Goal: Task Accomplishment & Management: Manage account settings

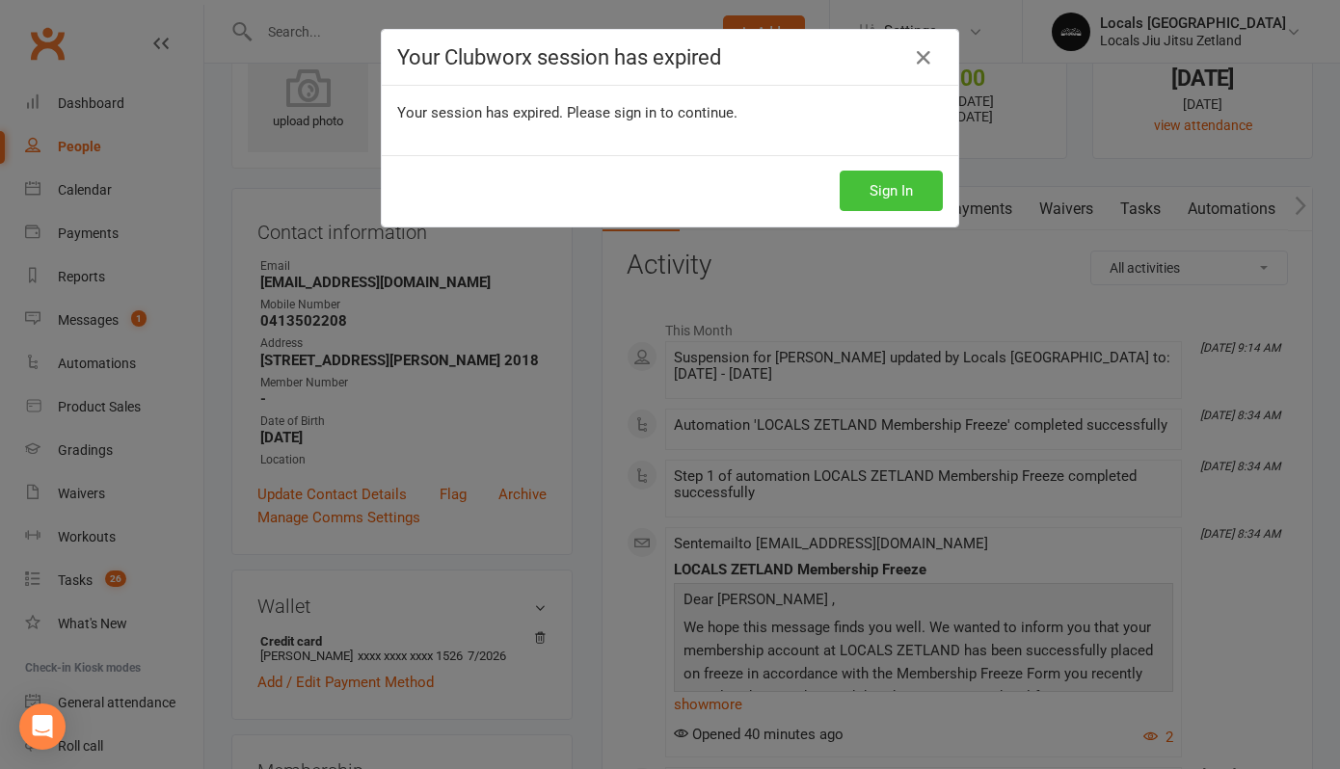
click at [866, 195] on button "Sign In" at bounding box center [890, 191] width 103 height 40
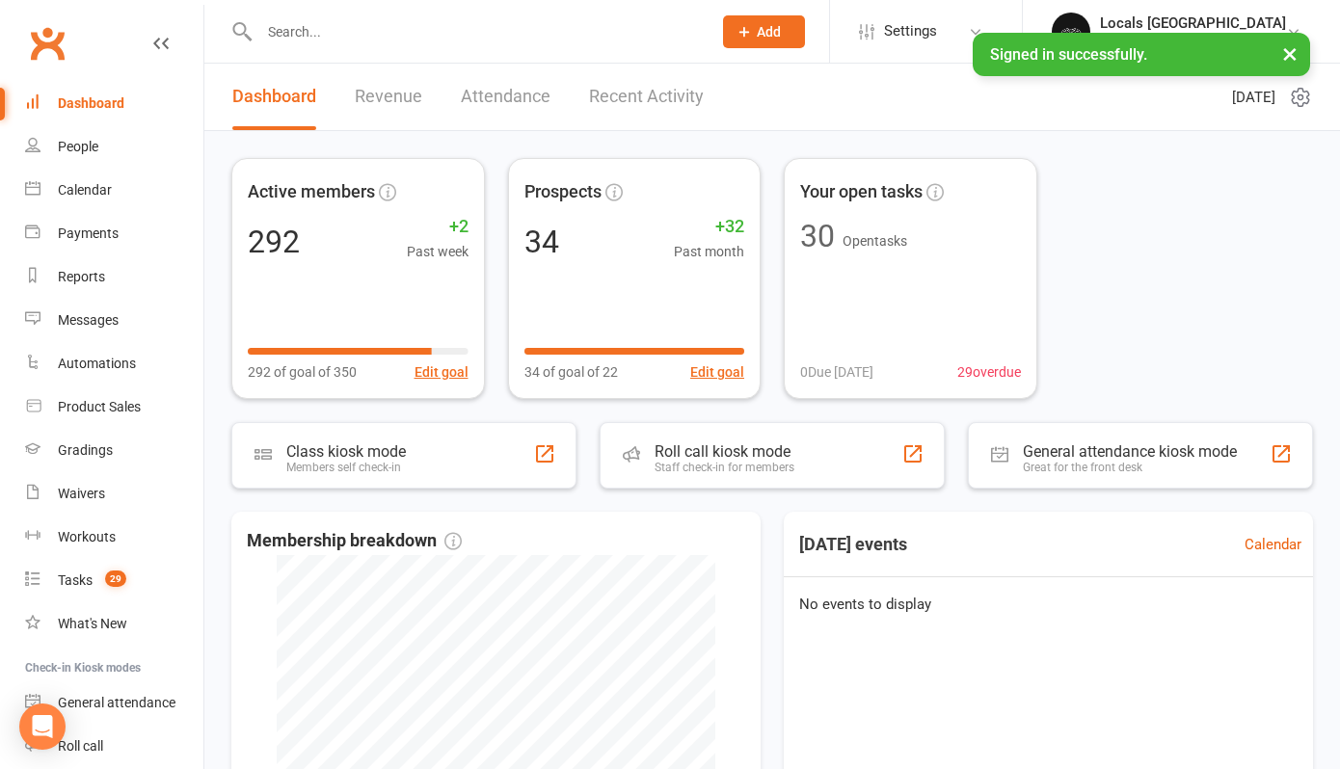
click at [301, 12] on div at bounding box center [464, 31] width 466 height 63
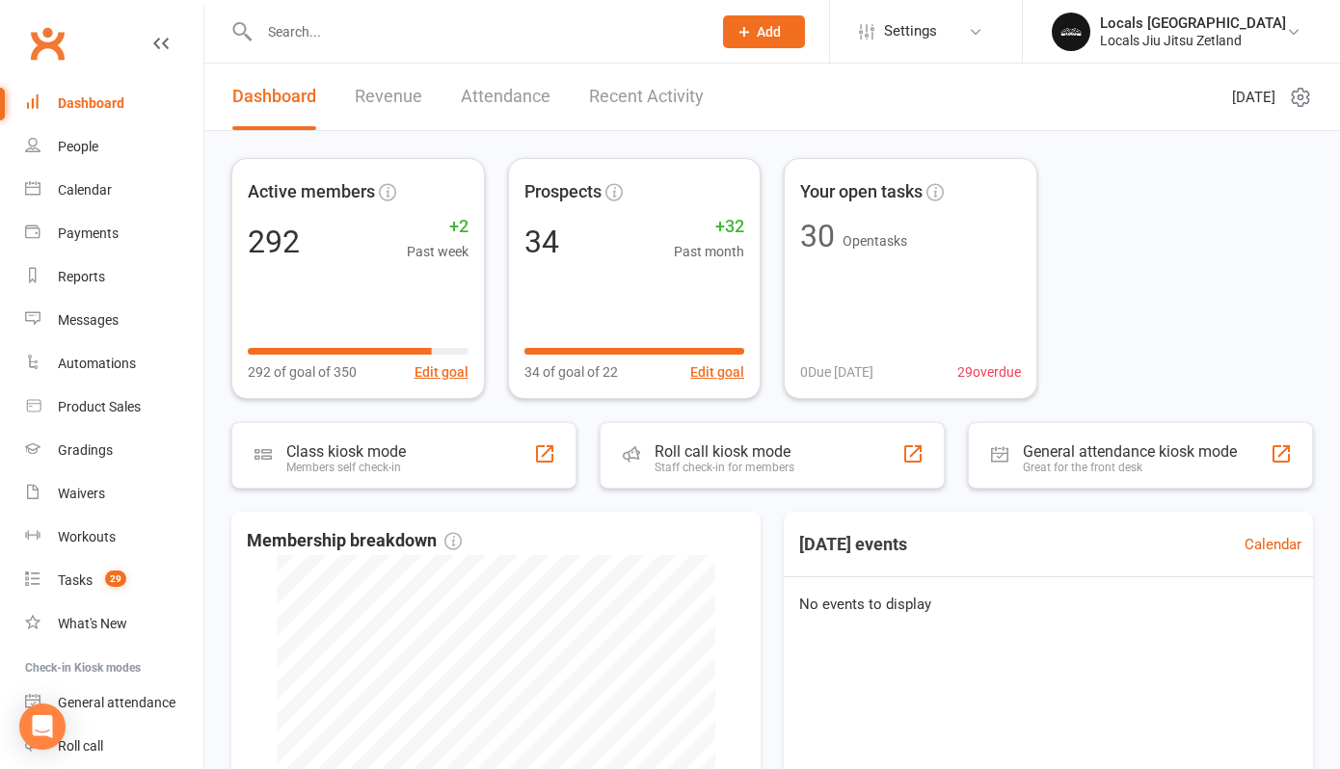
click at [301, 40] on input "text" at bounding box center [475, 31] width 444 height 27
type input "ryde"
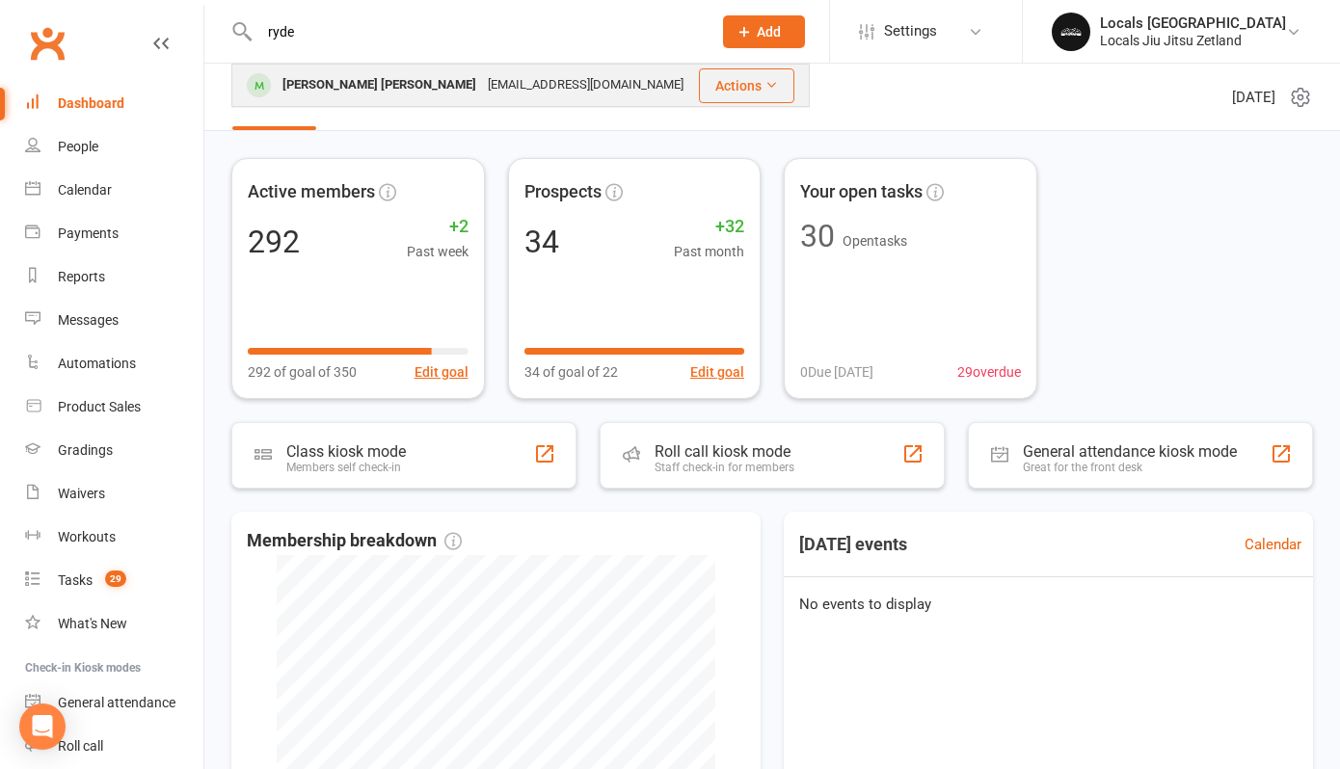
click at [301, 79] on div "[PERSON_NAME] [PERSON_NAME]" at bounding box center [379, 85] width 205 height 28
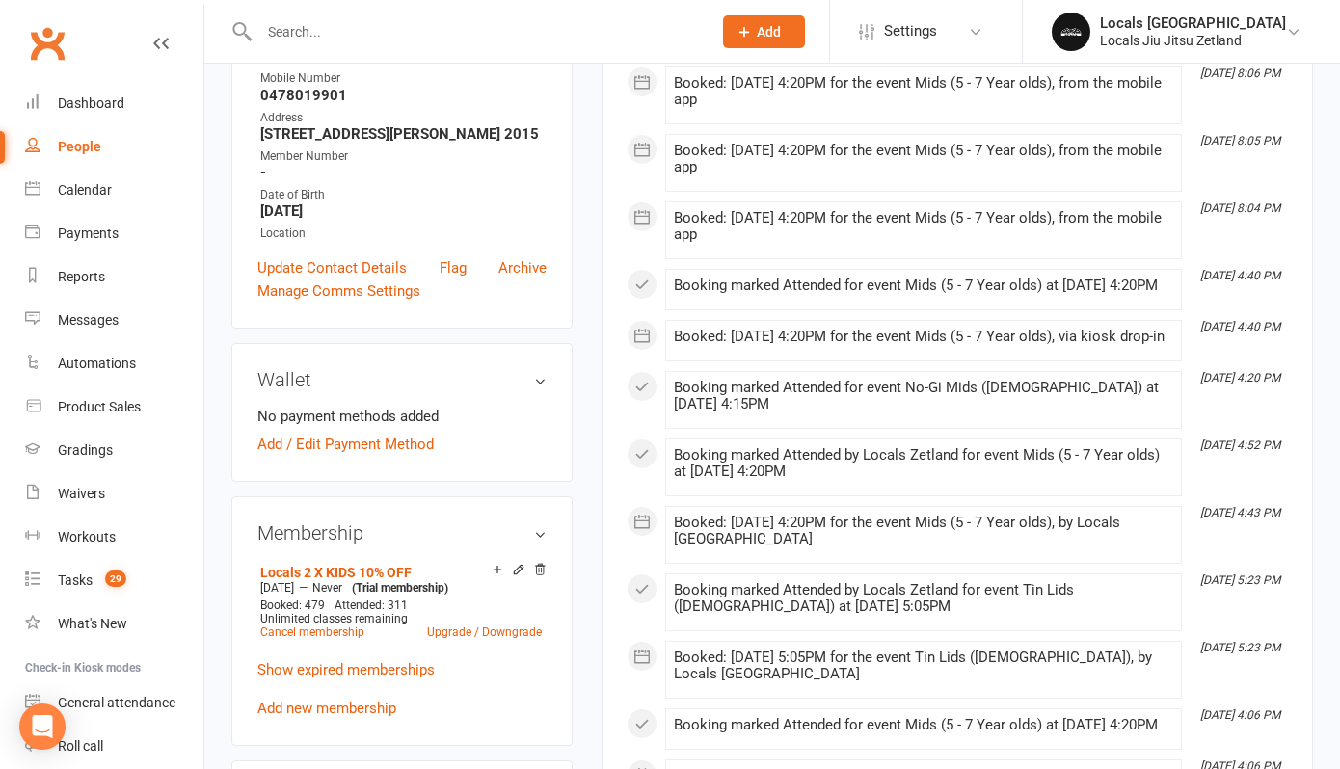
scroll to position [410, 0]
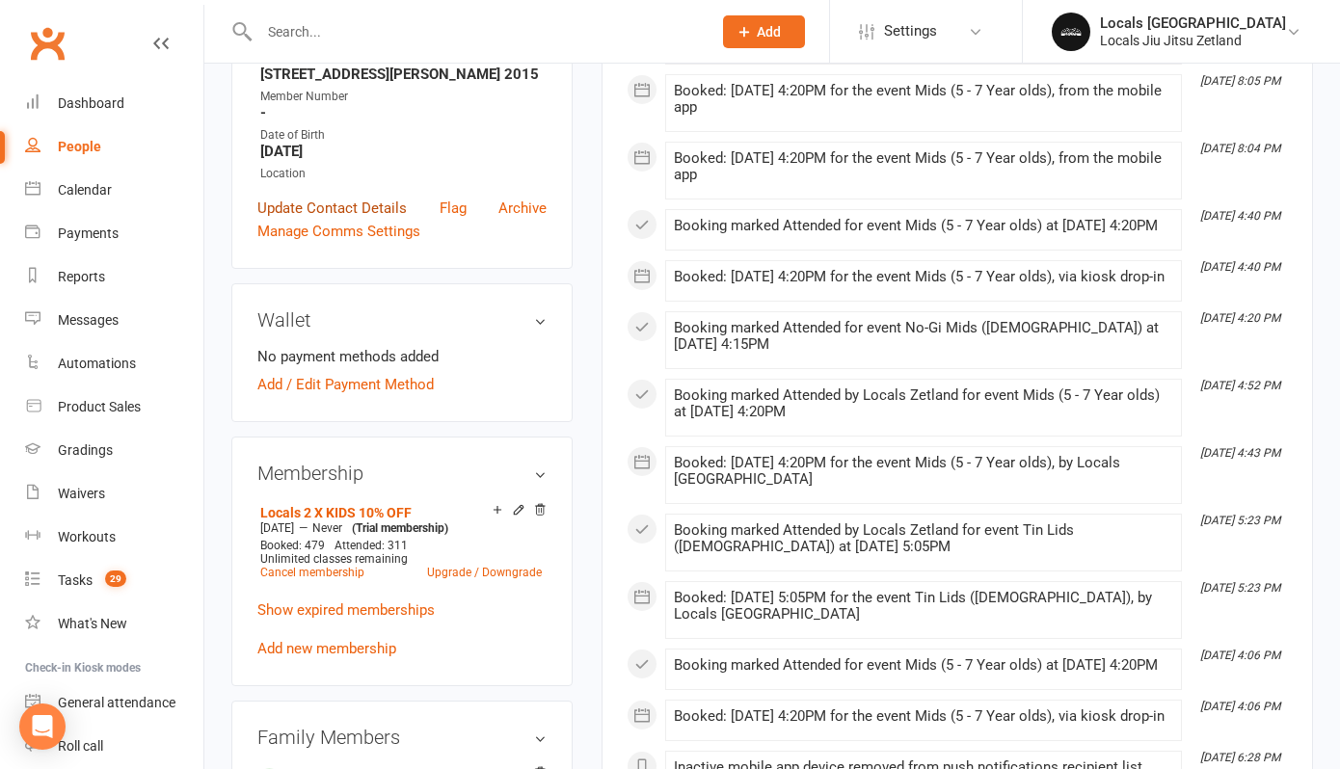
click at [349, 203] on link "Update Contact Details" at bounding box center [331, 208] width 149 height 23
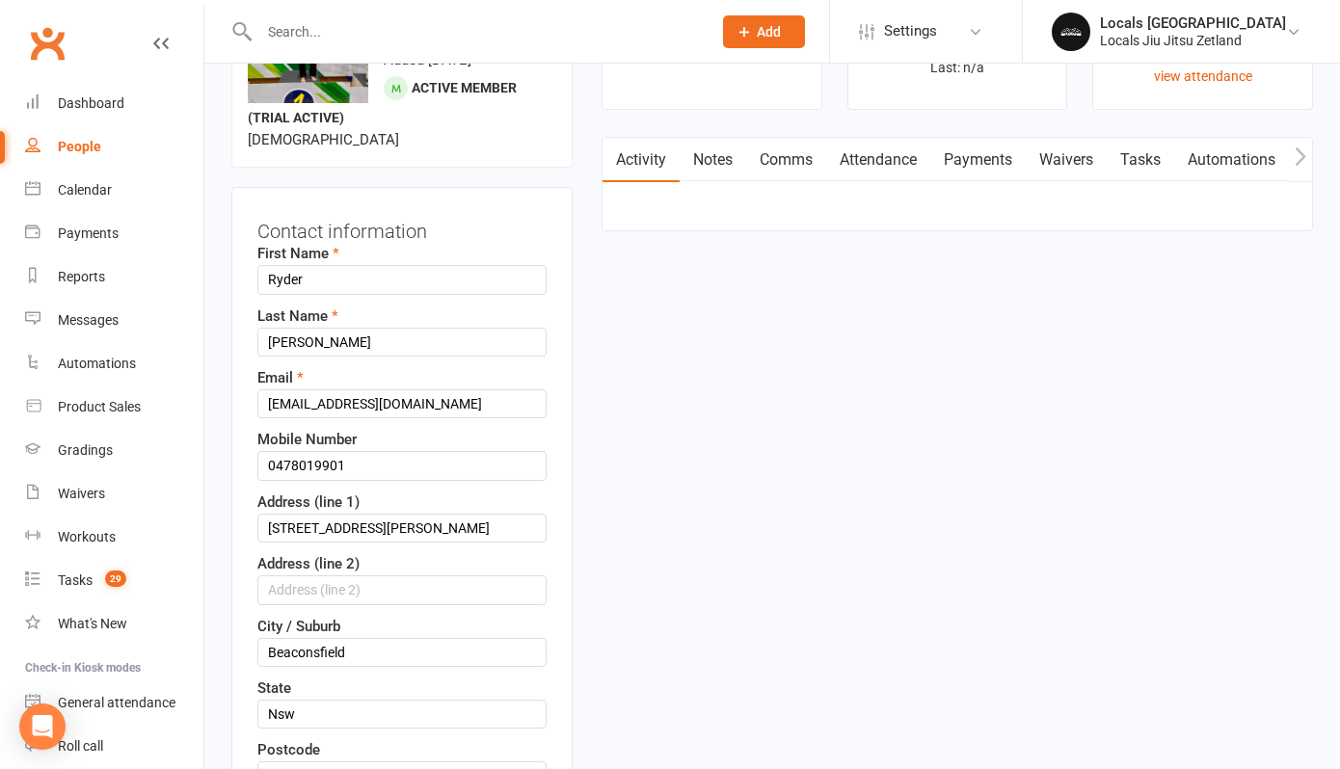
scroll to position [91, 0]
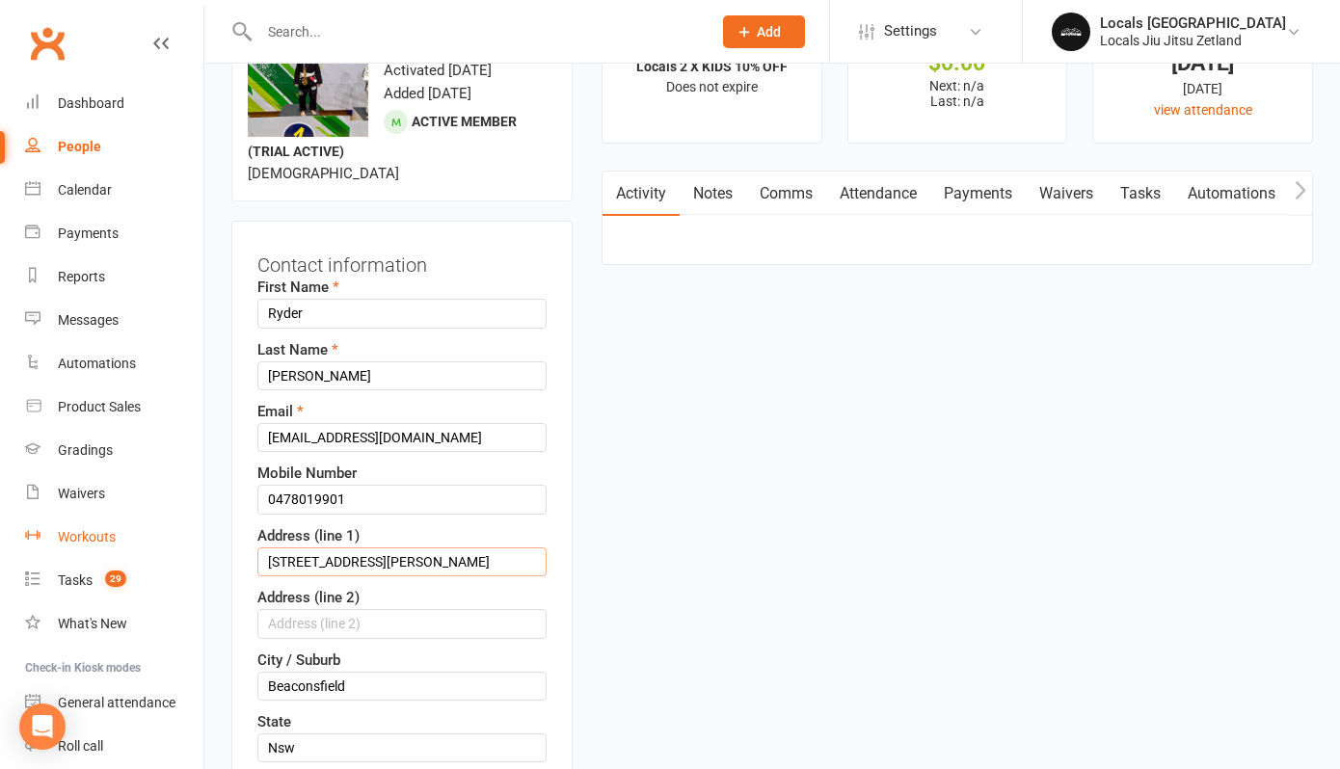
drag, startPoint x: 382, startPoint y: 567, endPoint x: 157, endPoint y: 545, distance: 225.6
type input "[STREET_ADDRESS]"
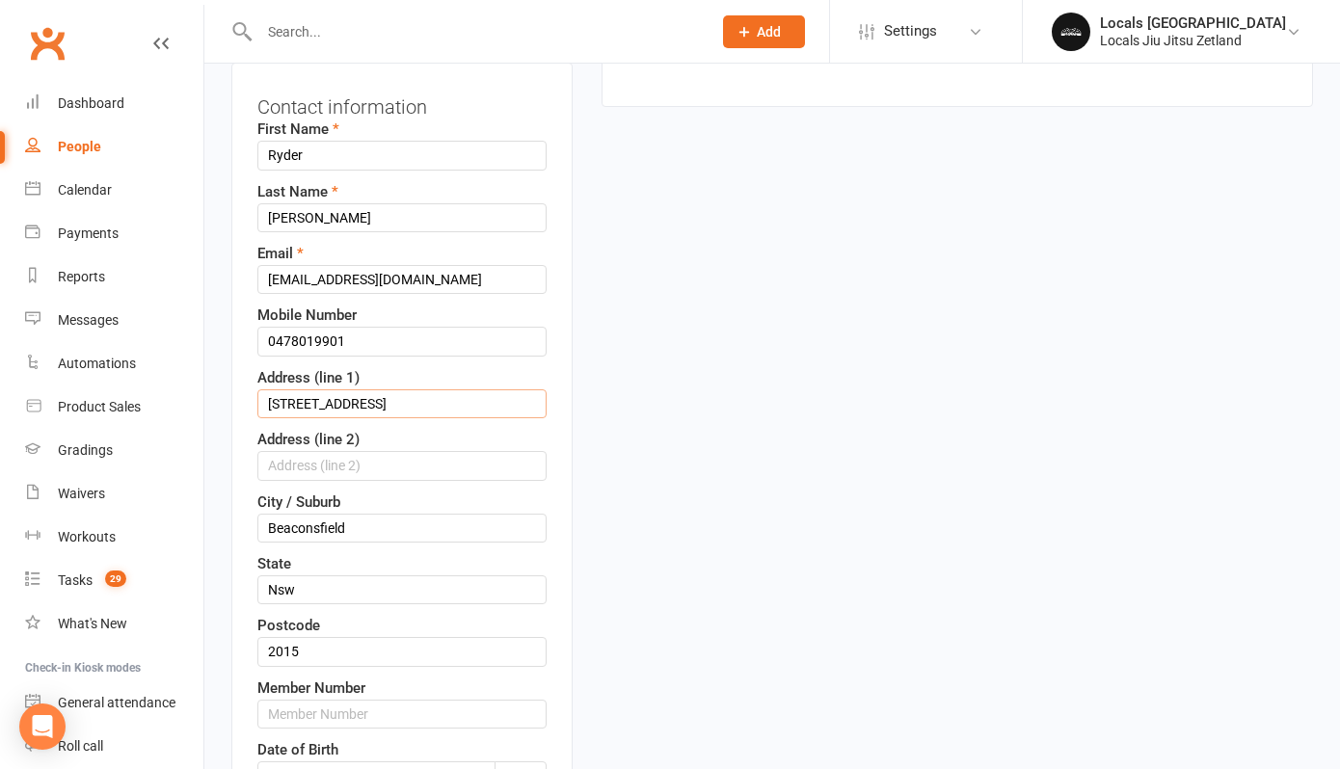
scroll to position [257, 0]
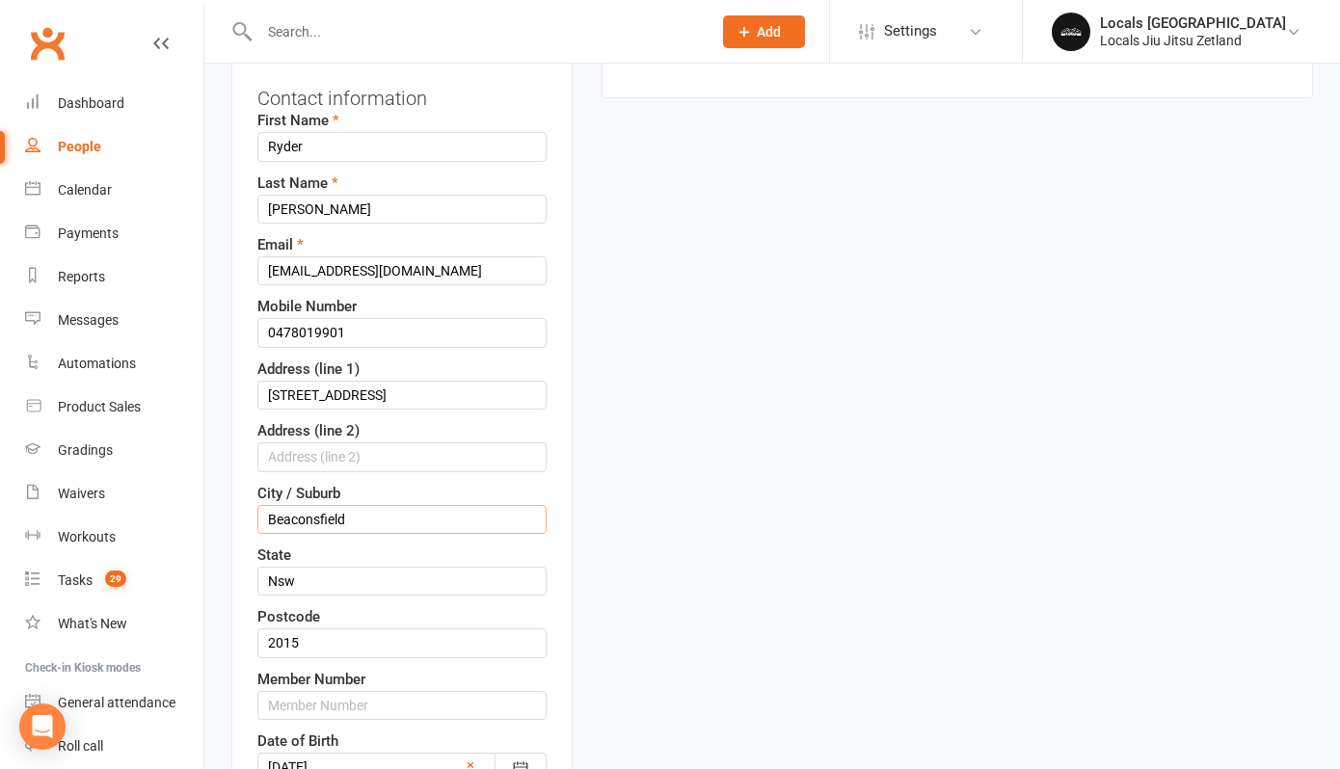
drag, startPoint x: 358, startPoint y: 520, endPoint x: 225, endPoint y: 512, distance: 133.3
type input "Maroubra"
click at [326, 648] on input "2015" at bounding box center [401, 642] width 289 height 29
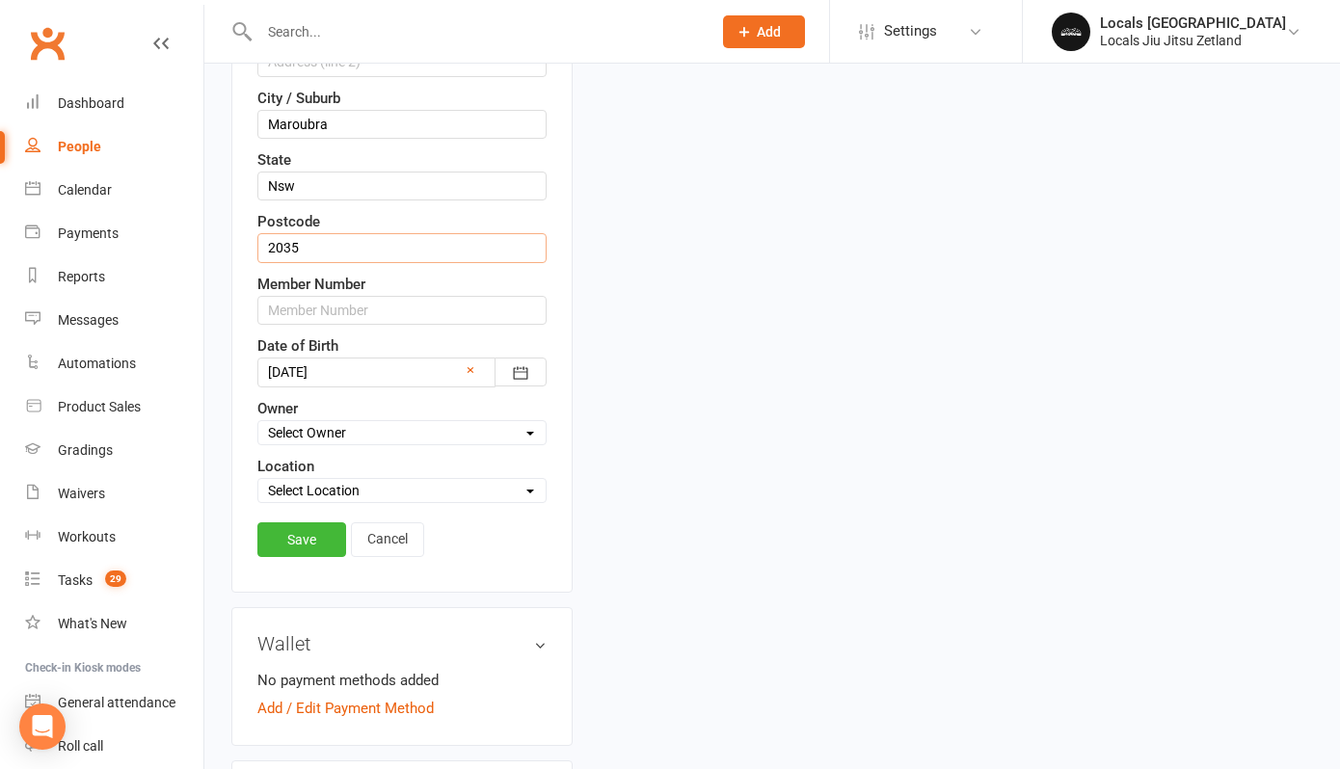
scroll to position [667, 0]
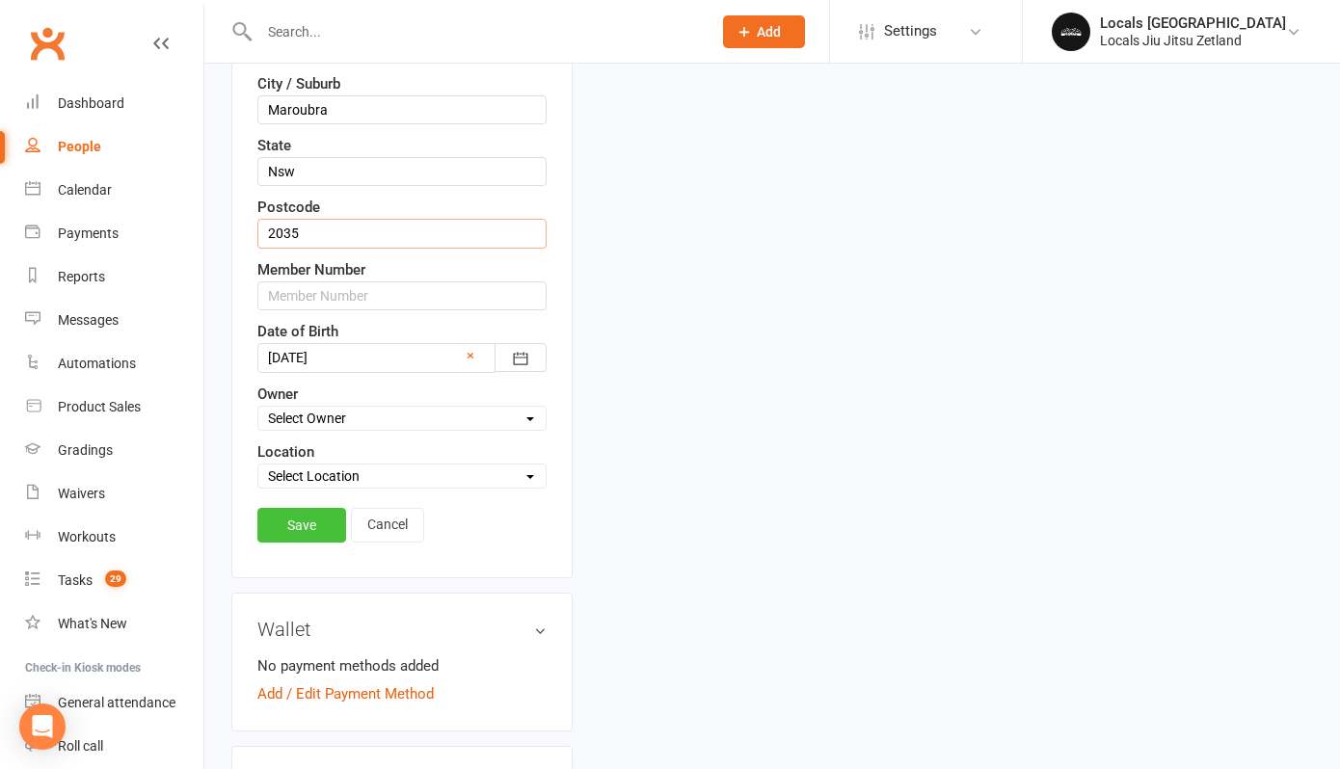
type input "2035"
click at [303, 538] on link "Save" at bounding box center [301, 525] width 89 height 35
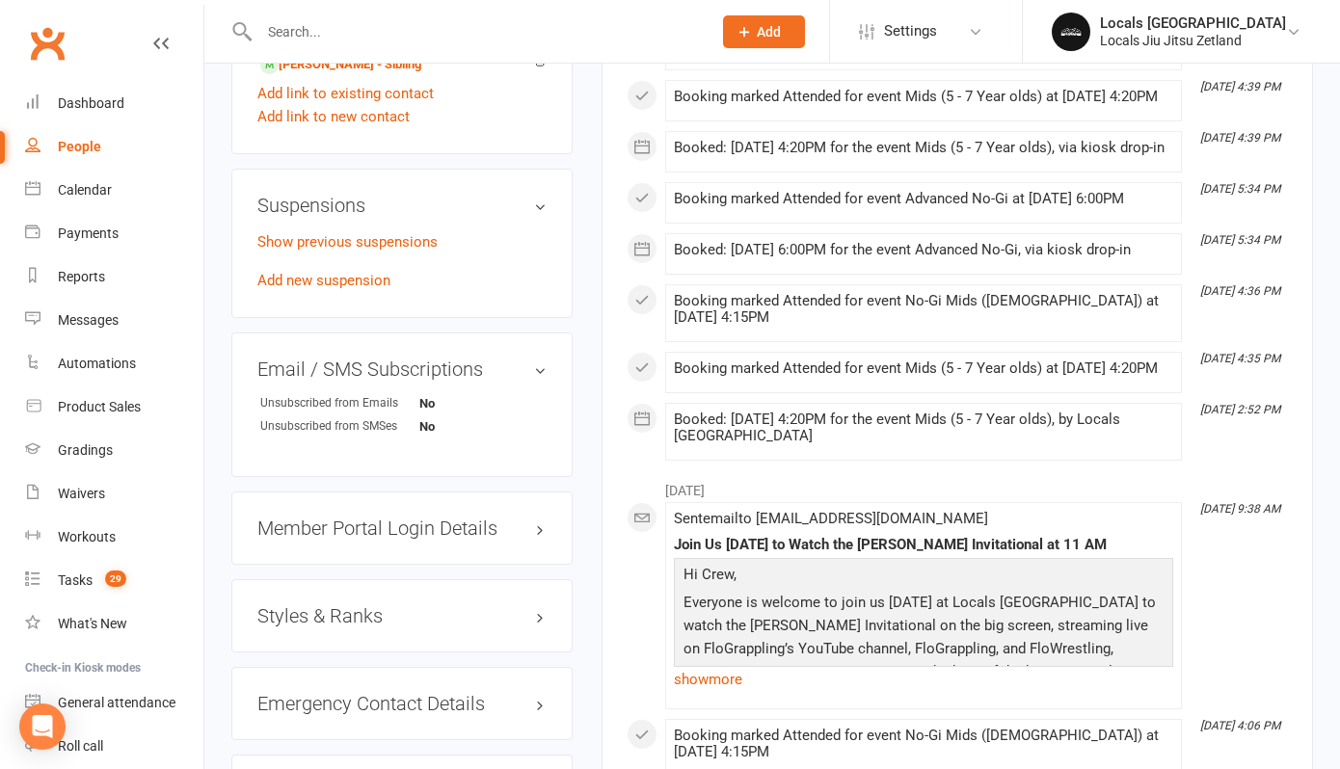
scroll to position [1152, 0]
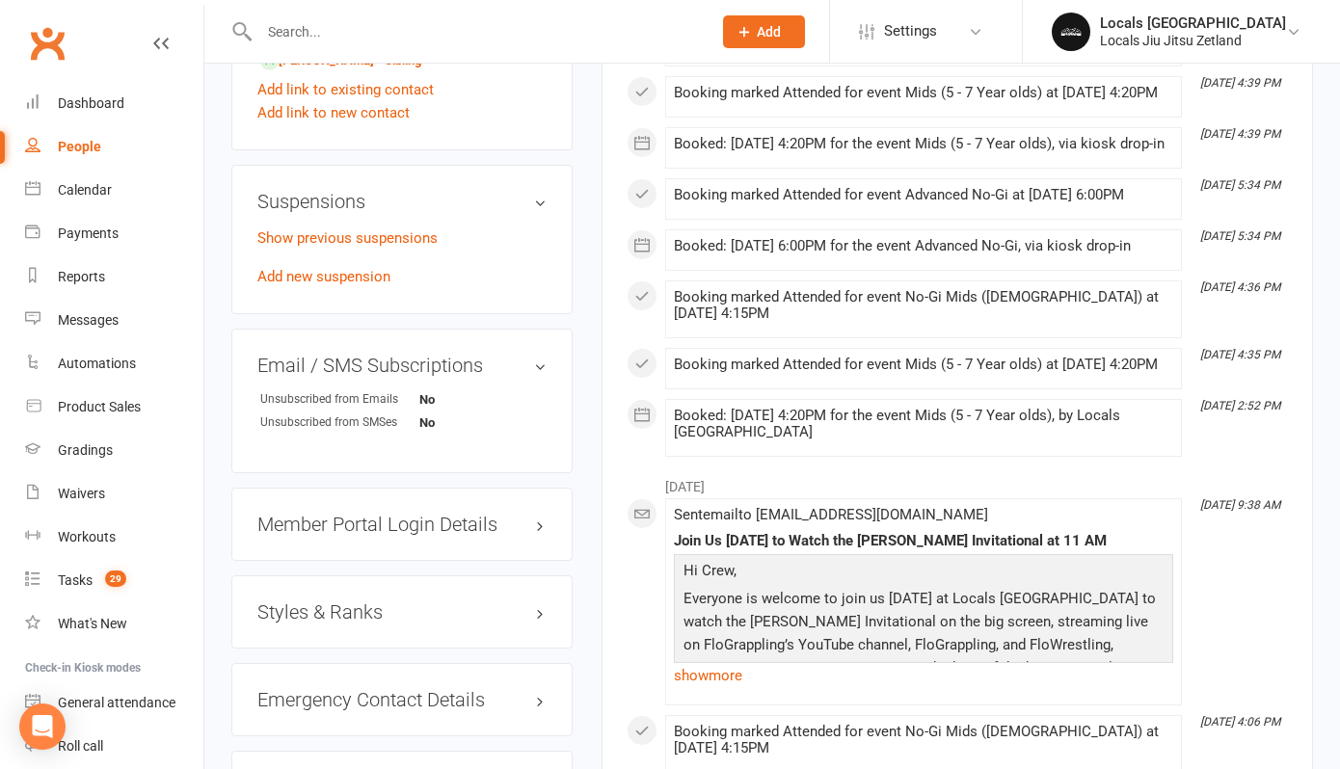
click at [448, 618] on h3 "Styles & Ranks" at bounding box center [401, 611] width 289 height 21
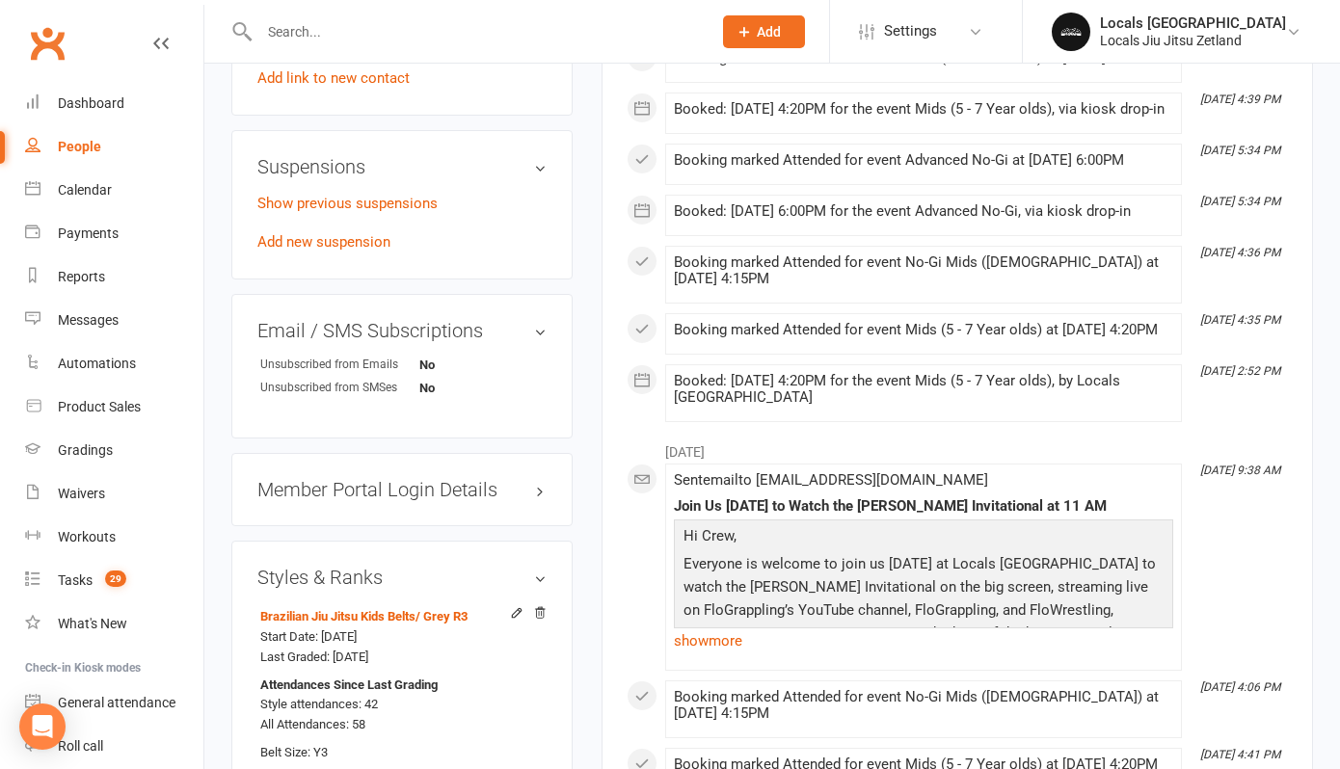
scroll to position [1200, 0]
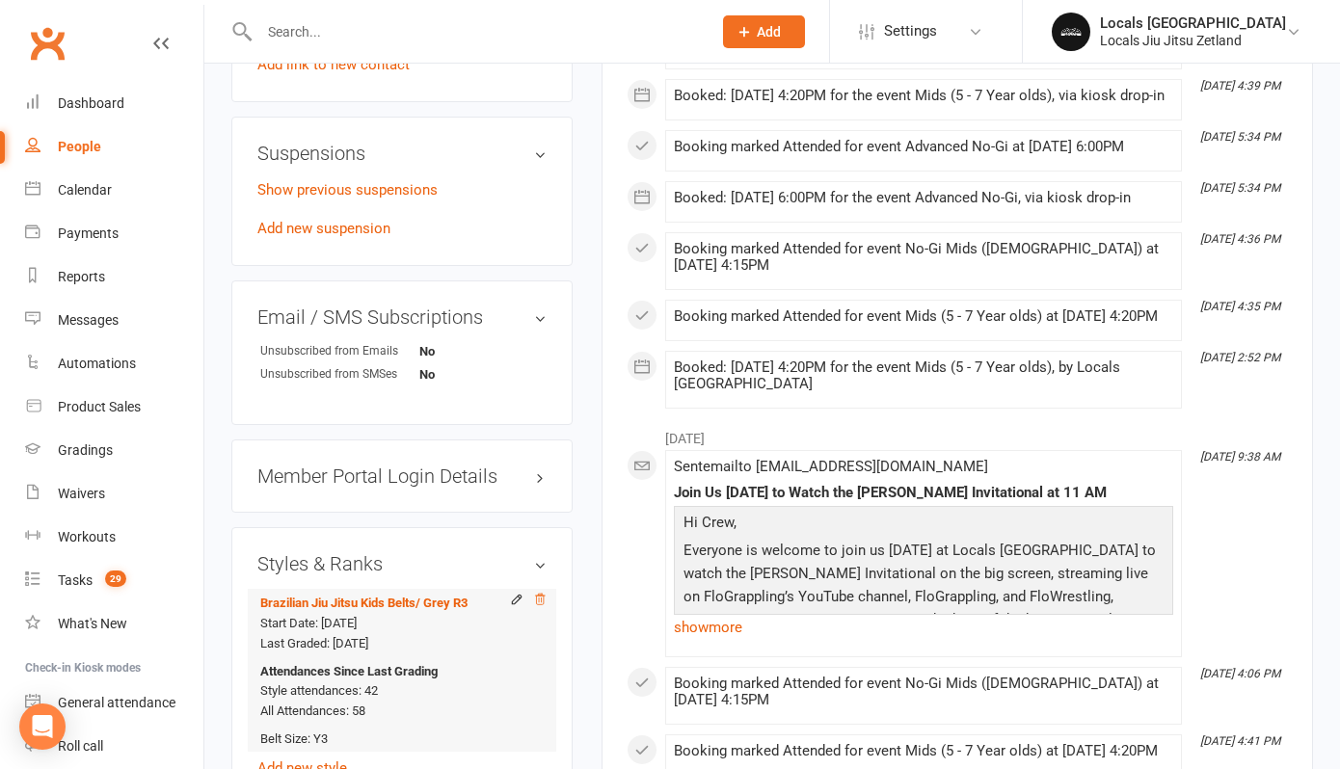
click at [542, 599] on icon at bounding box center [539, 599] width 13 height 13
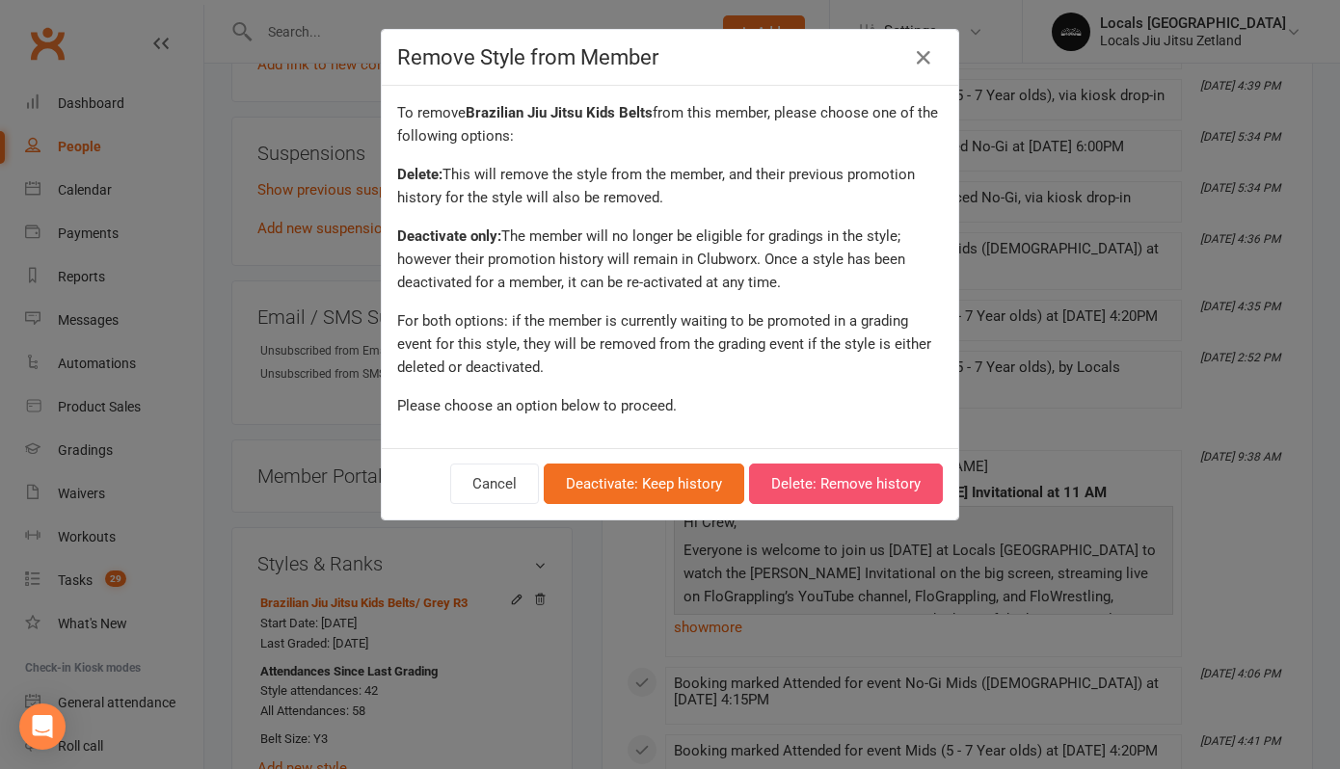
click at [873, 492] on button "Delete: Remove history" at bounding box center [846, 484] width 194 height 40
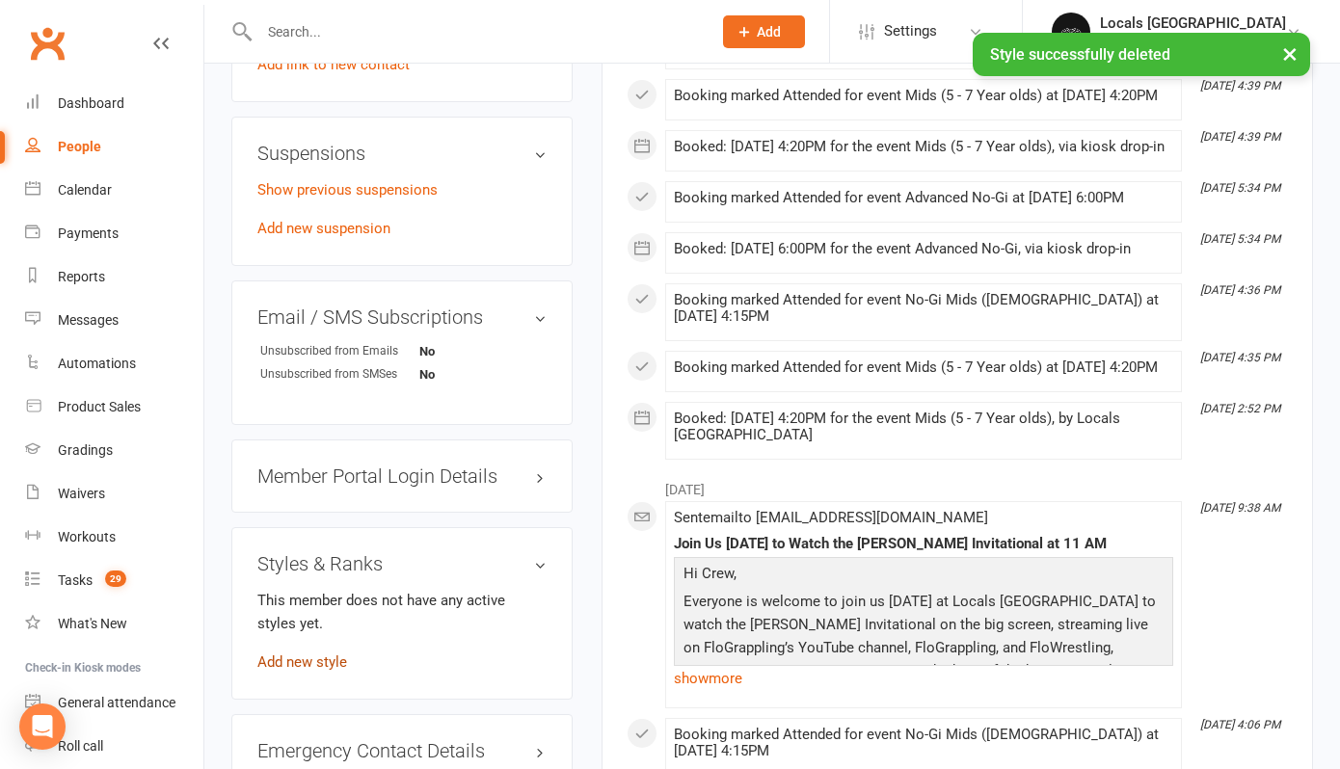
click at [306, 658] on link "Add new style" at bounding box center [302, 661] width 90 height 17
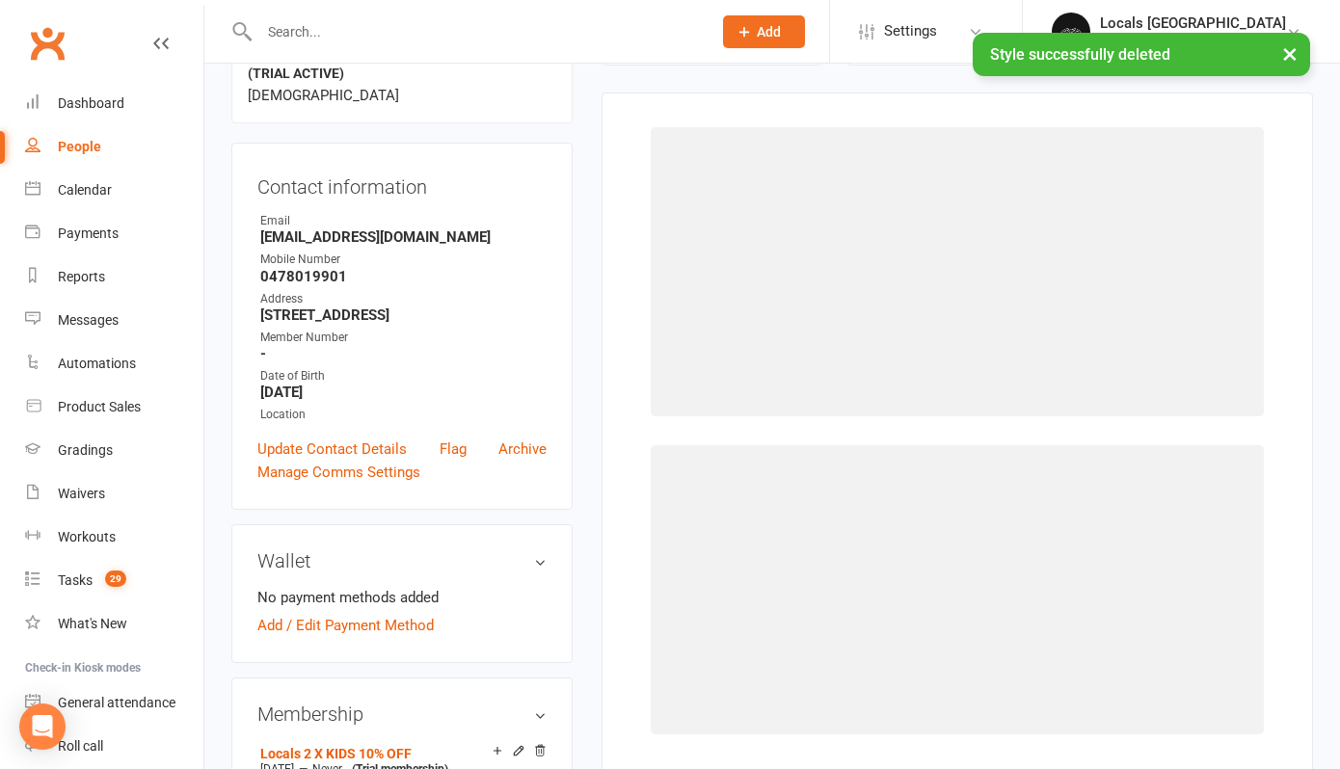
scroll to position [165, 0]
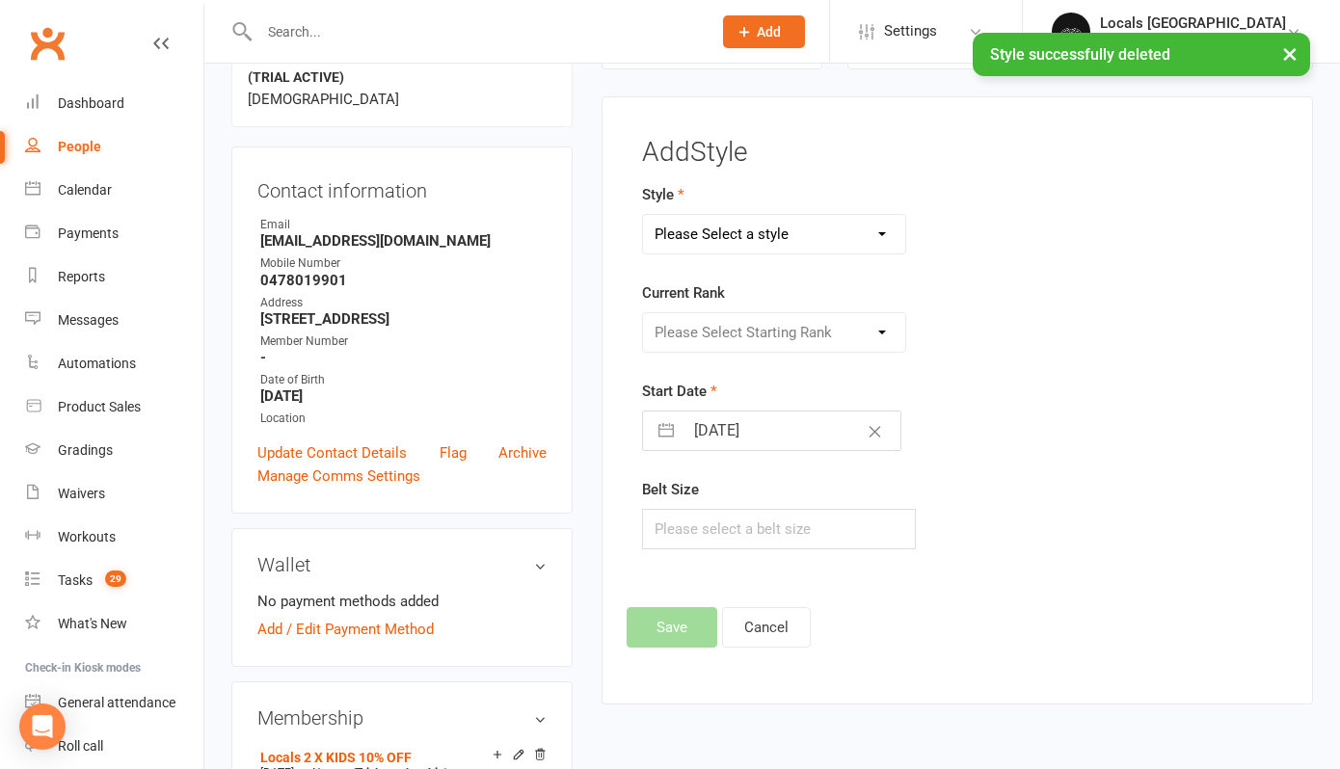
click at [752, 242] on select "Please Select a style Brazilian Jiu Jitsu Adults Belts Brazilian Jiu Jitsu Kids…" at bounding box center [774, 234] width 262 height 39
select select "2958"
click at [643, 215] on select "Please Select a style Brazilian Jiu Jitsu Adults Belts Brazilian Jiu Jitsu Kids…" at bounding box center [774, 234] width 262 height 39
click at [740, 327] on select "Please Select Starting Rank White White W1 White W2 White W3 White W4 White R1 …" at bounding box center [774, 332] width 262 height 39
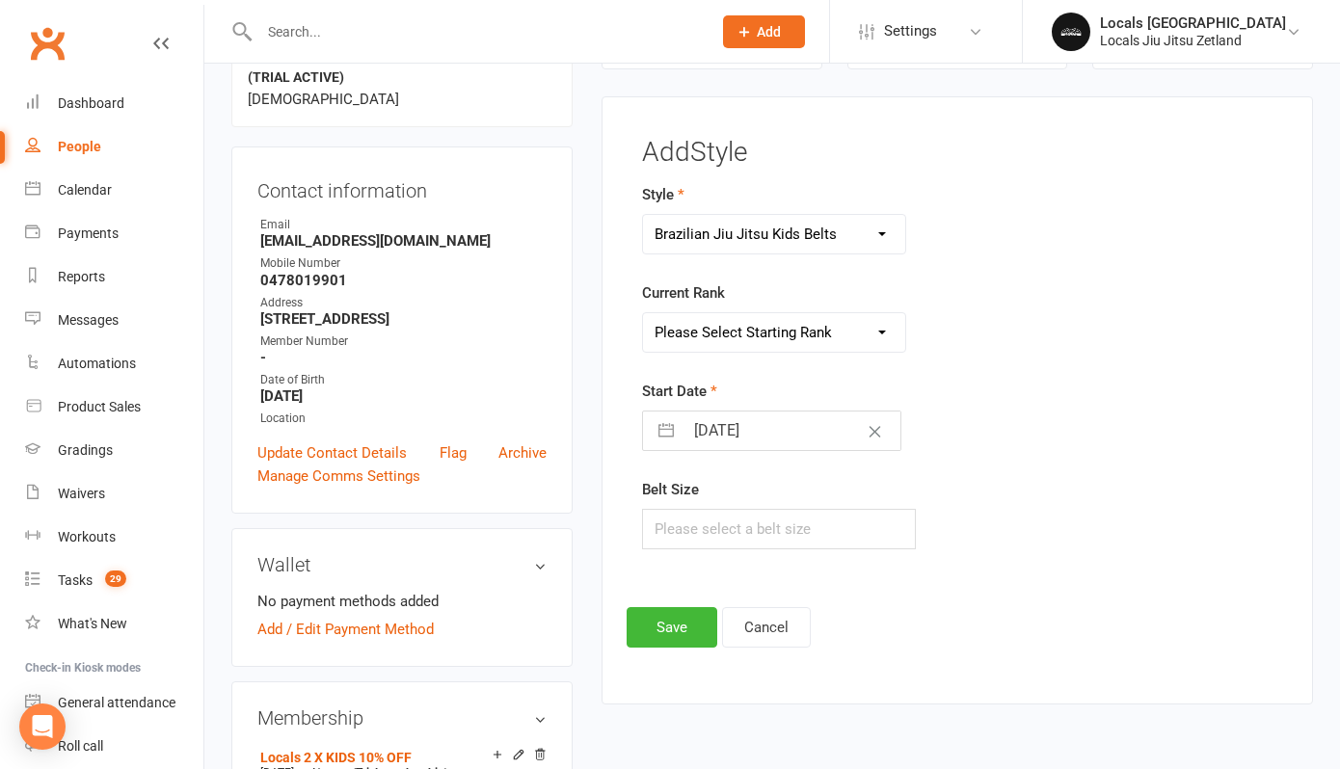
select select "32379"
click at [643, 313] on select "Please Select Starting Rank White White W1 White W2 White W3 White W4 White R1 …" at bounding box center [774, 332] width 262 height 39
click at [712, 429] on input "[DATE]" at bounding box center [791, 431] width 217 height 39
select select "7"
select select "2025"
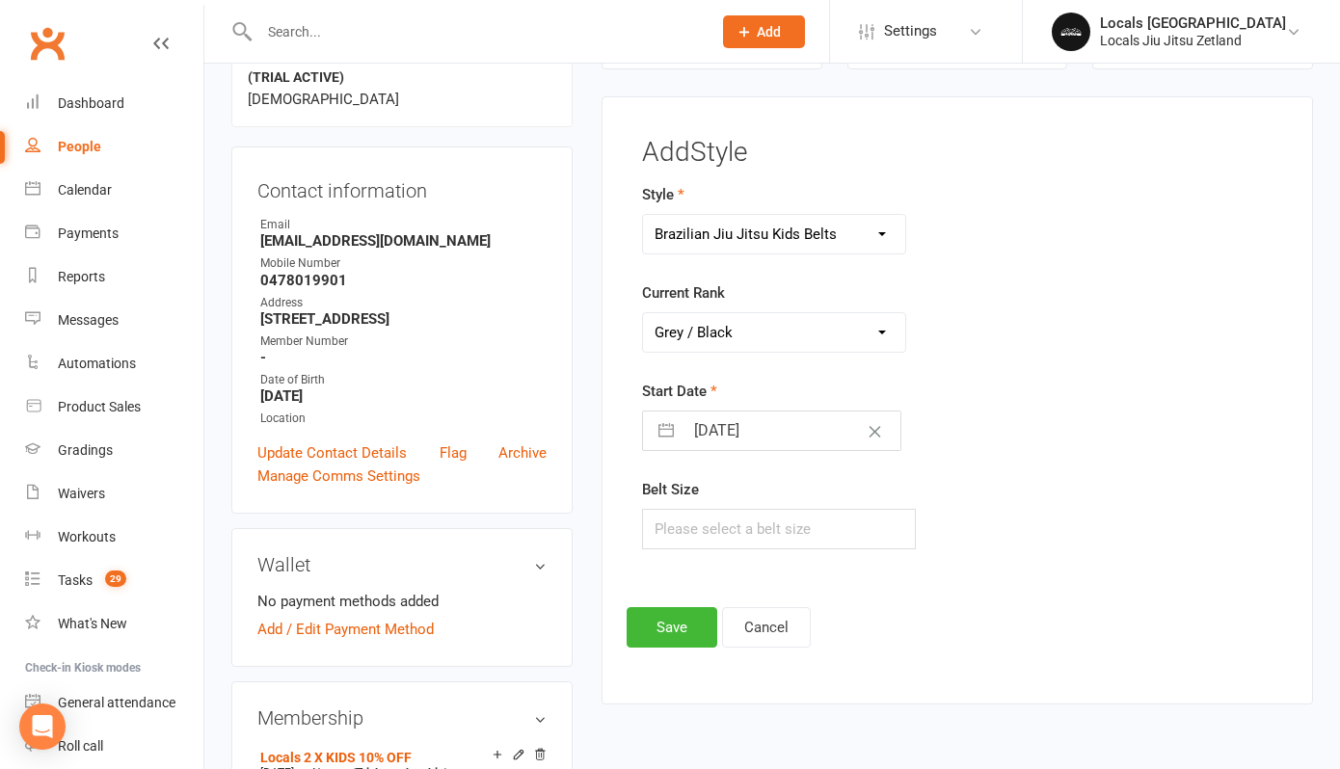
select select "8"
select select "2025"
select select "9"
select select "2025"
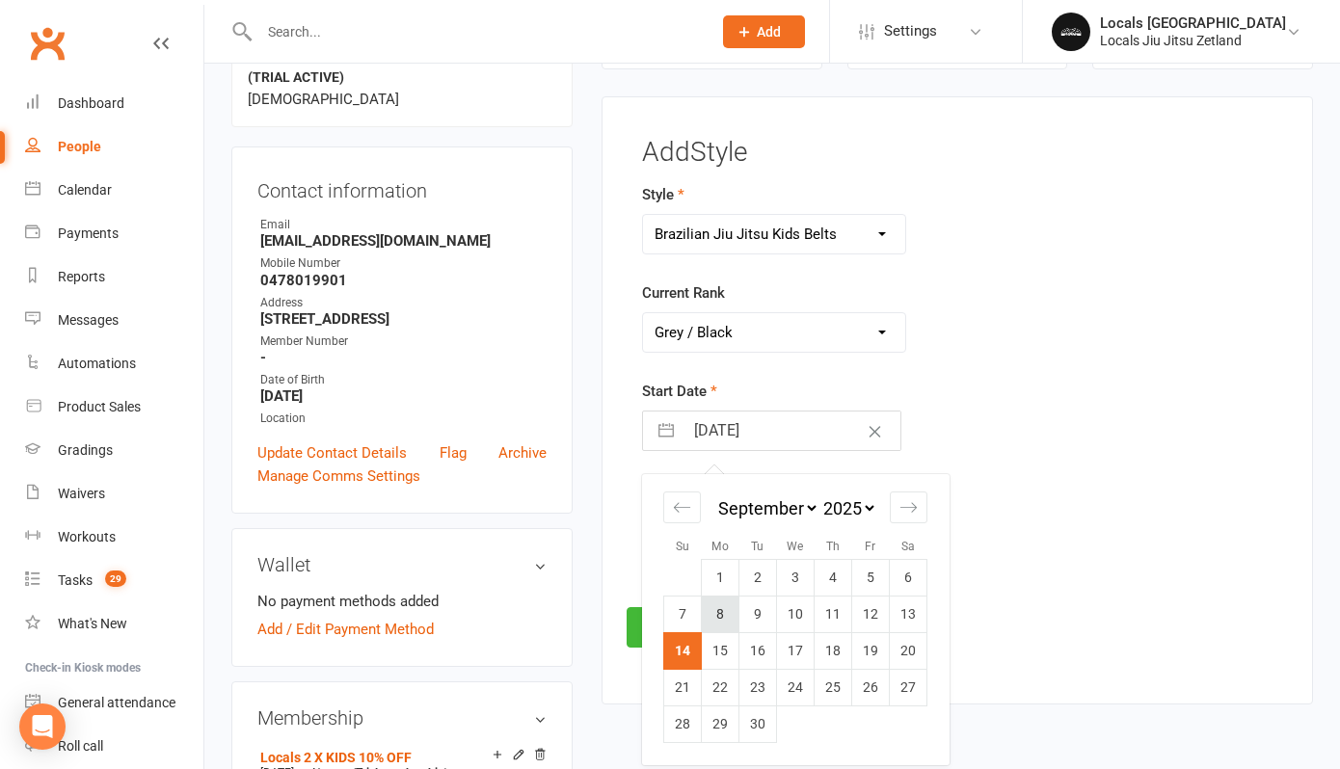
click at [725, 621] on td "8" at bounding box center [721, 614] width 38 height 37
type input "[DATE]"
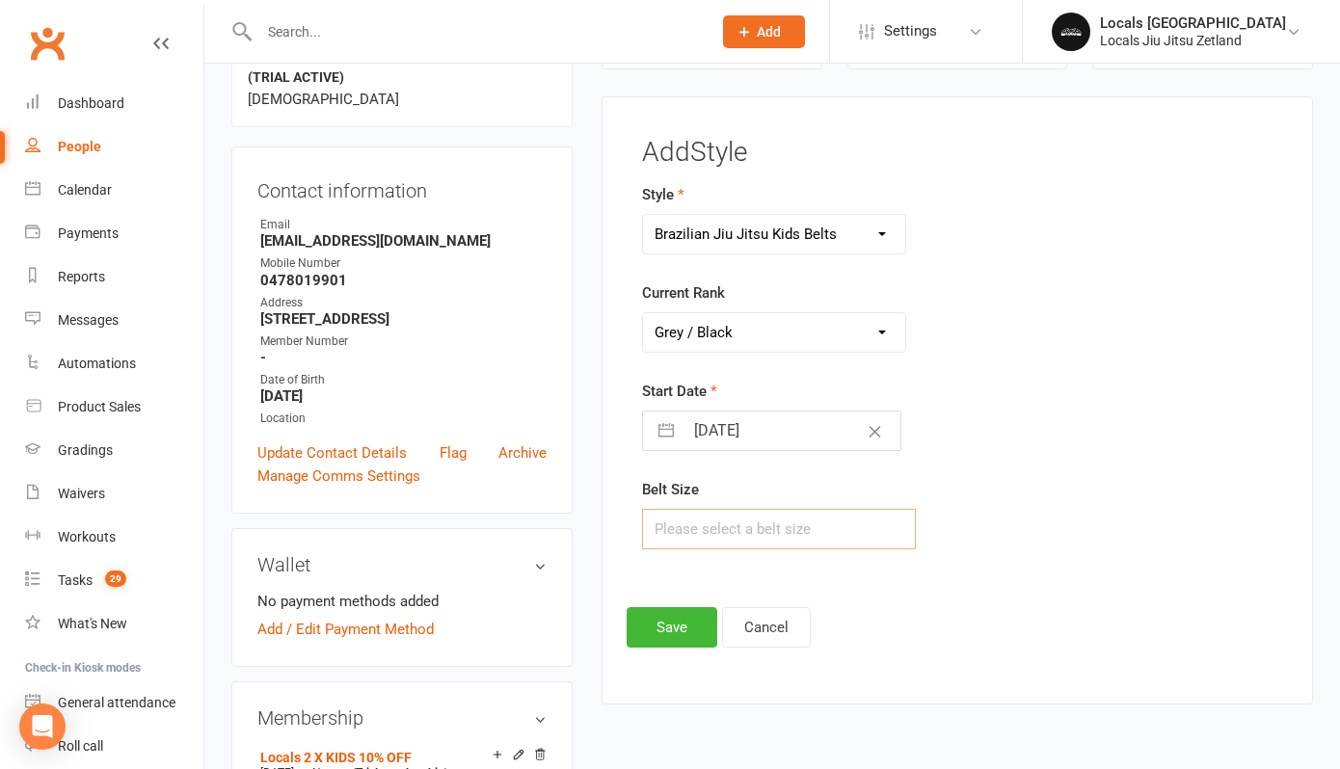
click at [688, 533] on input "text" at bounding box center [779, 529] width 274 height 40
type input "M0"
click at [663, 633] on button "Save" at bounding box center [671, 627] width 91 height 40
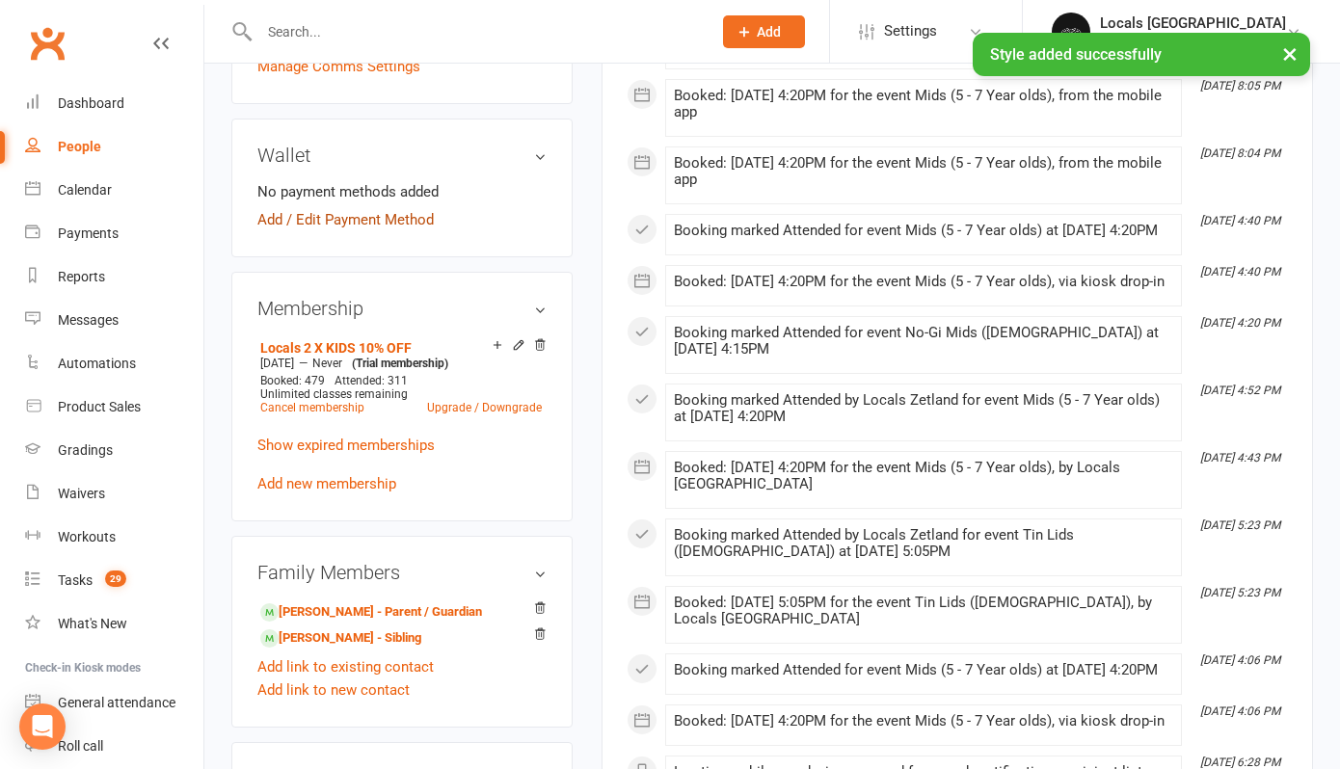
scroll to position [581, 0]
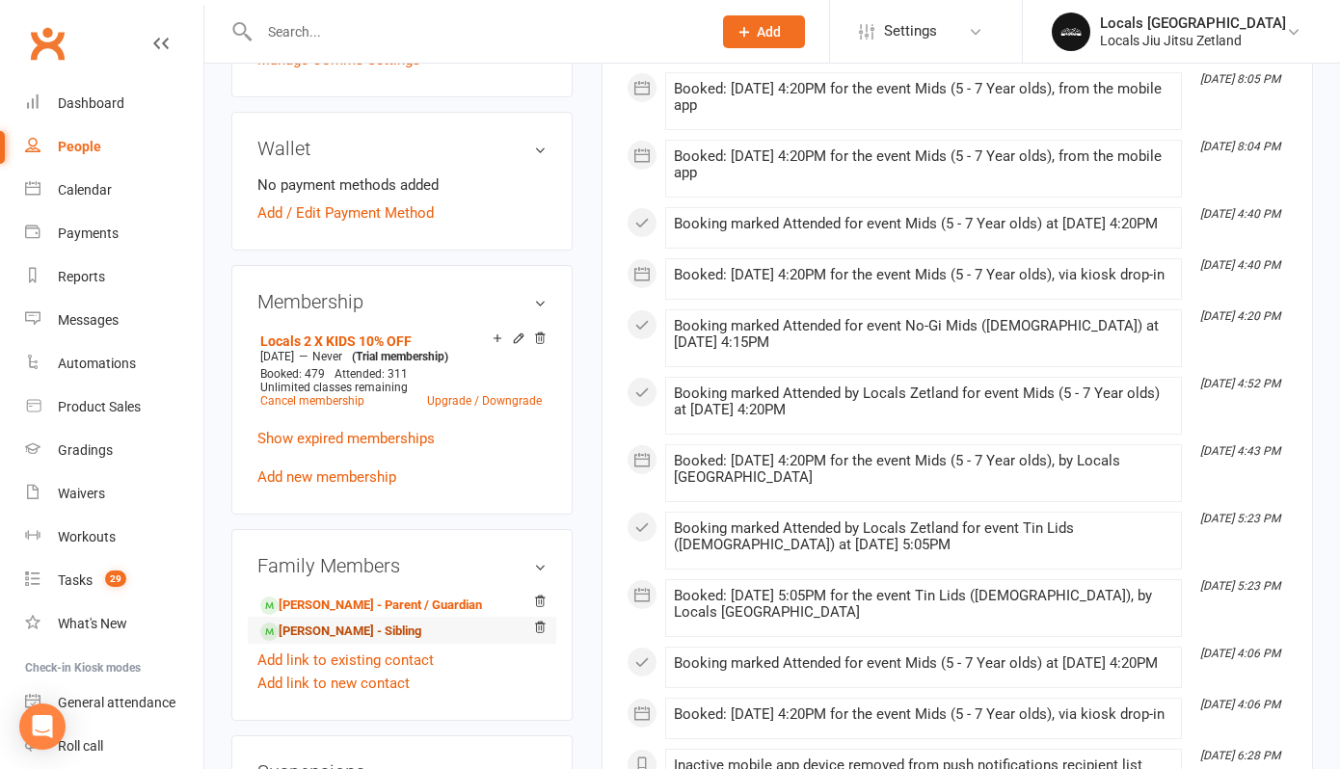
click at [306, 631] on link "[PERSON_NAME] - Sibling" at bounding box center [340, 632] width 161 height 20
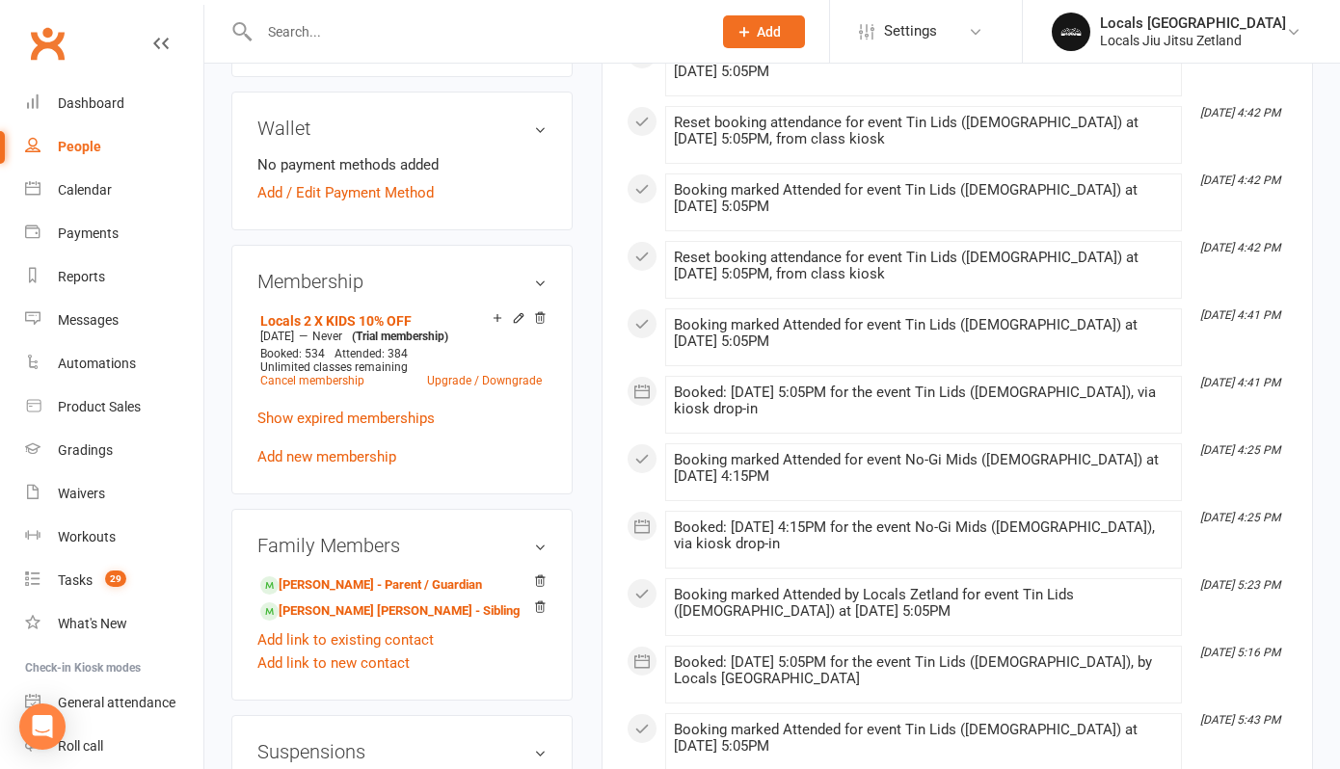
scroll to position [581, 0]
click at [340, 595] on link "[PERSON_NAME] - Parent / Guardian" at bounding box center [371, 584] width 222 height 20
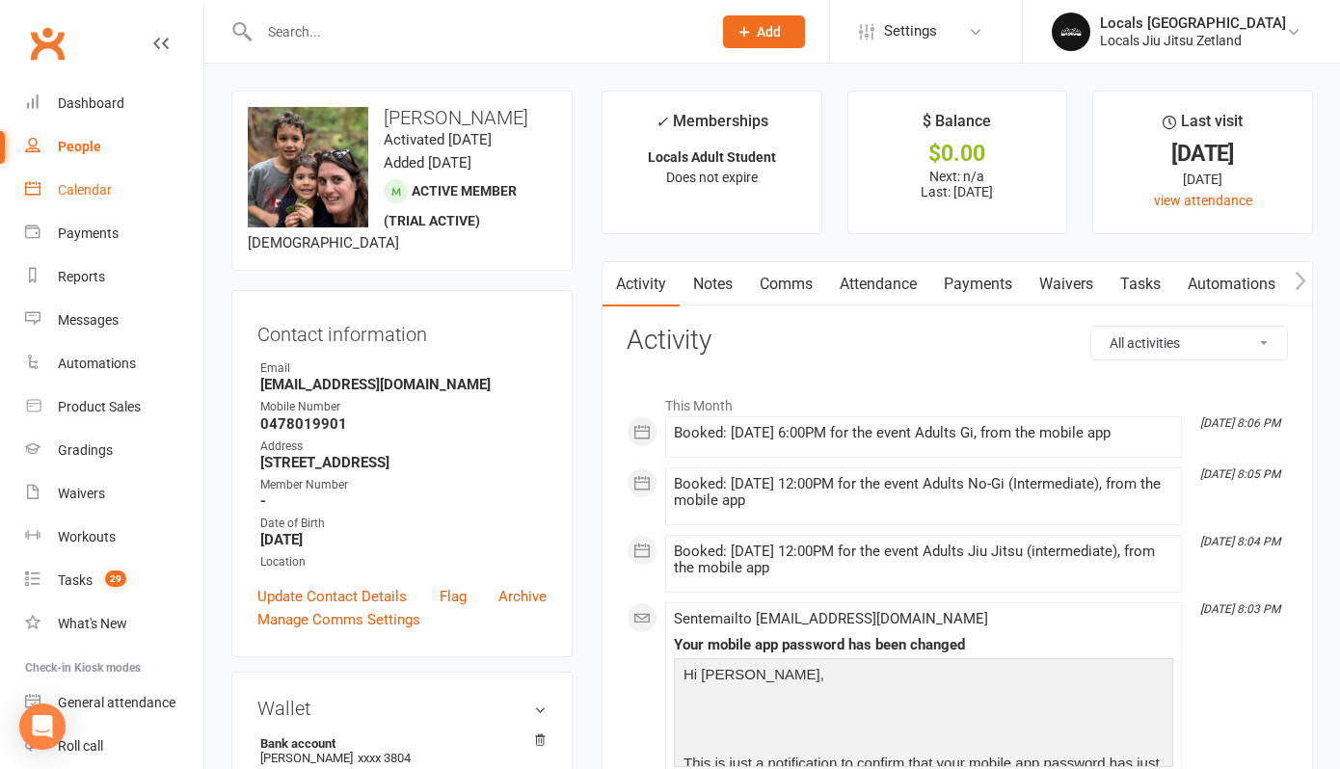
click at [77, 191] on div "Calendar" at bounding box center [85, 189] width 54 height 15
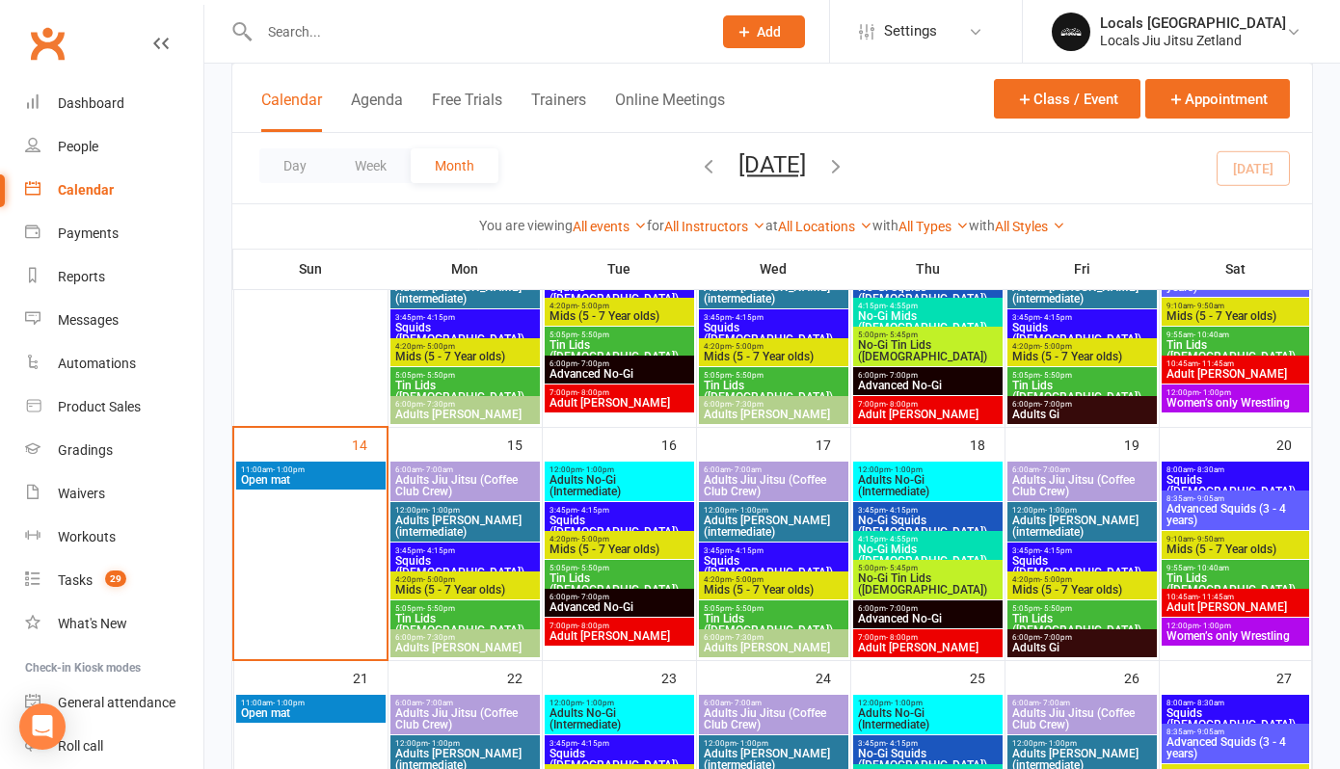
scroll to position [330, 0]
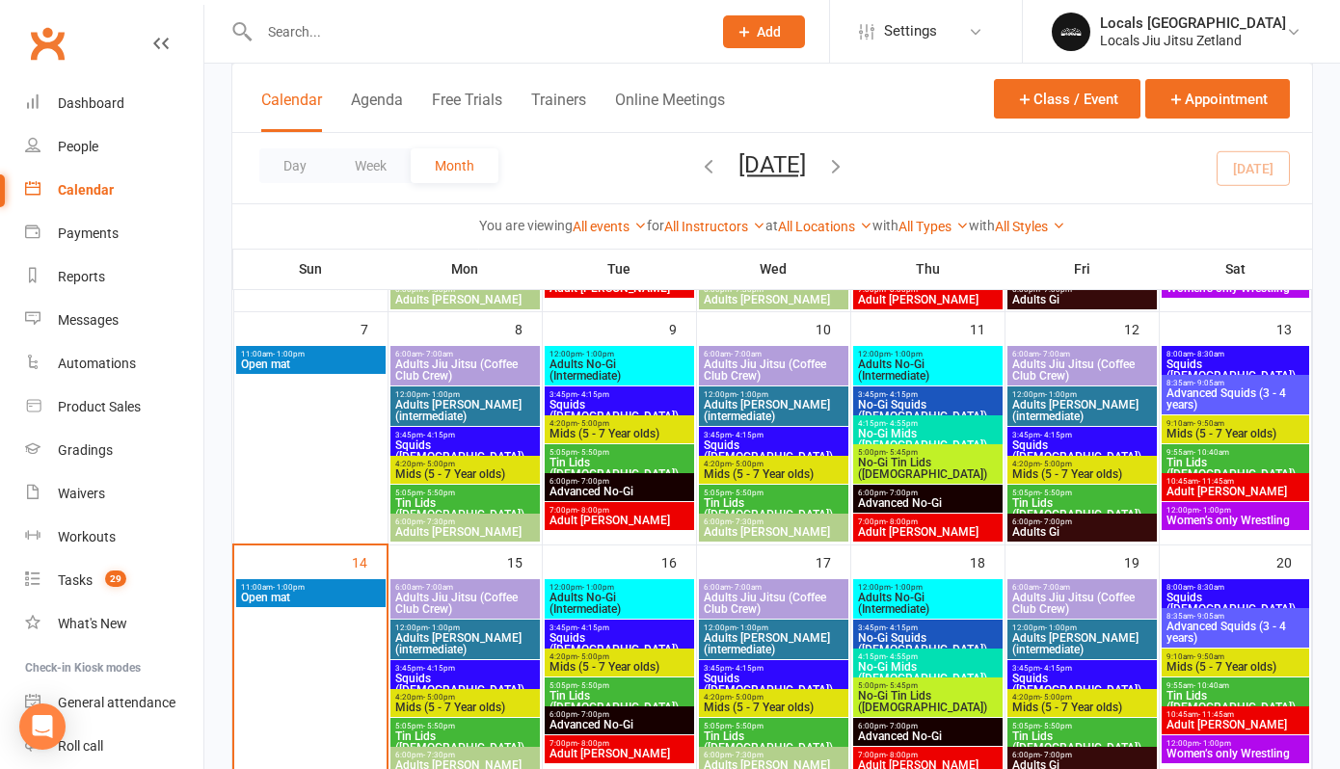
click at [1049, 442] on span "Squids ([DEMOGRAPHIC_DATA])" at bounding box center [1082, 450] width 142 height 23
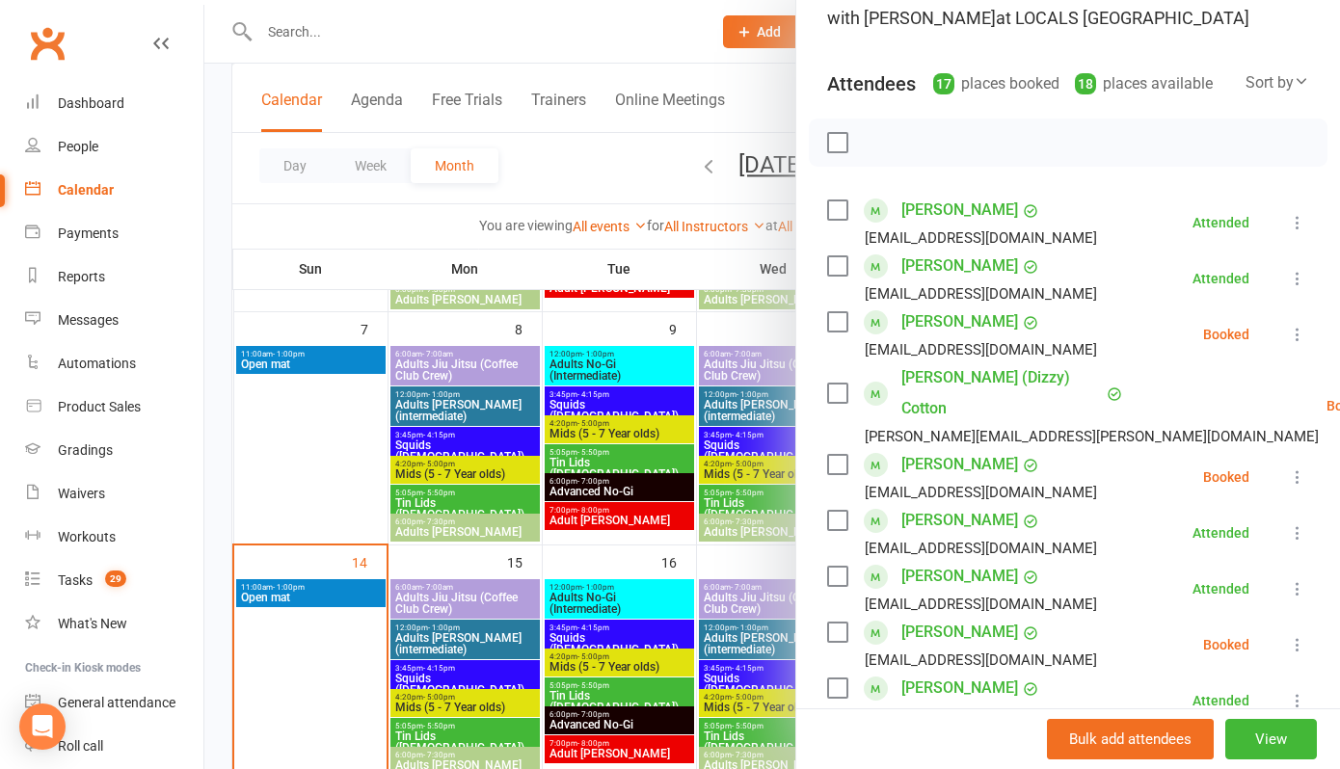
scroll to position [180, 0]
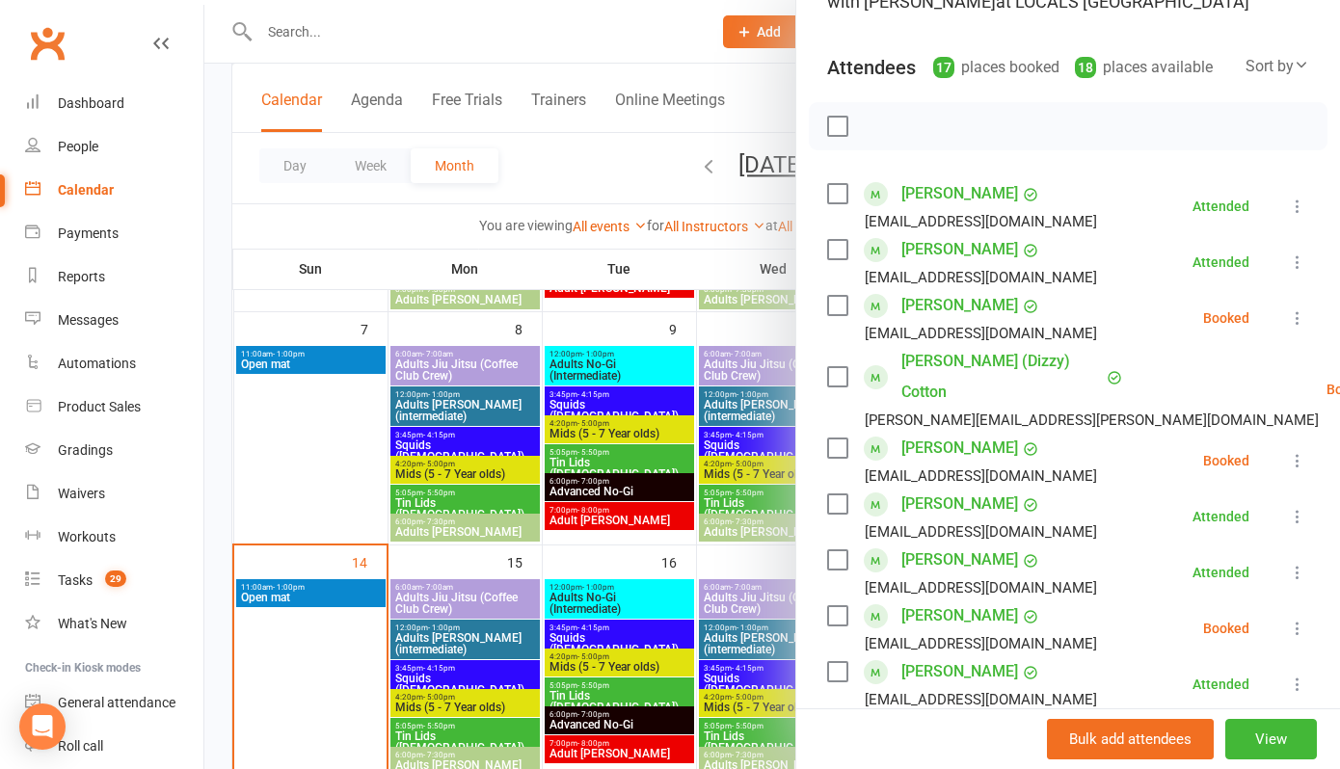
click at [1297, 328] on icon at bounding box center [1297, 317] width 19 height 19
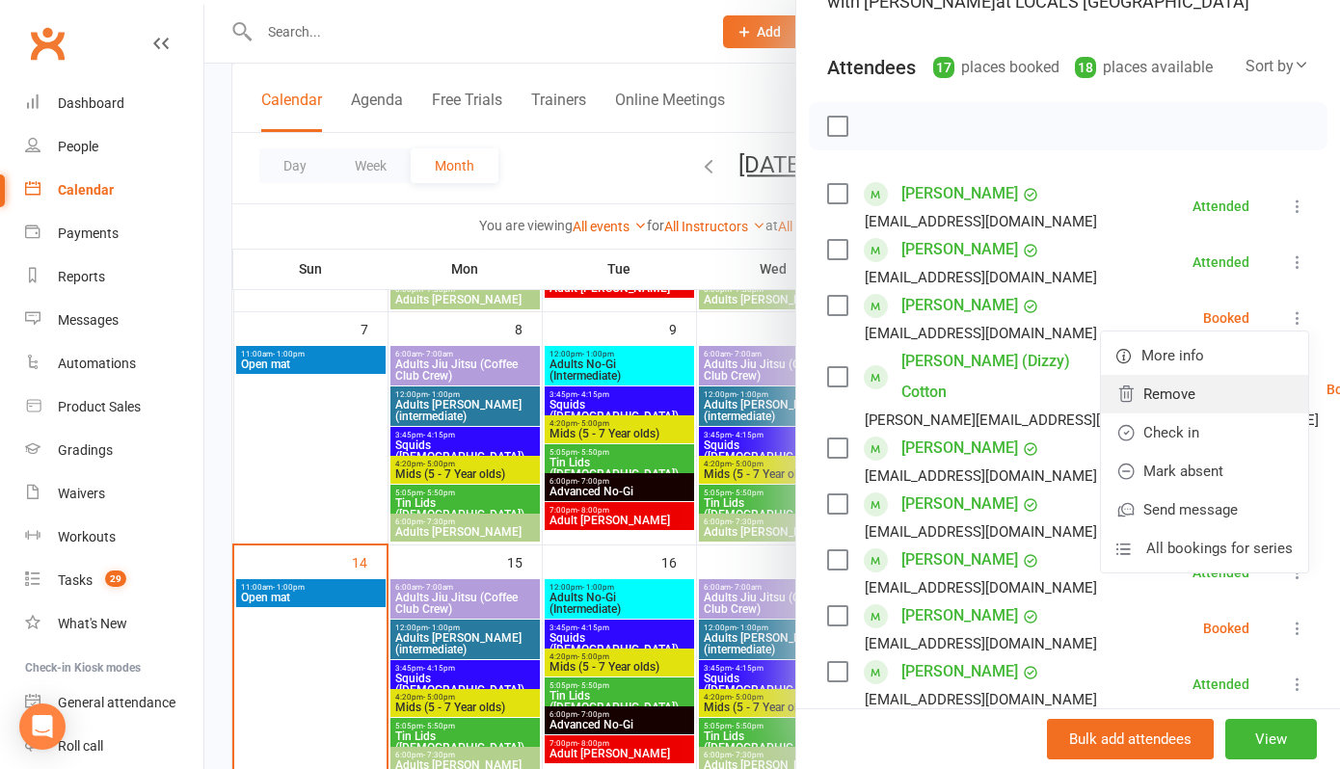
click at [1183, 413] on link "Remove" at bounding box center [1204, 394] width 207 height 39
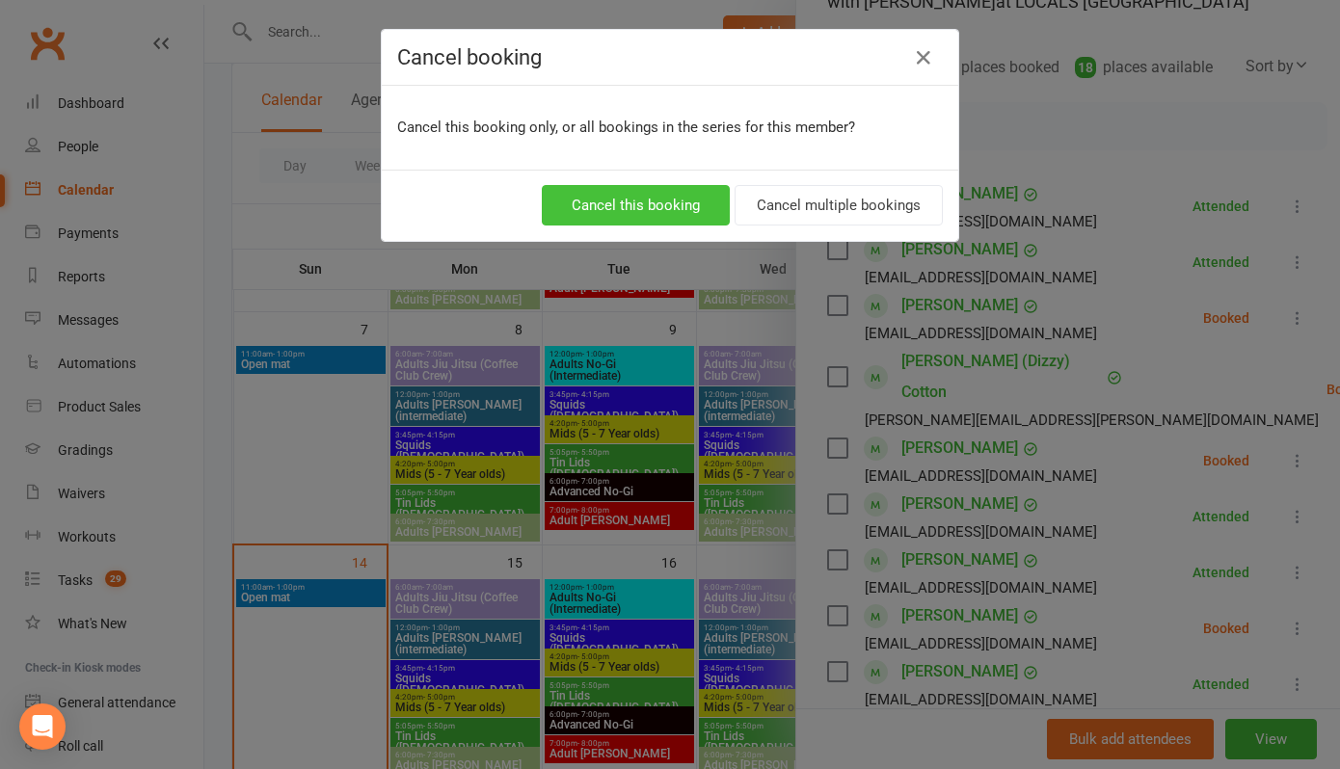
click at [660, 199] on button "Cancel this booking" at bounding box center [636, 205] width 188 height 40
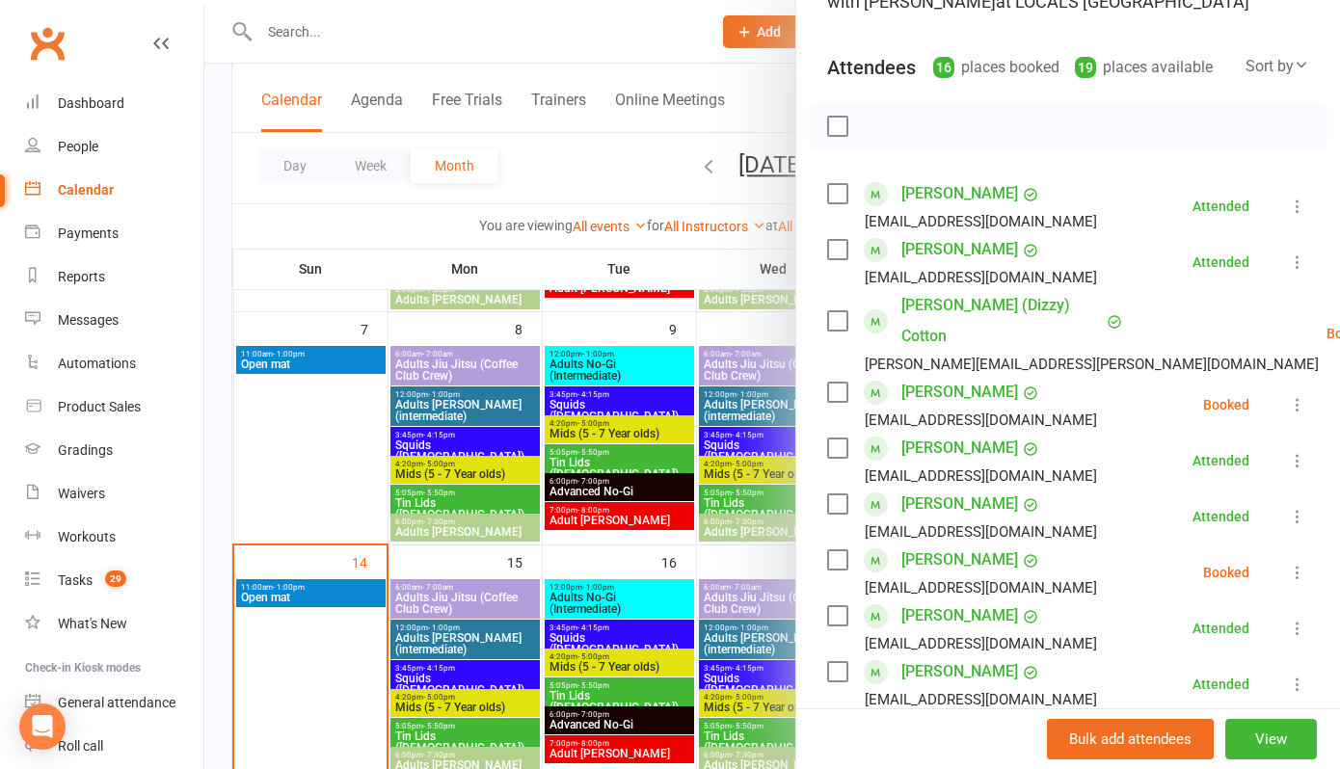
click at [1296, 410] on icon at bounding box center [1297, 404] width 19 height 19
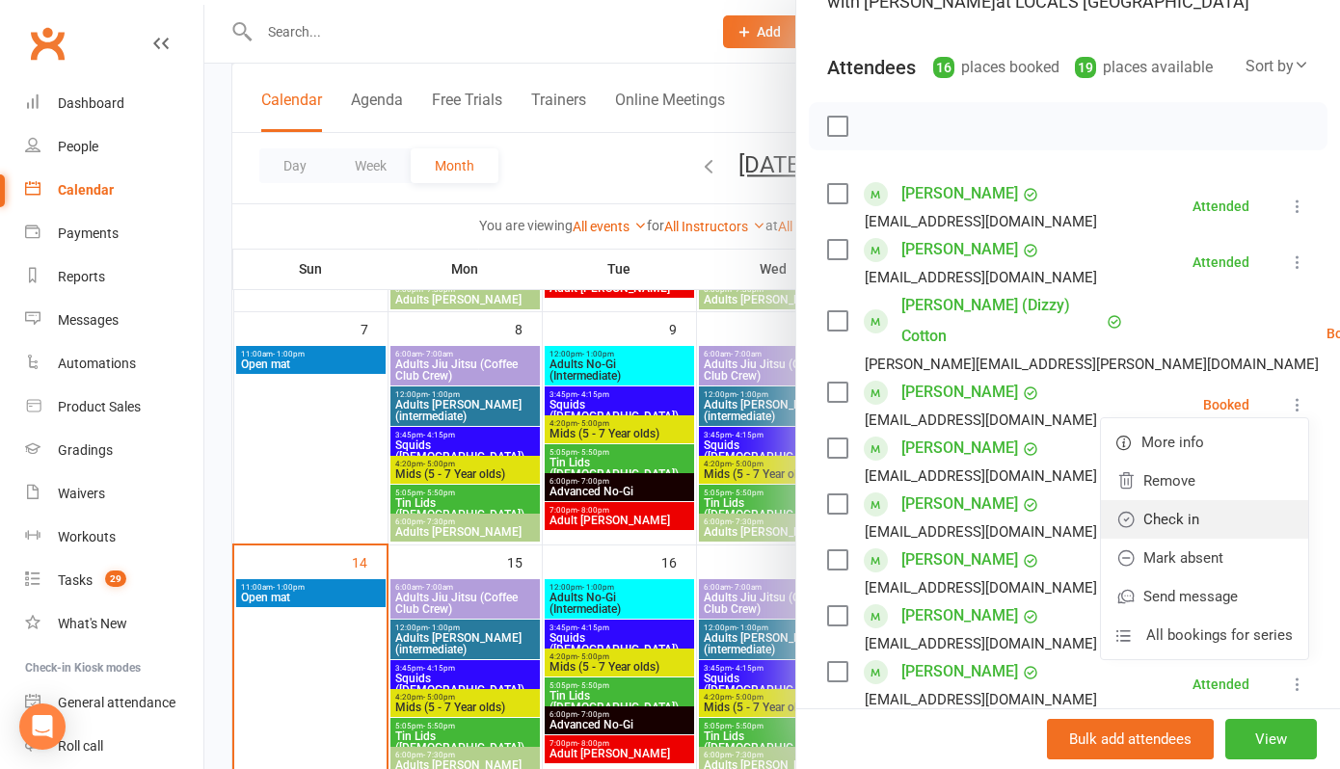
click at [1173, 512] on link "Check in" at bounding box center [1204, 519] width 207 height 39
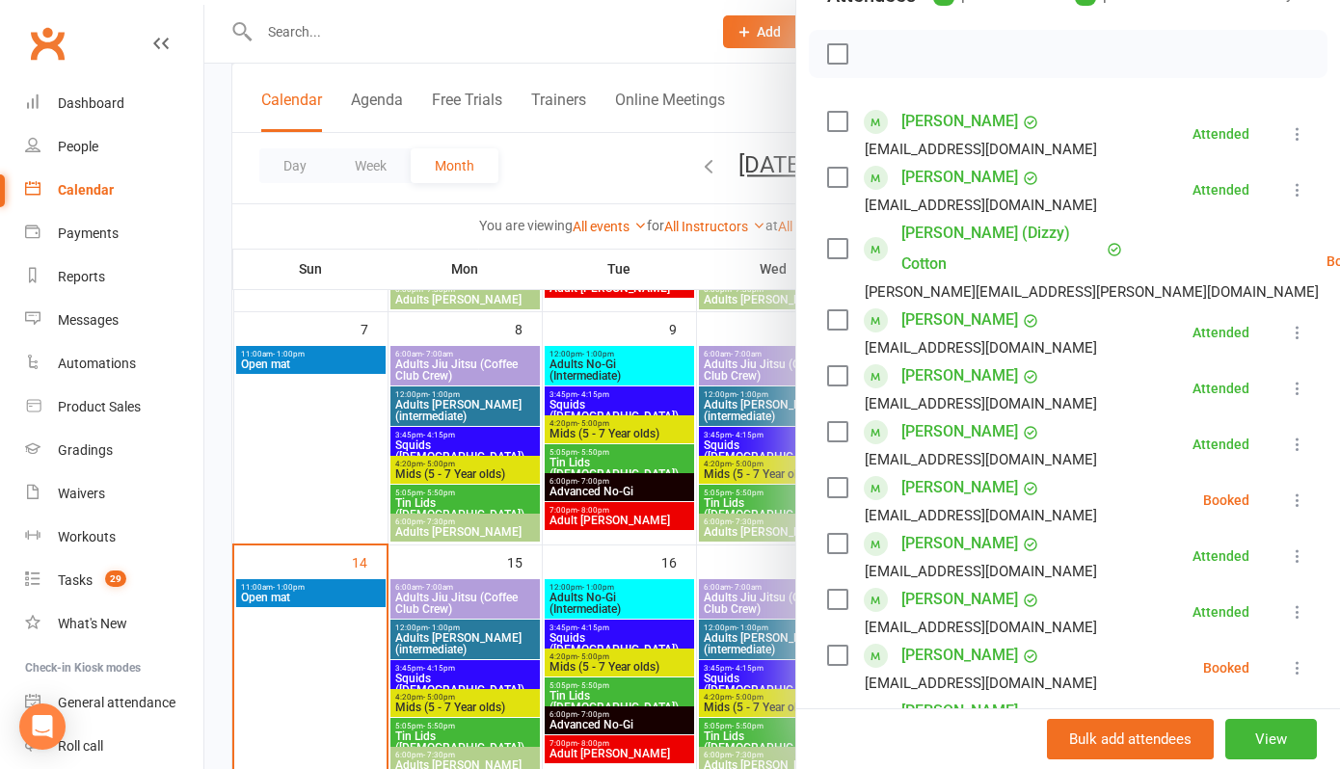
scroll to position [255, 0]
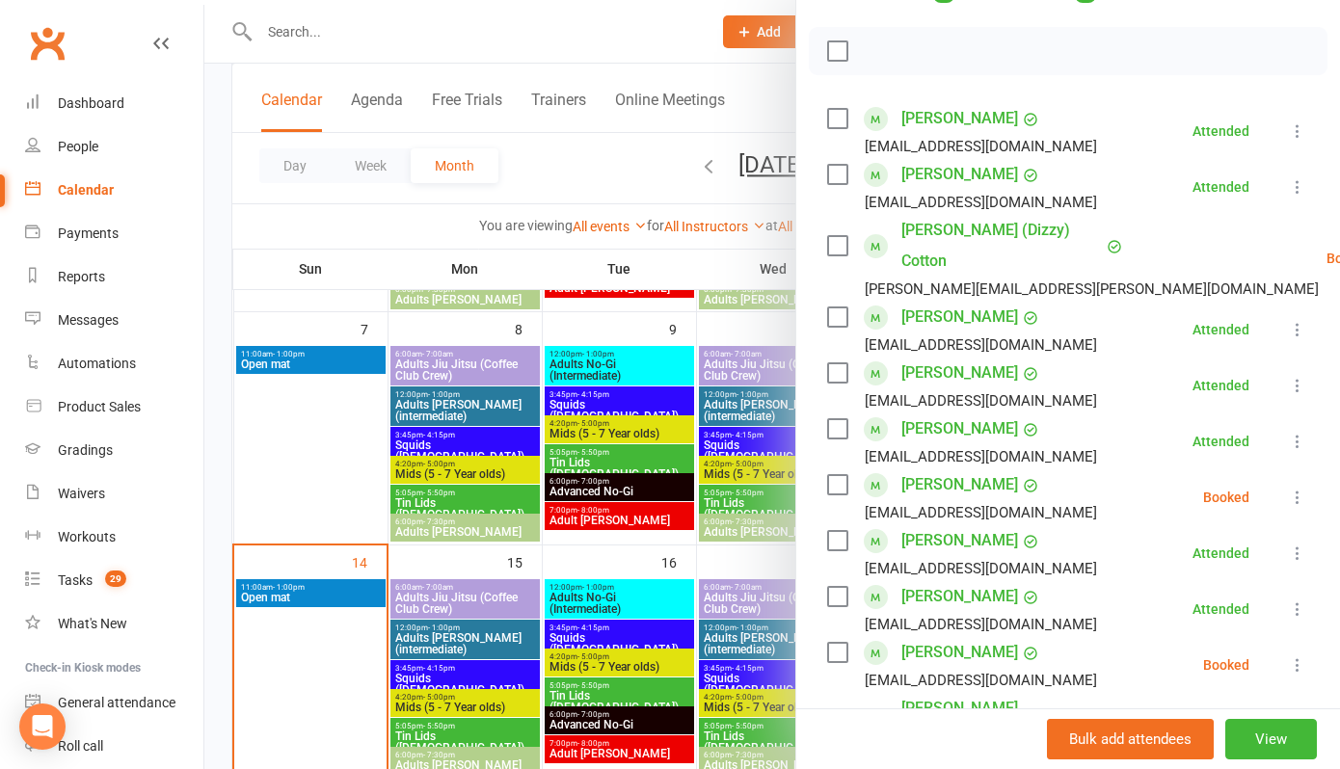
click at [1296, 494] on icon at bounding box center [1297, 497] width 19 height 19
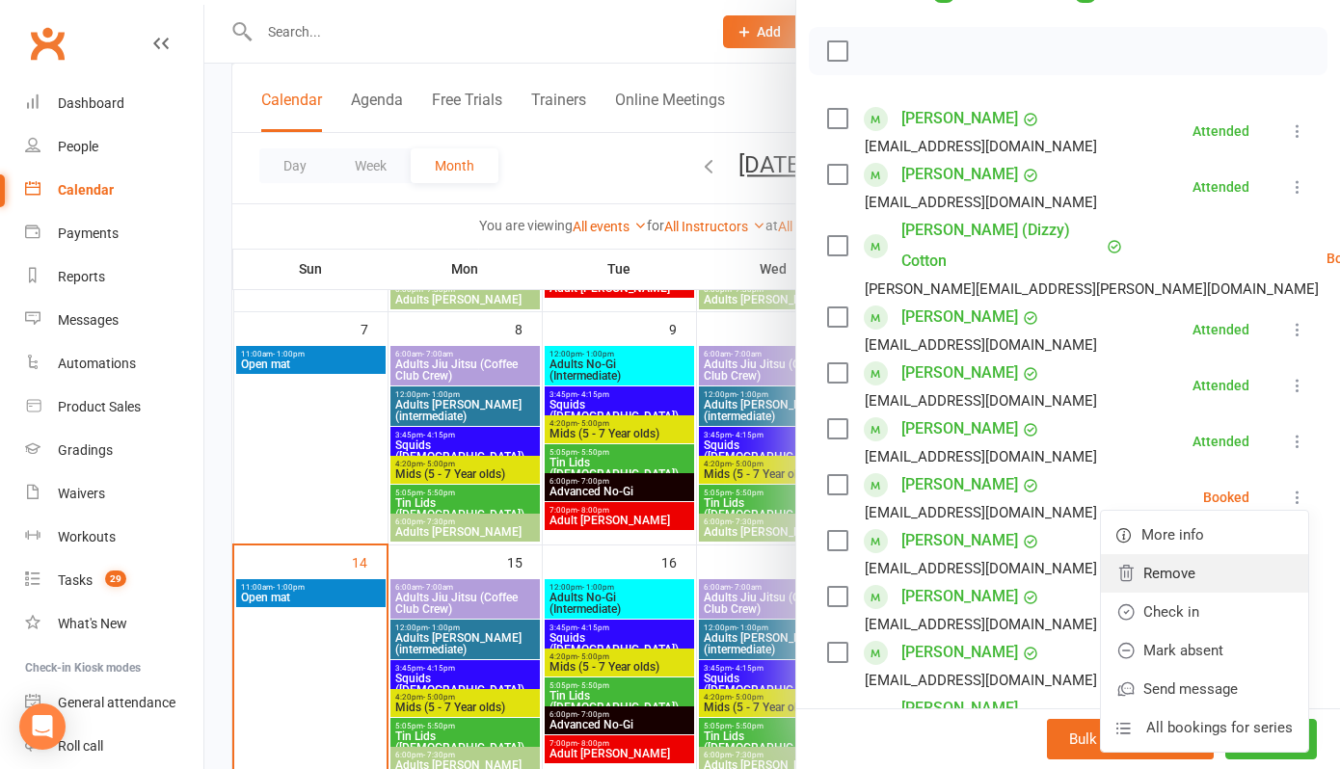
click at [1163, 575] on link "Remove" at bounding box center [1204, 573] width 207 height 39
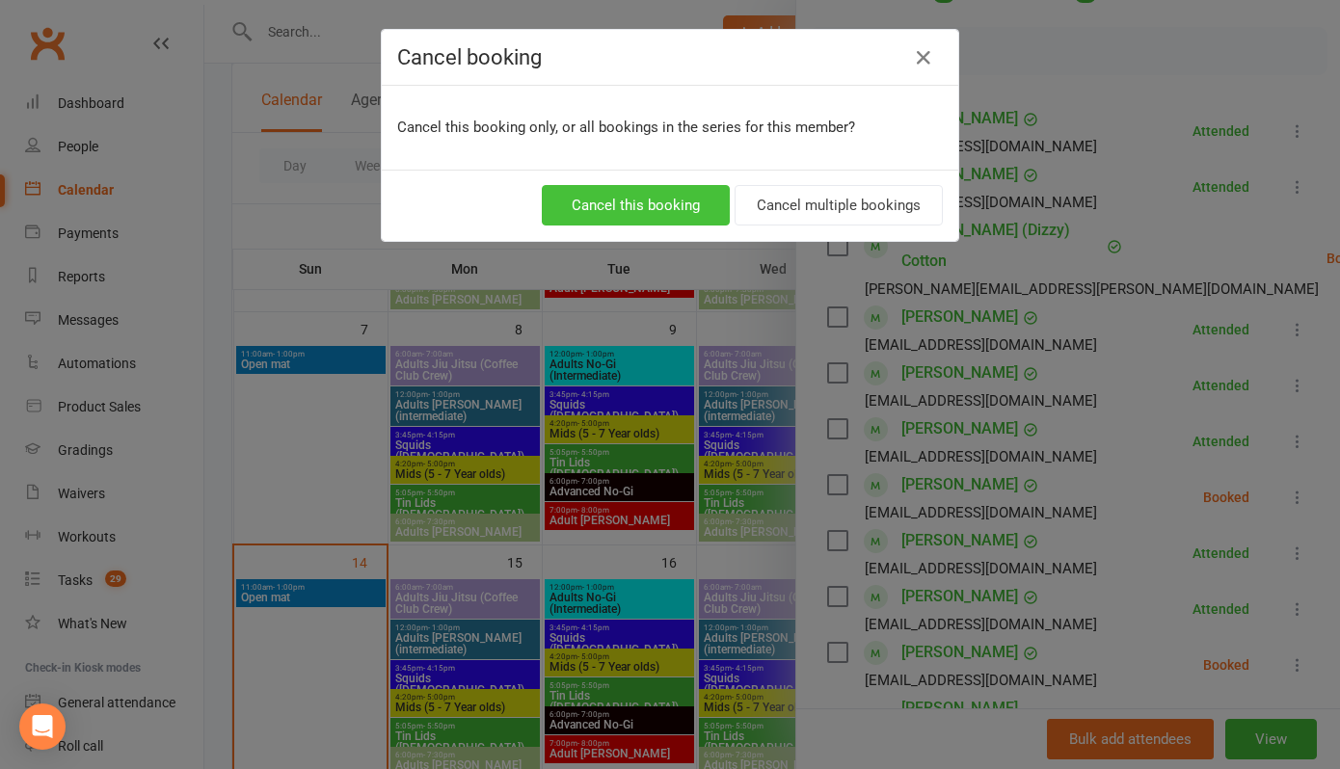
click at [677, 204] on button "Cancel this booking" at bounding box center [636, 205] width 188 height 40
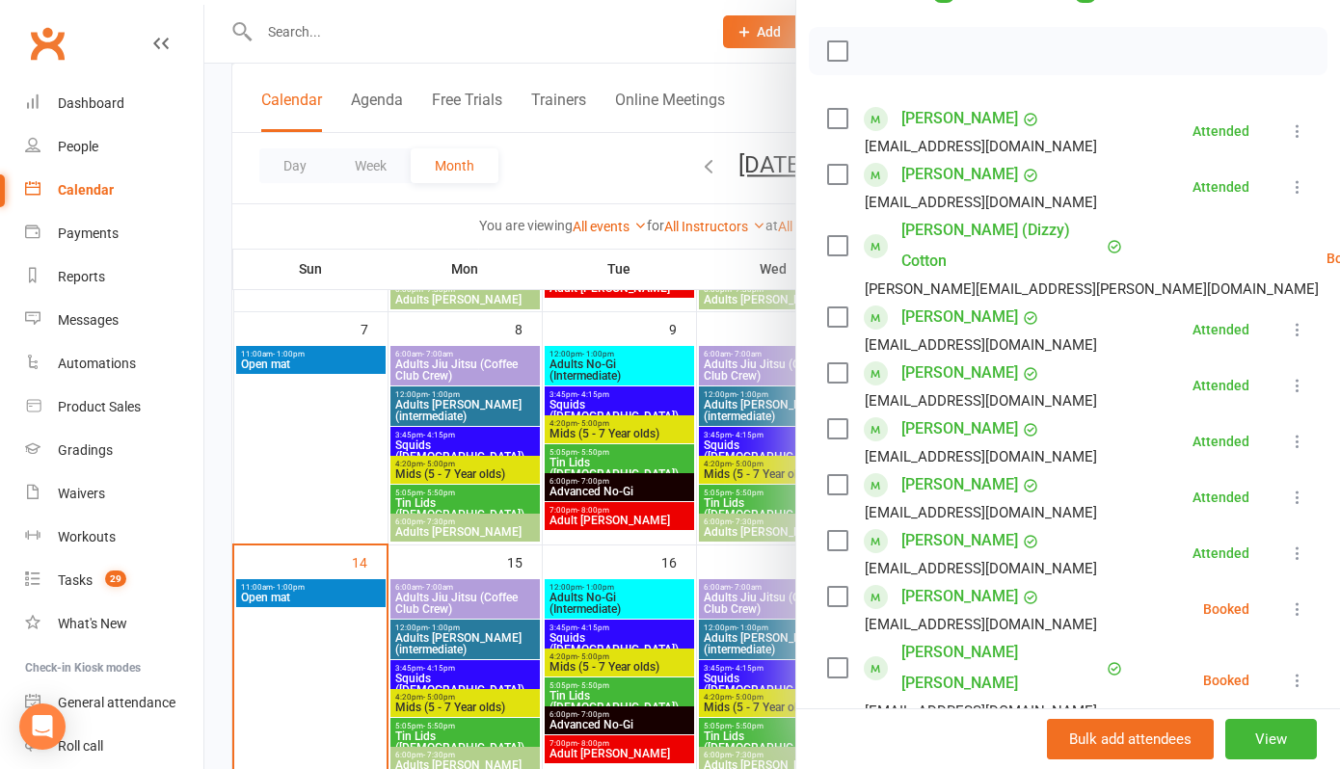
click at [1291, 607] on icon at bounding box center [1297, 608] width 19 height 19
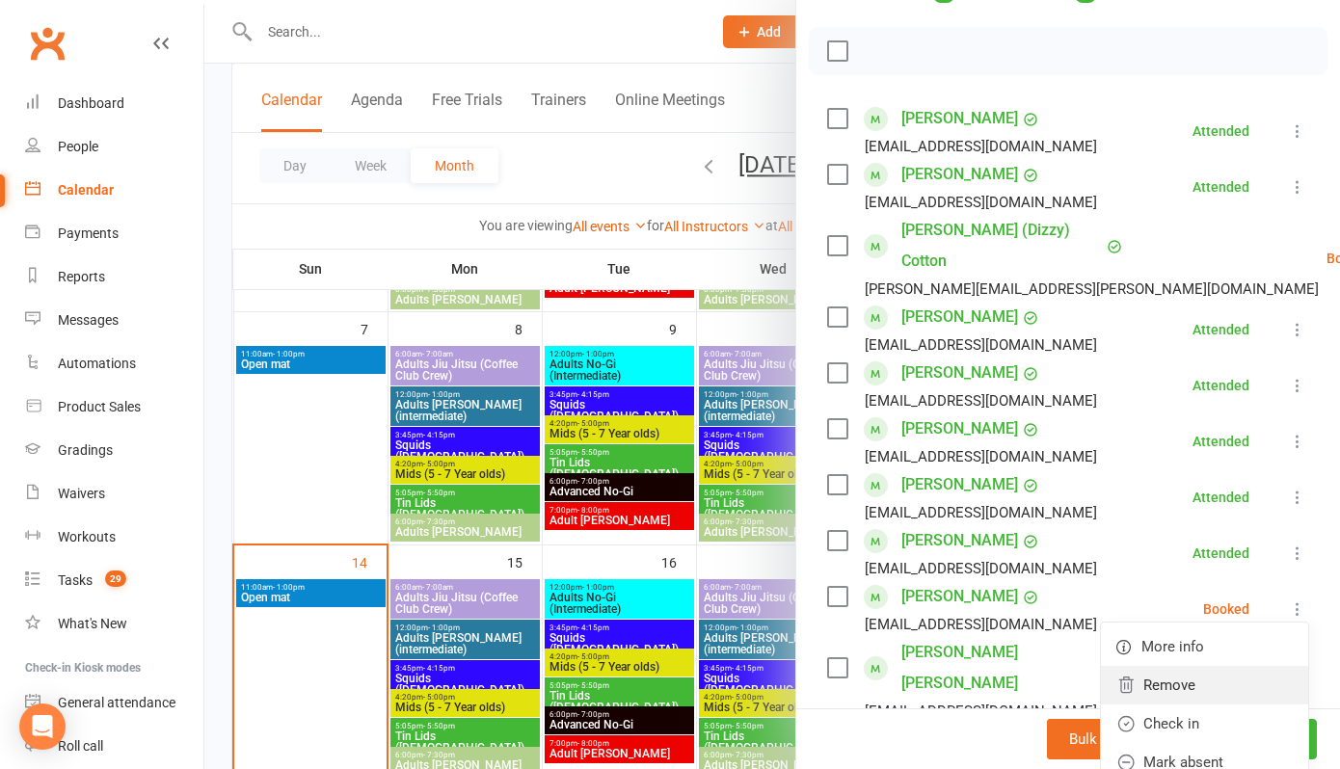
click at [1158, 678] on link "Remove" at bounding box center [1204, 685] width 207 height 39
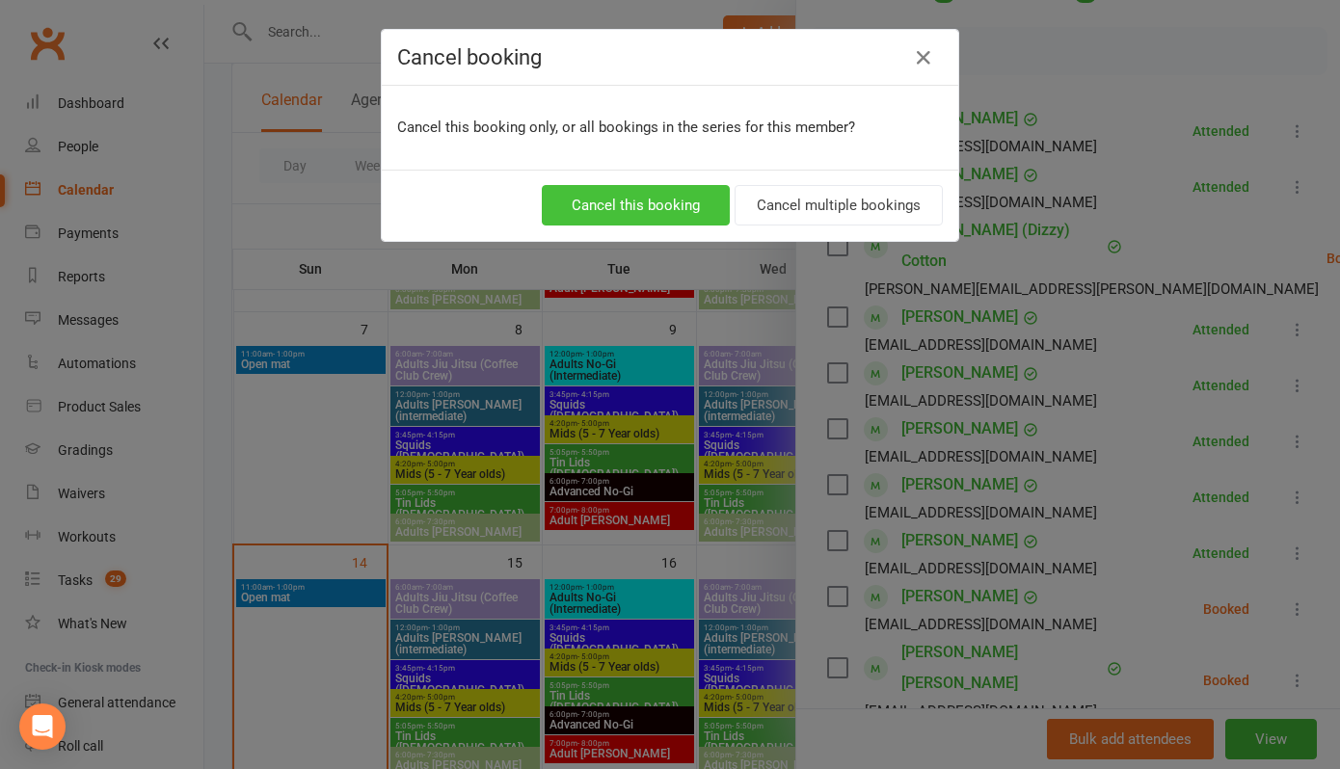
click at [599, 185] on button "Cancel this booking" at bounding box center [636, 205] width 188 height 40
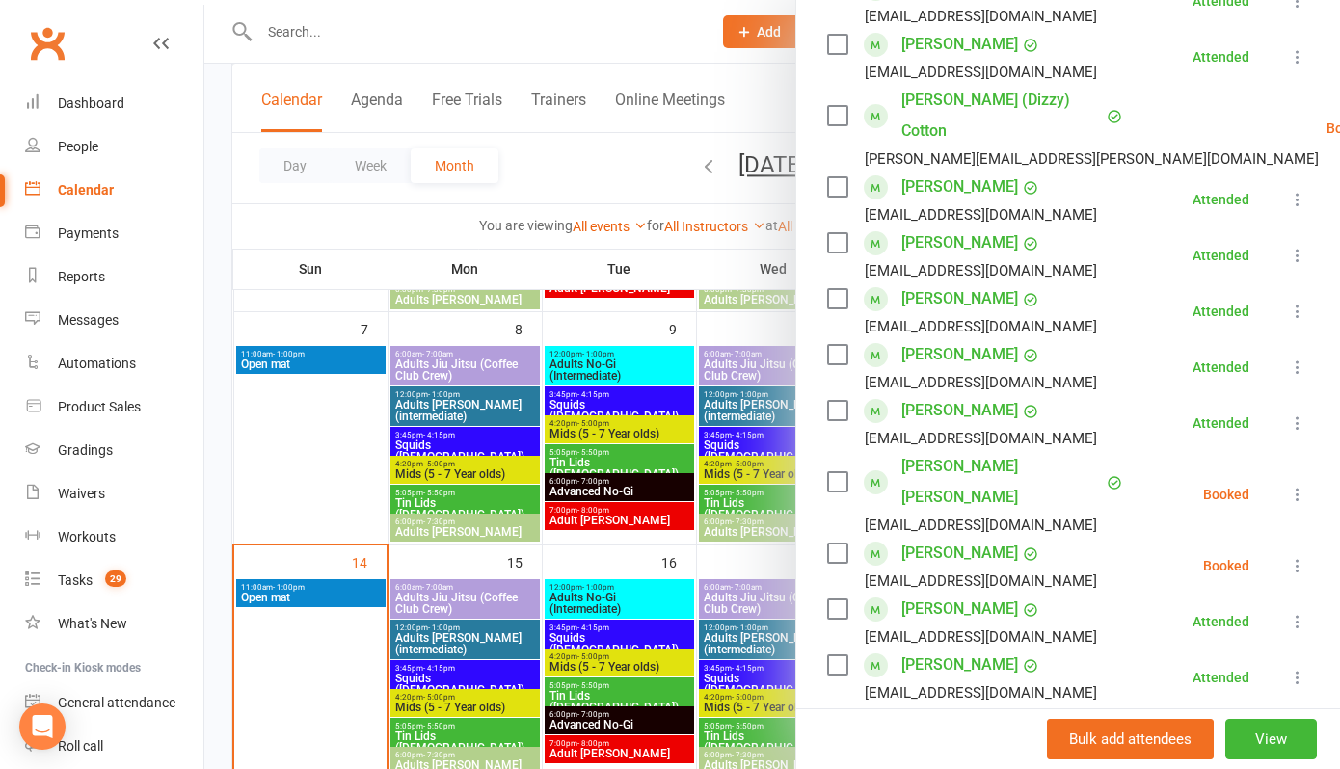
scroll to position [450, 0]
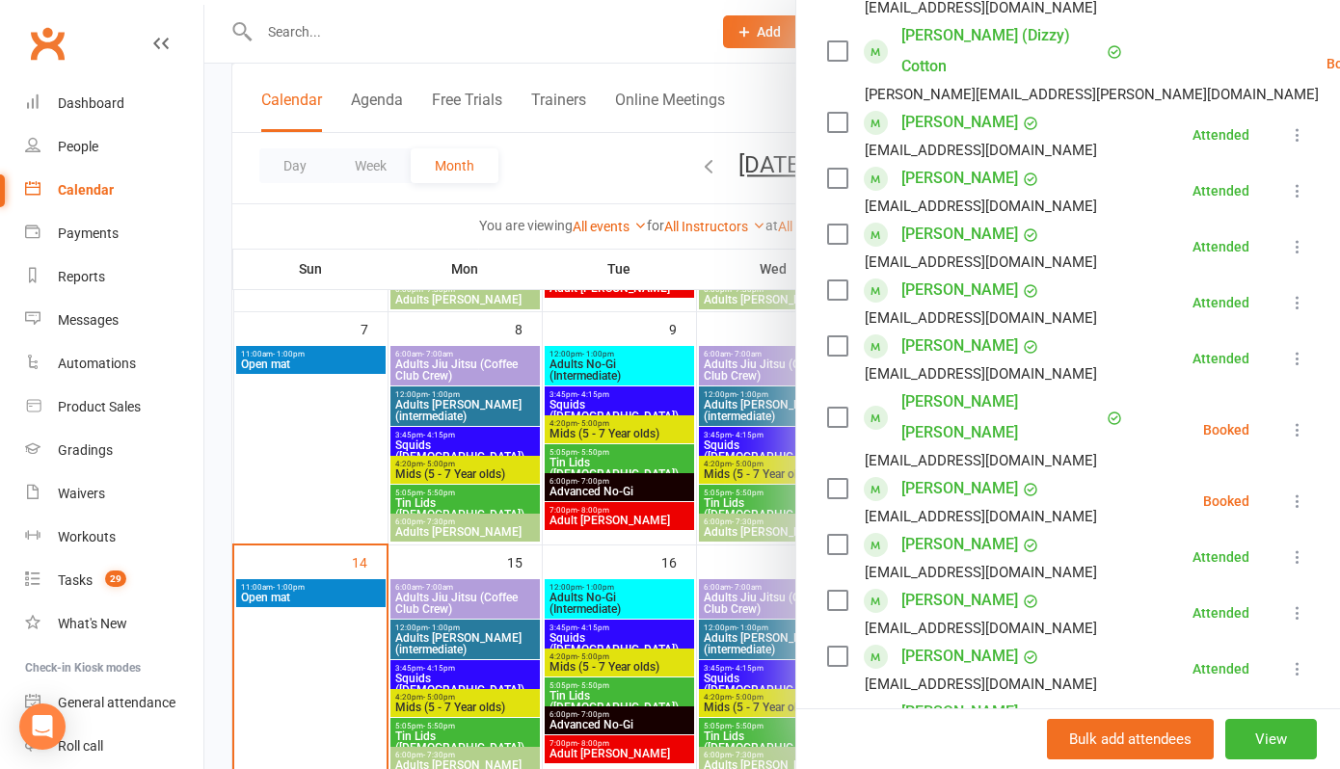
click at [1301, 420] on icon at bounding box center [1297, 429] width 19 height 19
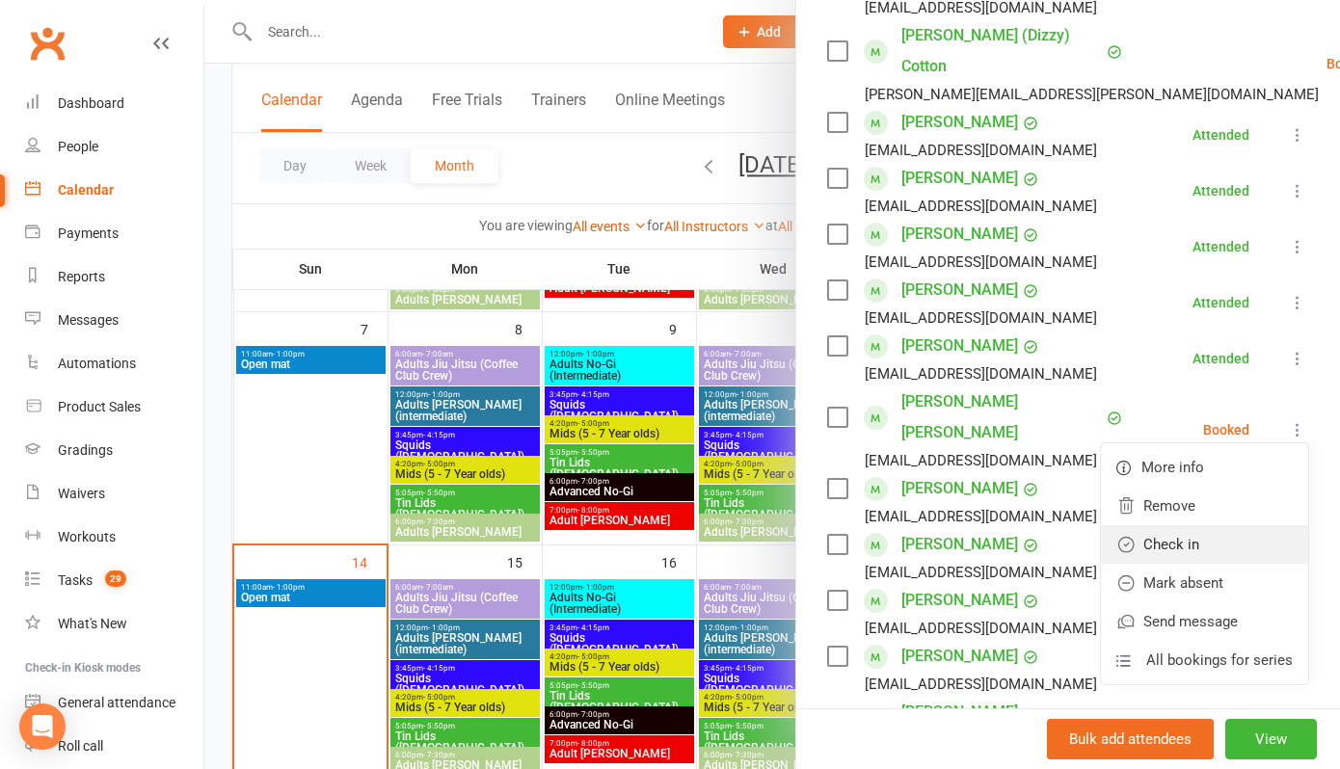
click at [1185, 525] on link "Check in" at bounding box center [1204, 544] width 207 height 39
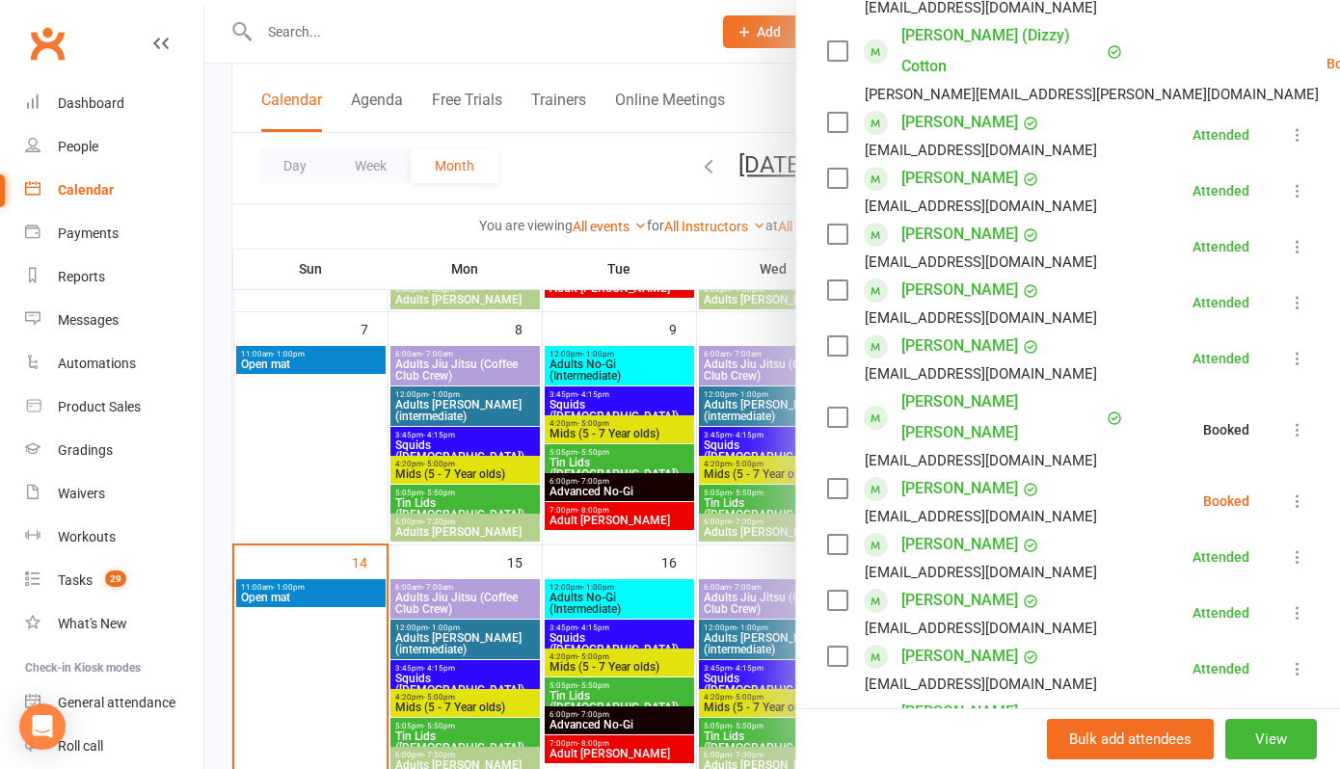
click at [1301, 420] on icon at bounding box center [1297, 429] width 19 height 19
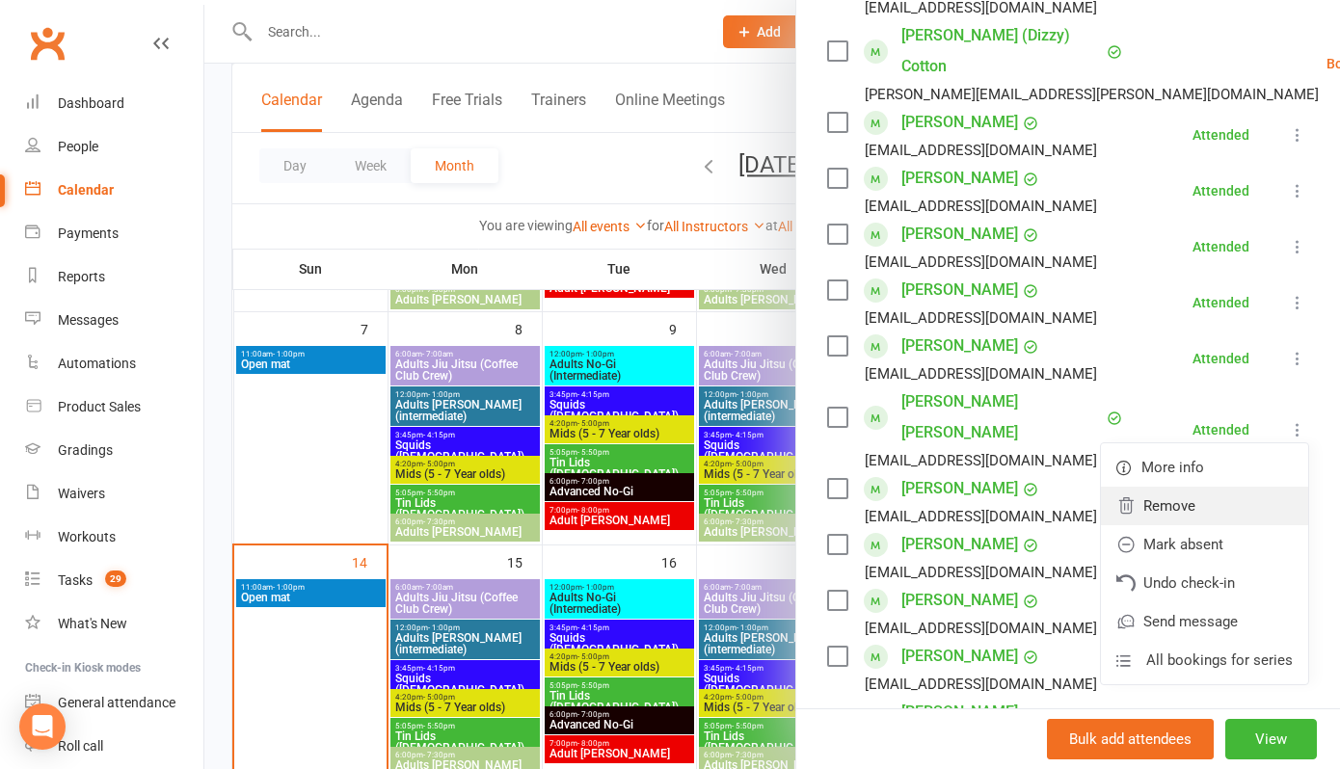
click at [1179, 487] on link "Remove" at bounding box center [1204, 506] width 207 height 39
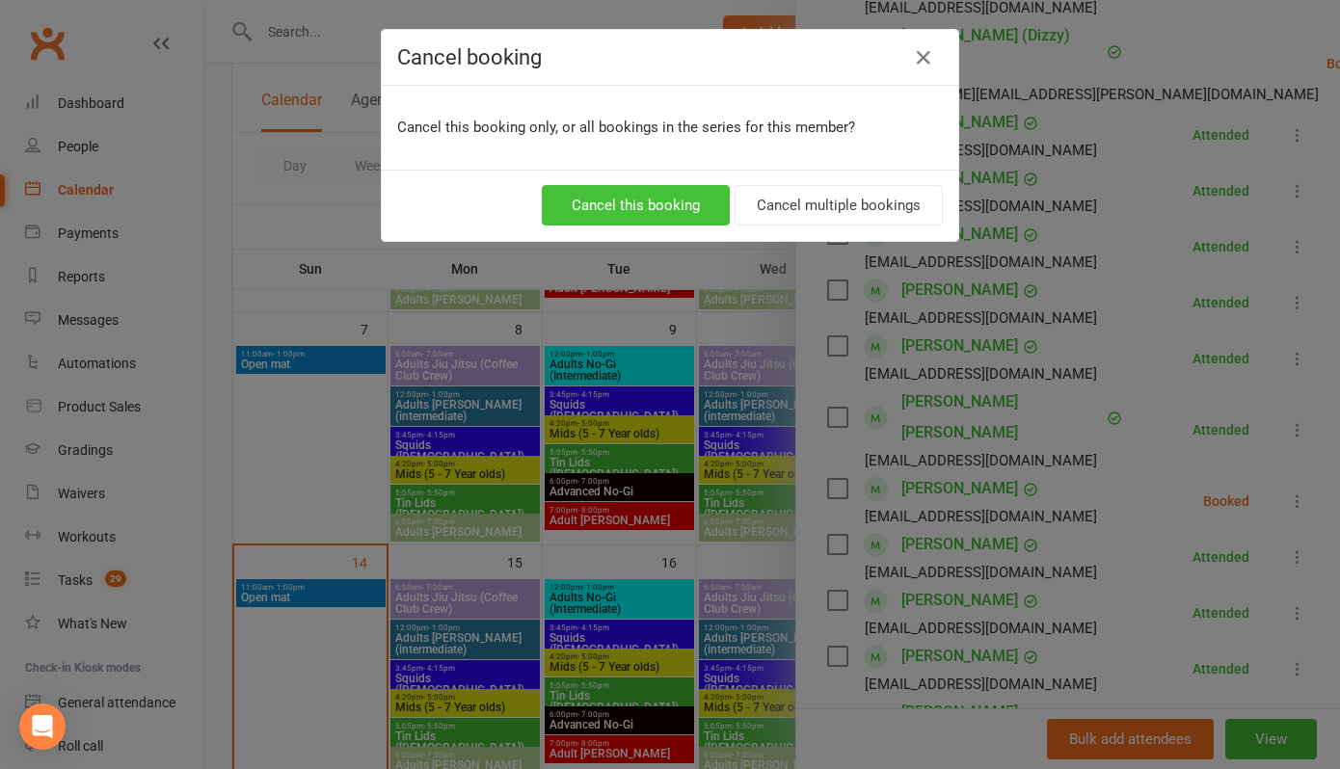
click at [648, 209] on button "Cancel this booking" at bounding box center [636, 205] width 188 height 40
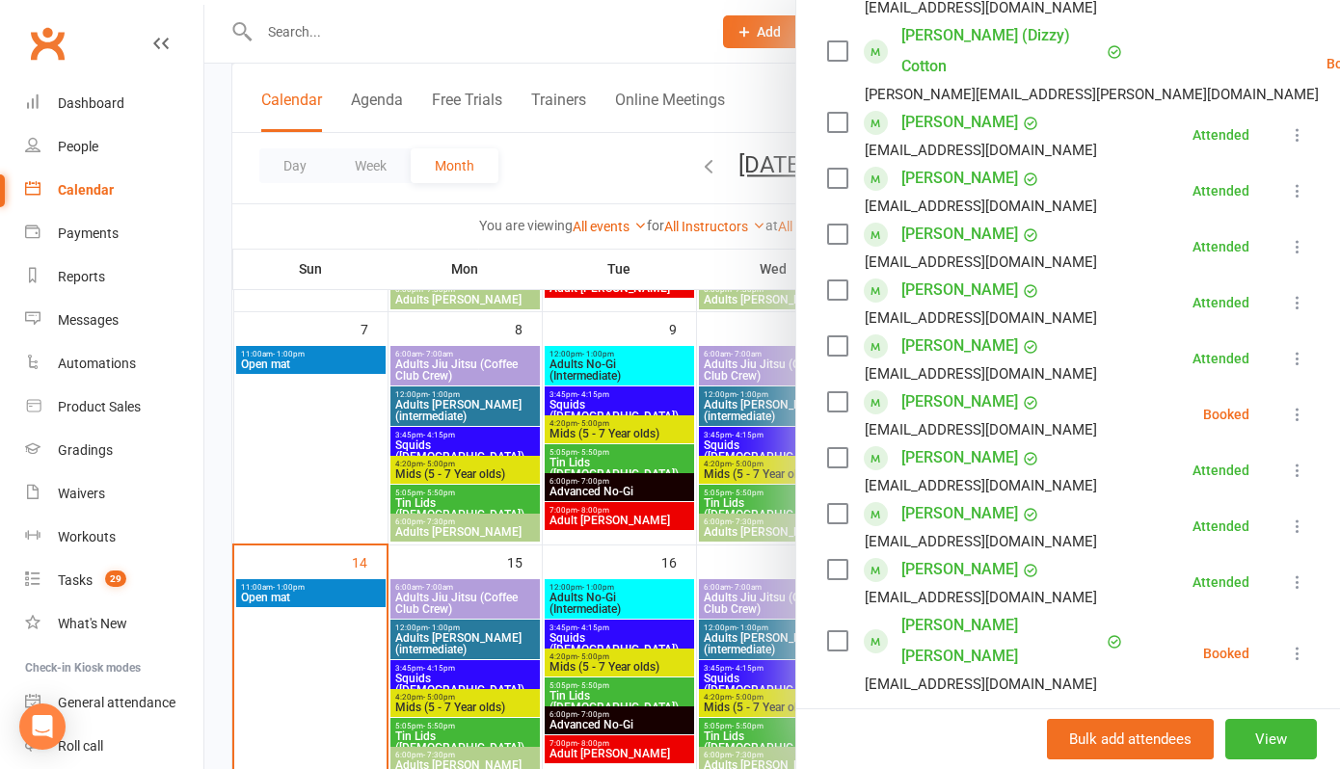
click at [1300, 410] on icon at bounding box center [1297, 414] width 19 height 19
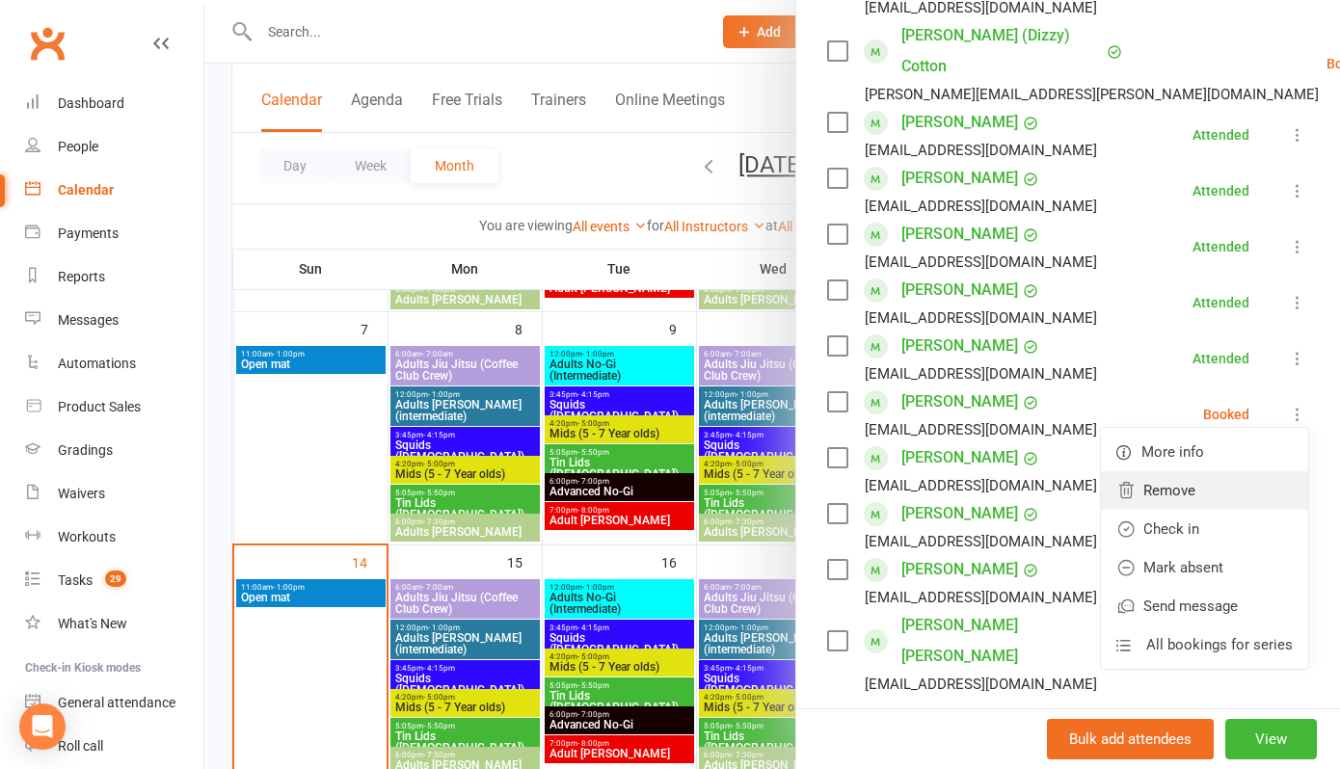
click at [1200, 477] on link "Remove" at bounding box center [1204, 490] width 207 height 39
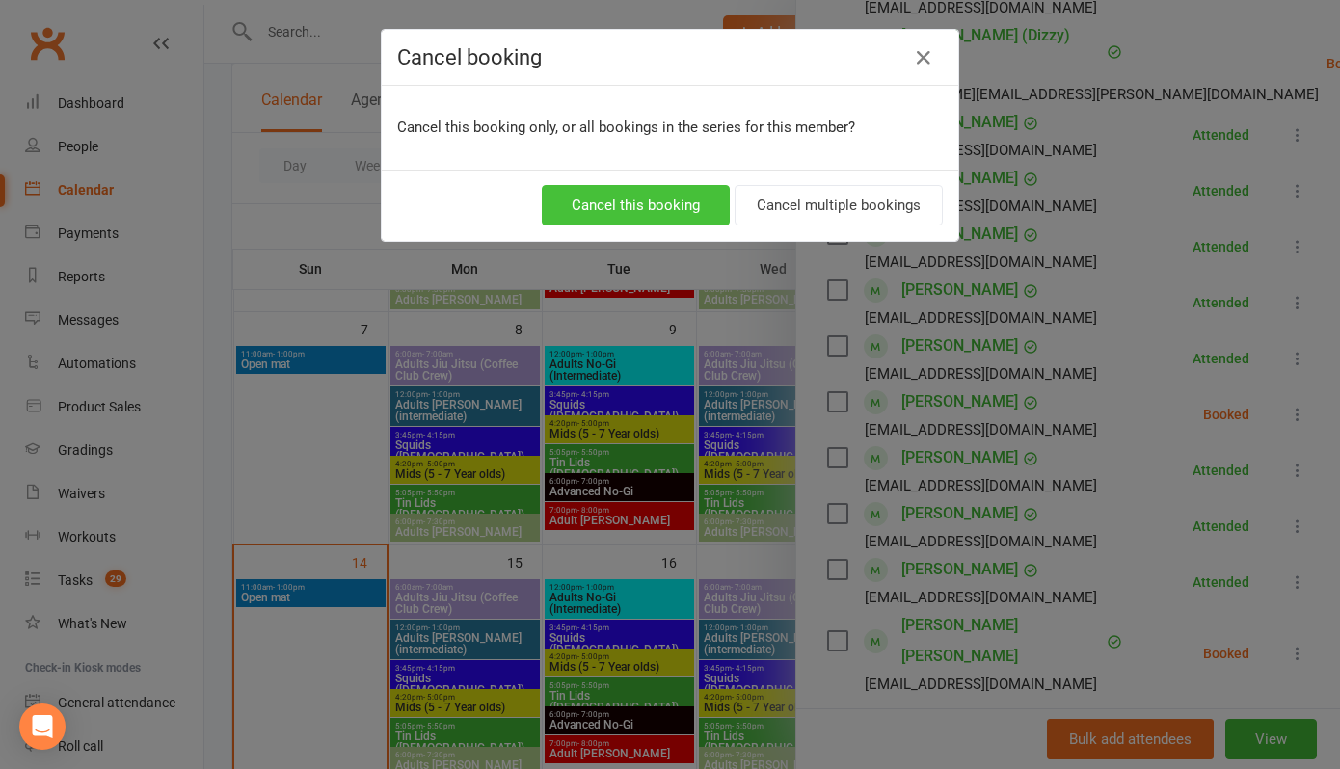
click at [653, 213] on button "Cancel this booking" at bounding box center [636, 205] width 188 height 40
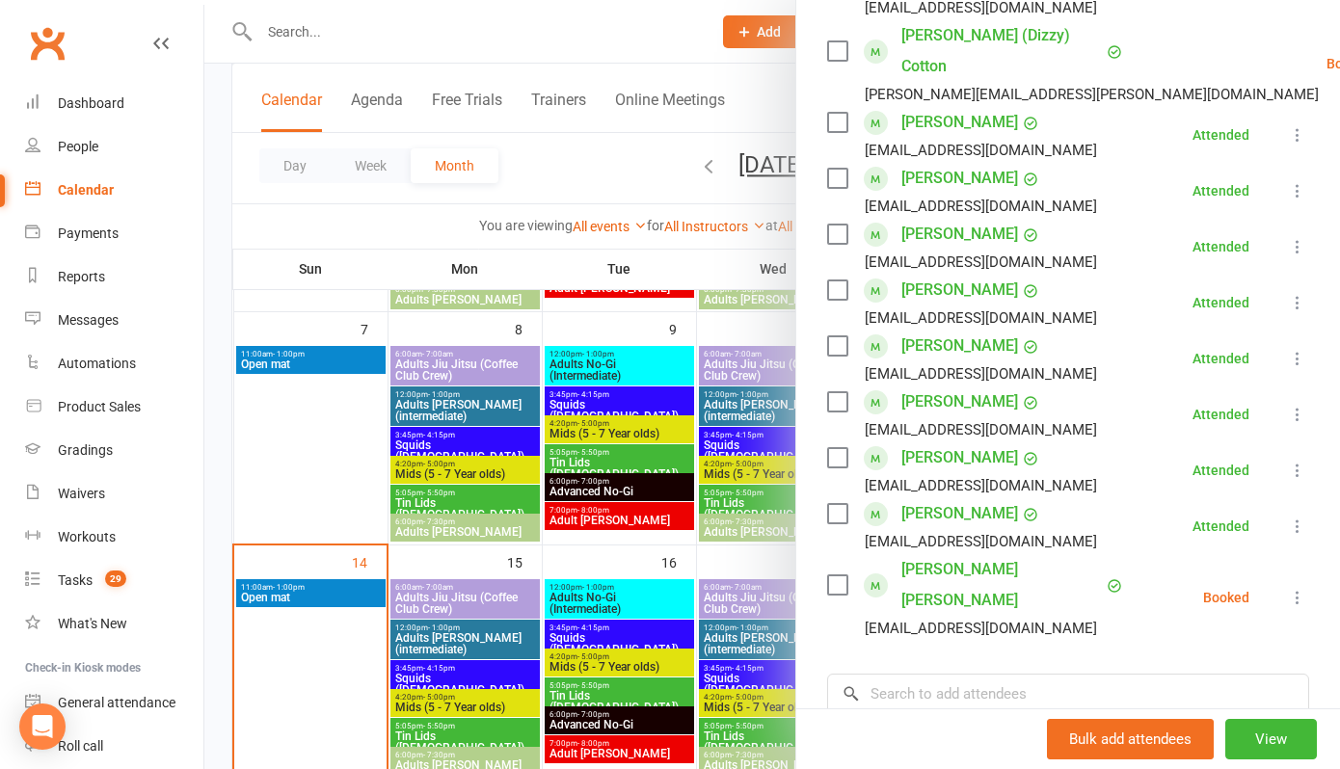
click at [1299, 588] on icon at bounding box center [1297, 597] width 19 height 19
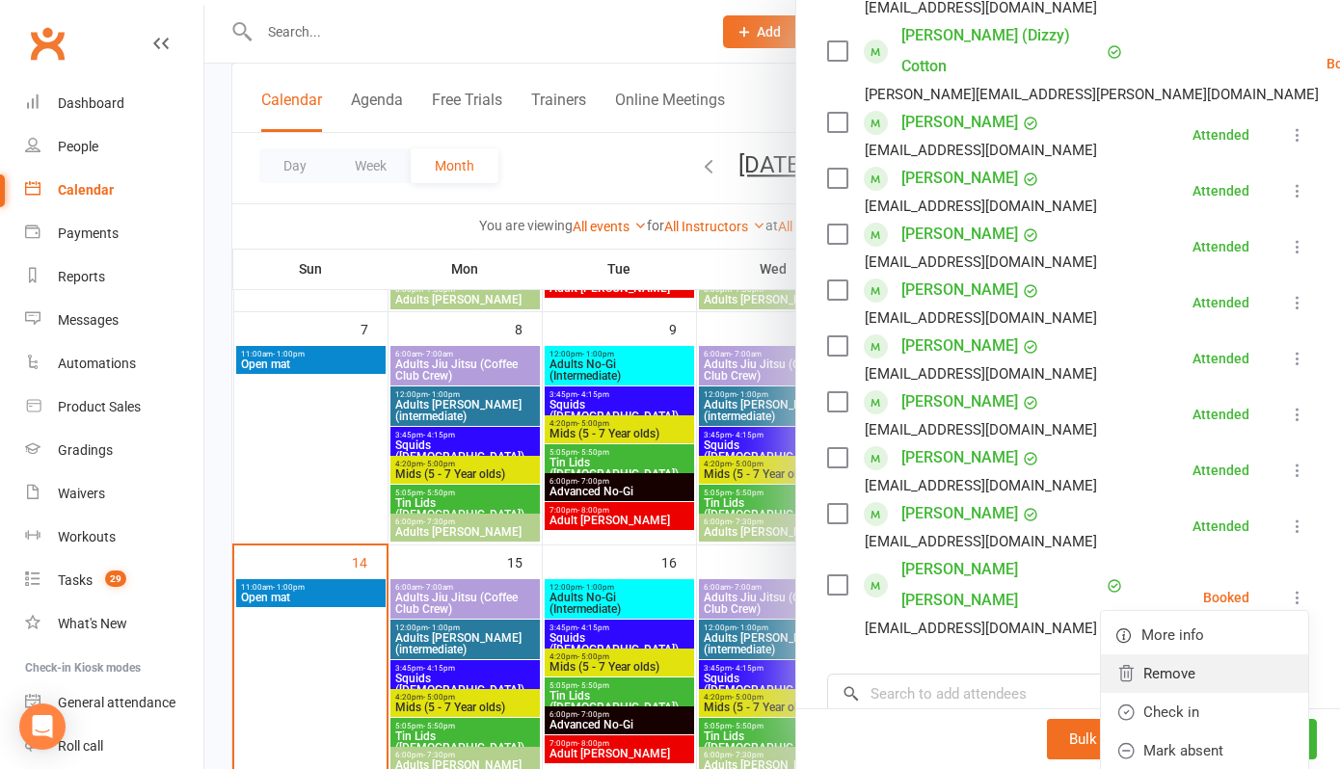
click at [1139, 654] on link "Remove" at bounding box center [1204, 673] width 207 height 39
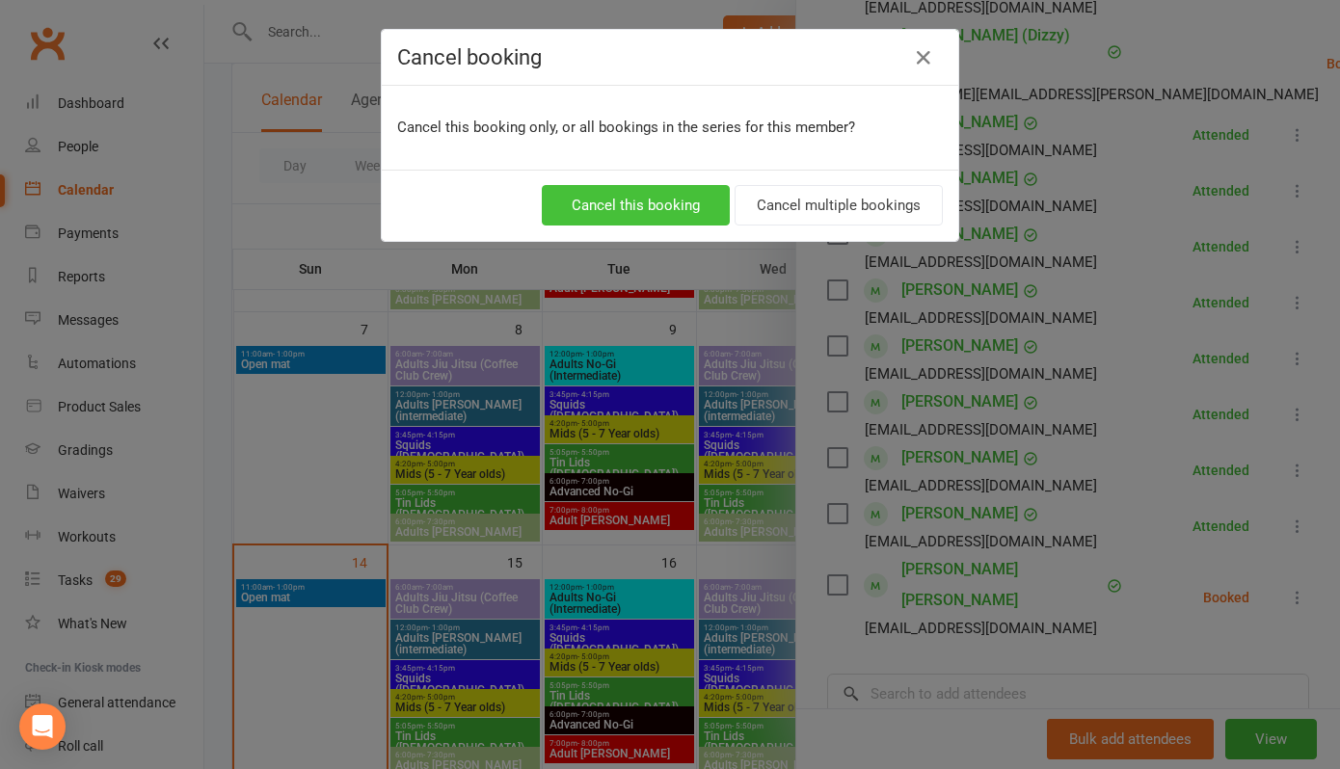
click at [609, 214] on button "Cancel this booking" at bounding box center [636, 205] width 188 height 40
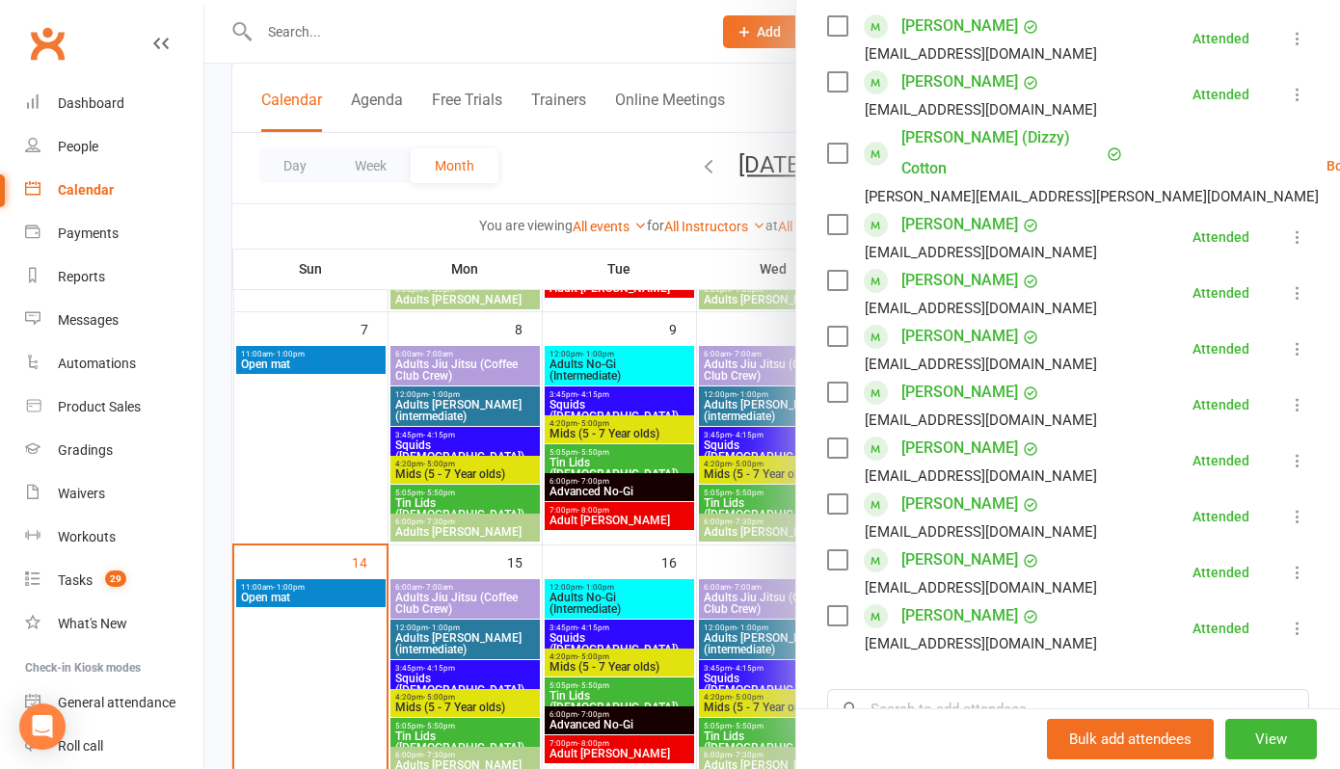
scroll to position [319, 0]
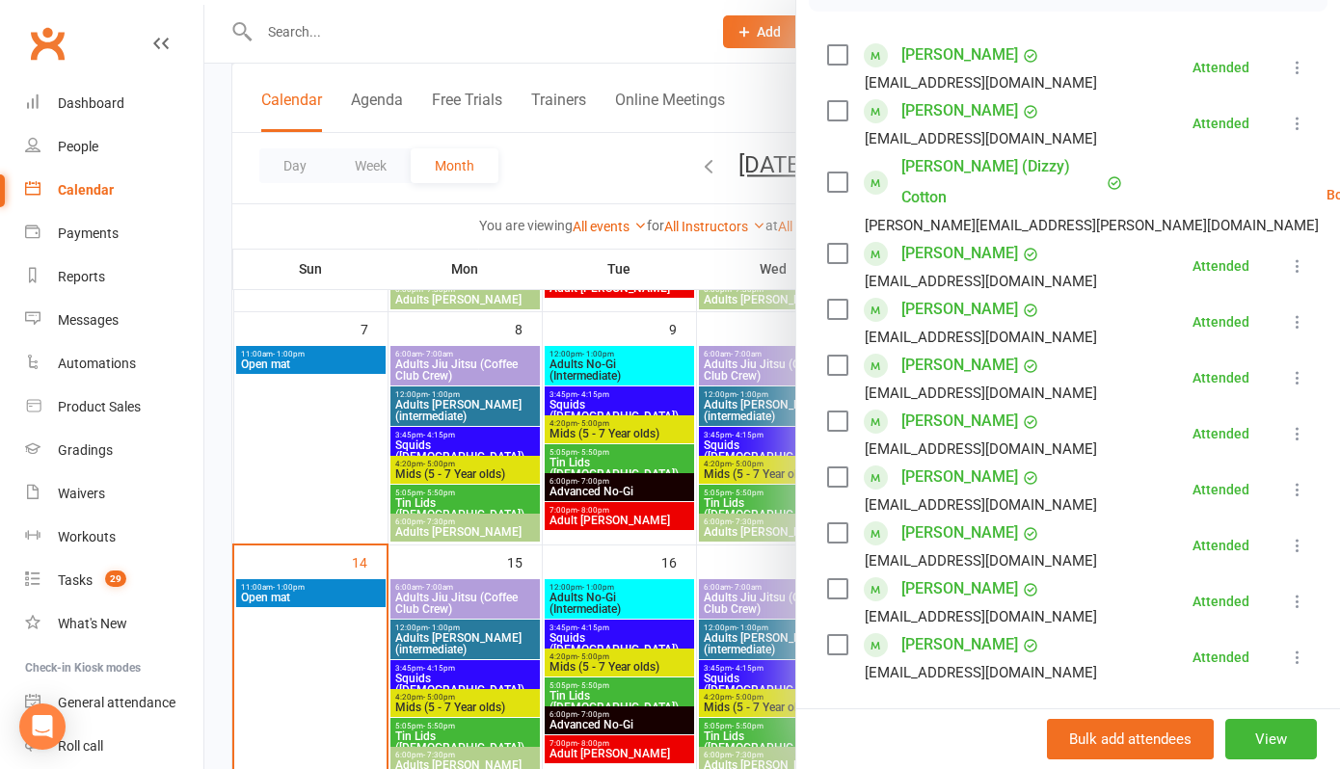
click at [1149, 182] on li "[PERSON_NAME] (Dizzy) Cotton [EMAIL_ADDRESS][PERSON_NAME][DOMAIN_NAME] Booked M…" at bounding box center [1068, 194] width 482 height 87
click at [930, 70] on link "[PERSON_NAME]" at bounding box center [959, 55] width 117 height 31
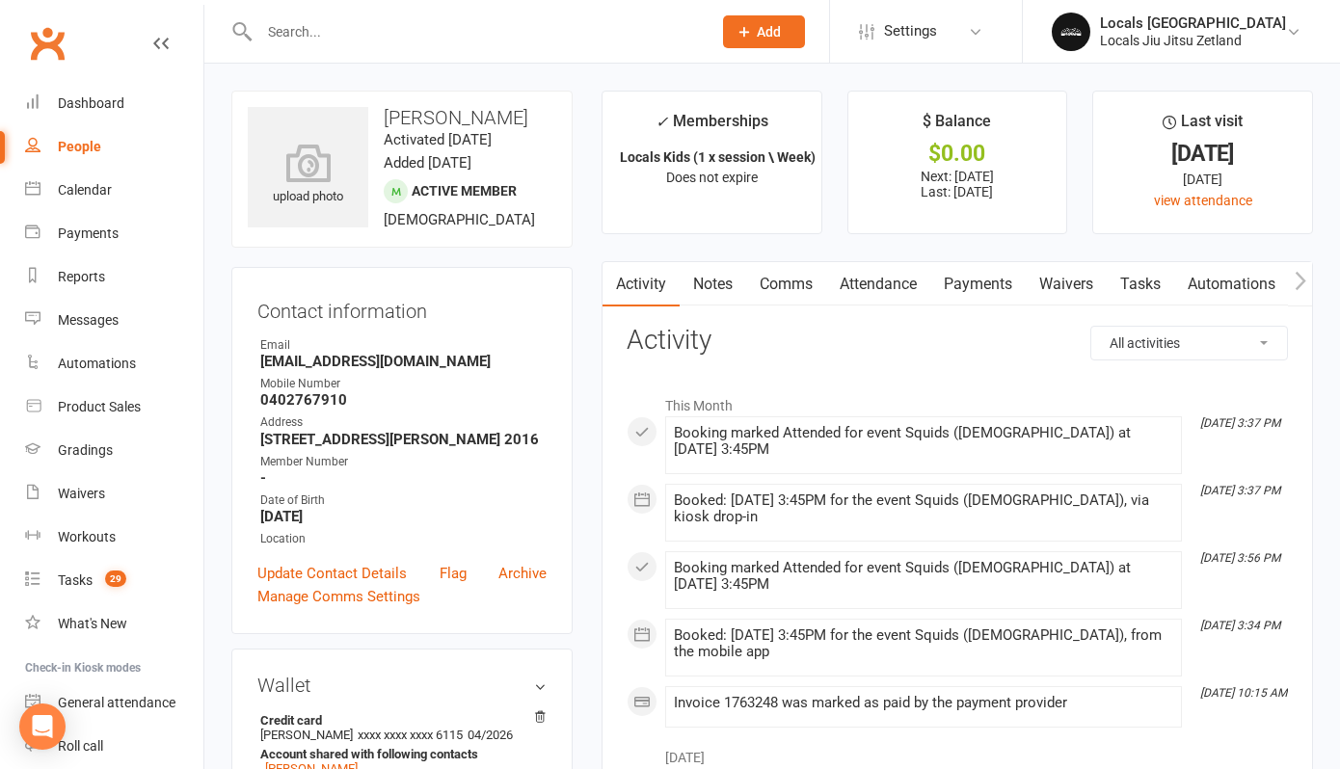
click at [982, 279] on link "Payments" at bounding box center [977, 284] width 95 height 44
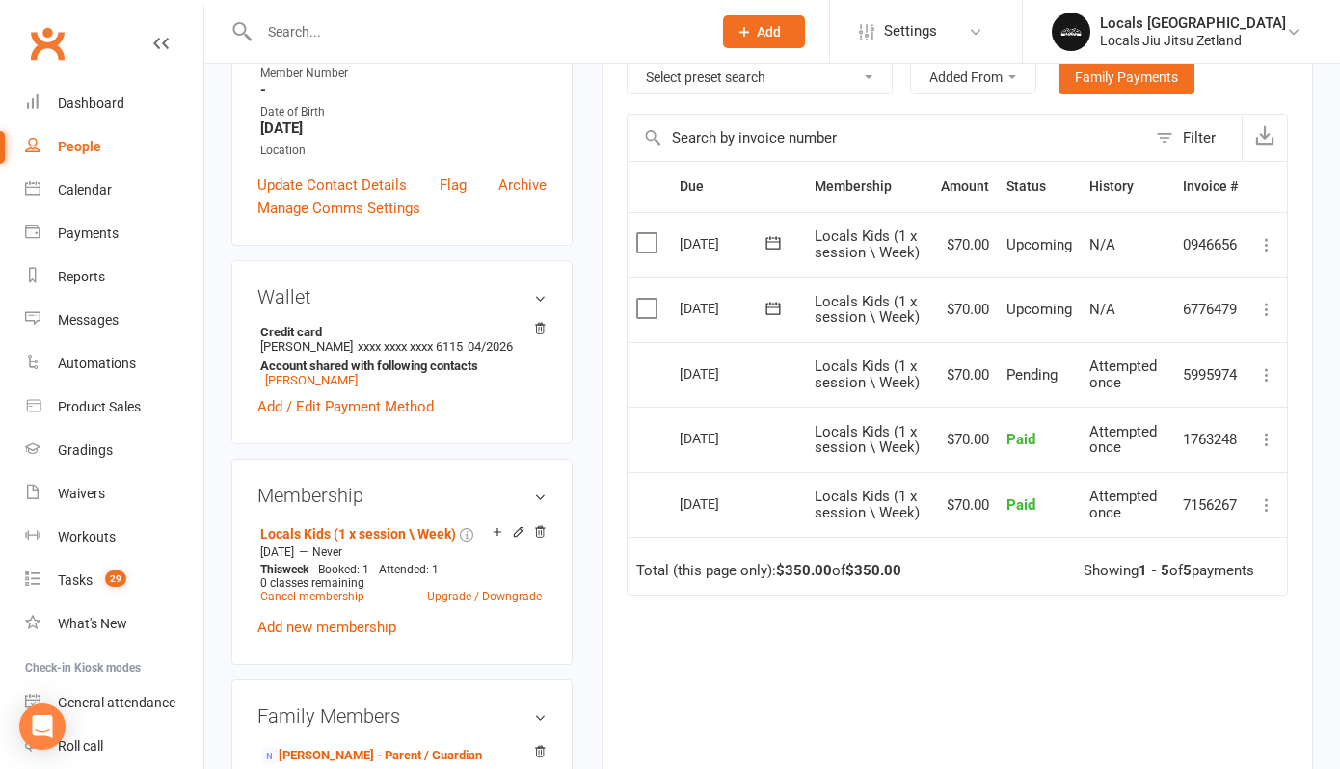
scroll to position [390, 0]
click at [1265, 367] on icon at bounding box center [1266, 372] width 19 height 19
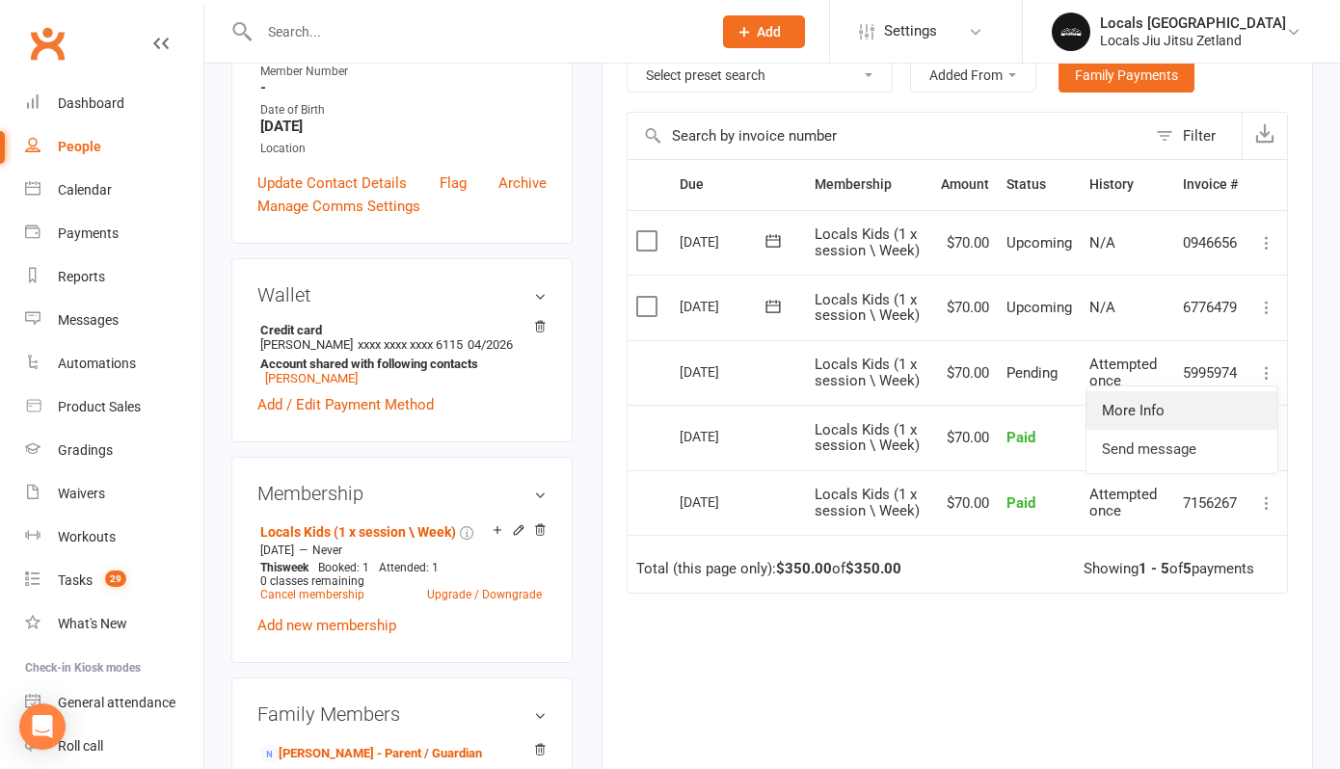
click at [1158, 398] on link "More Info" at bounding box center [1181, 410] width 191 height 39
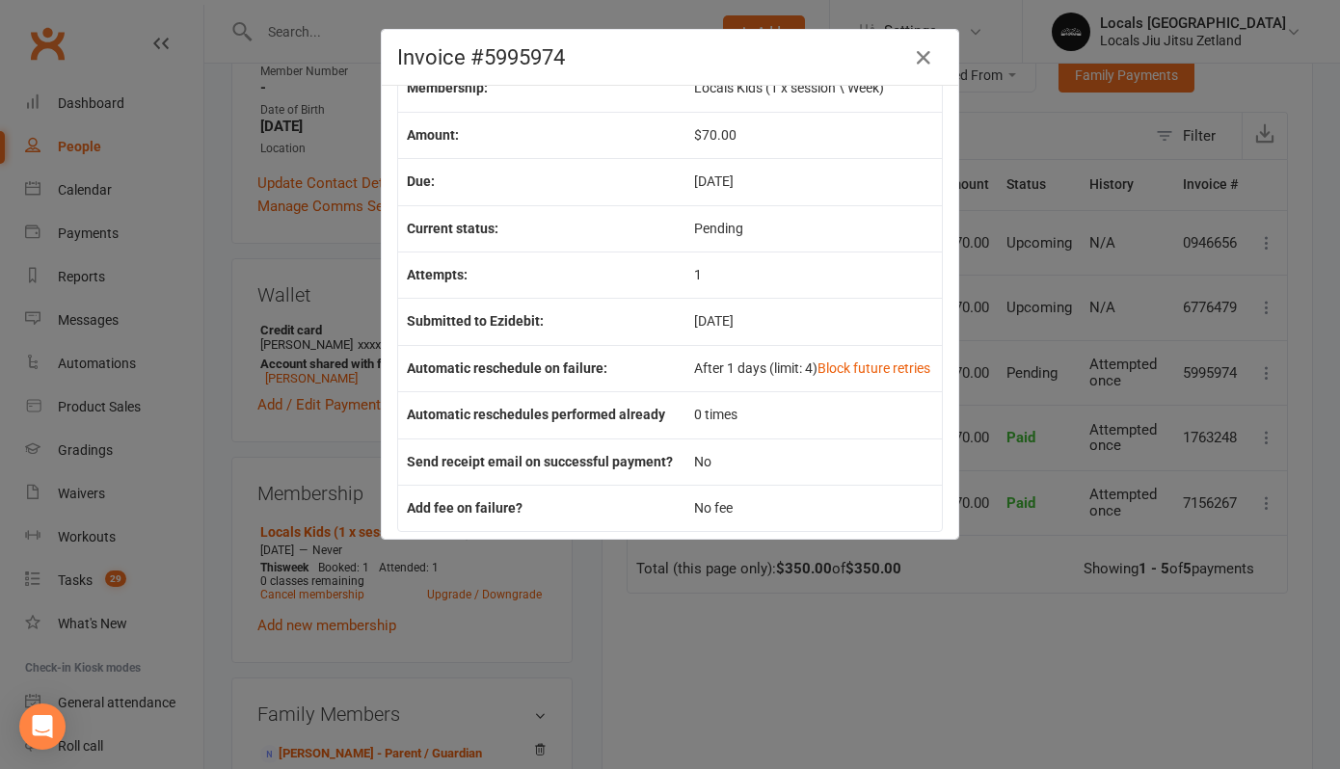
scroll to position [120, 0]
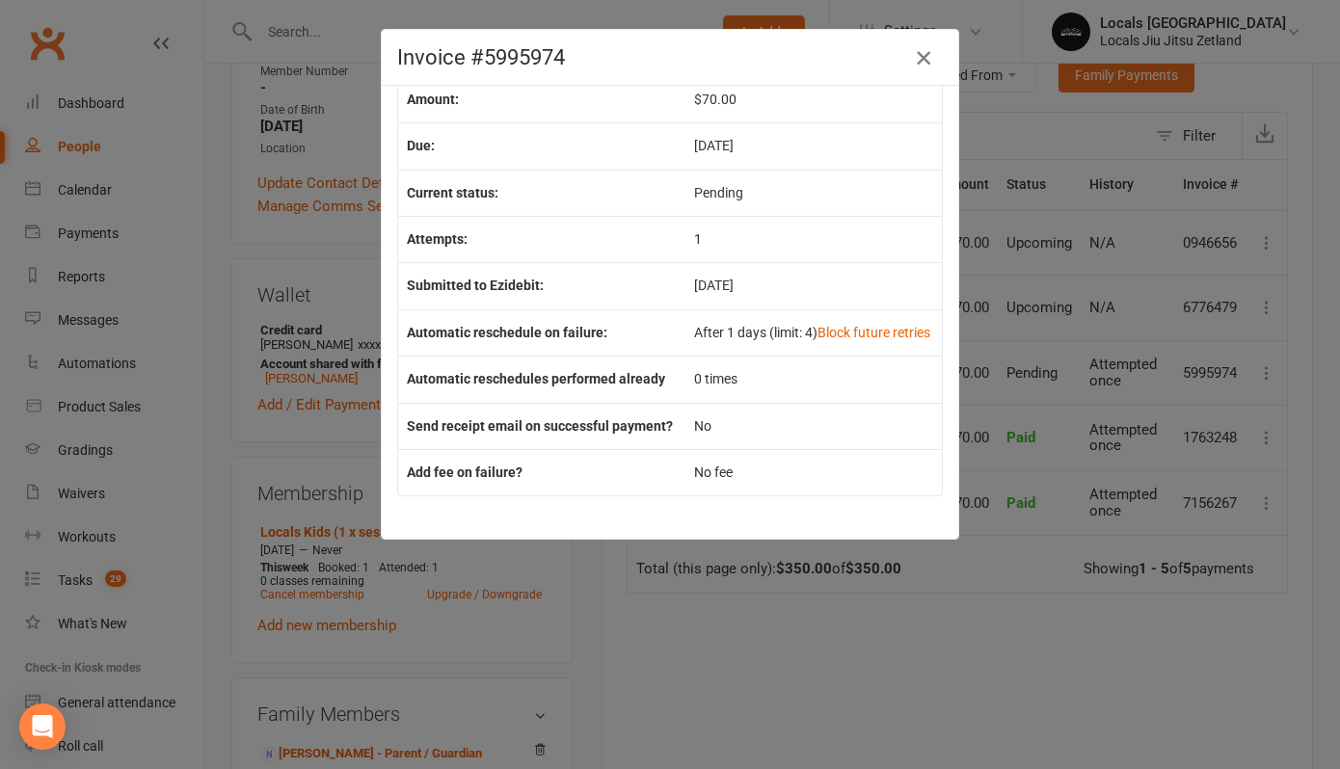
click at [926, 57] on icon "button" at bounding box center [923, 57] width 23 height 23
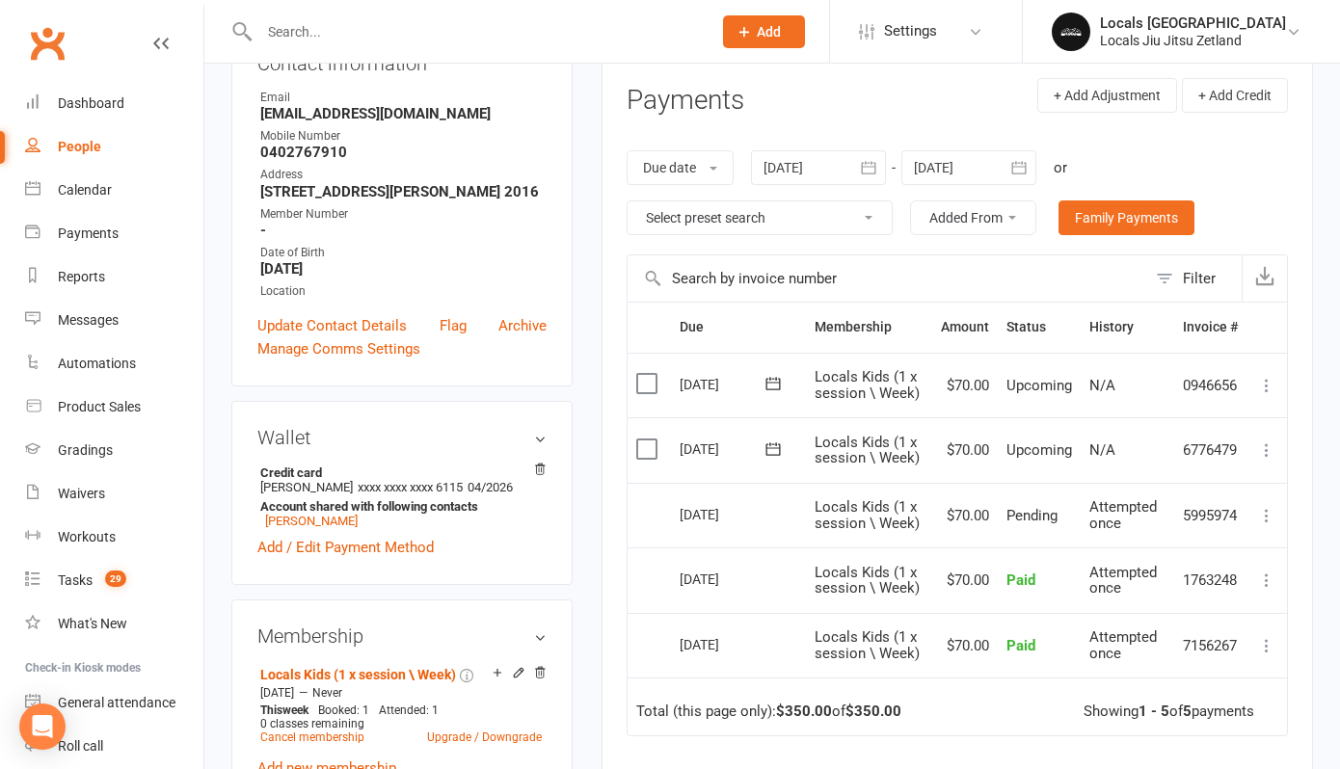
scroll to position [0, 0]
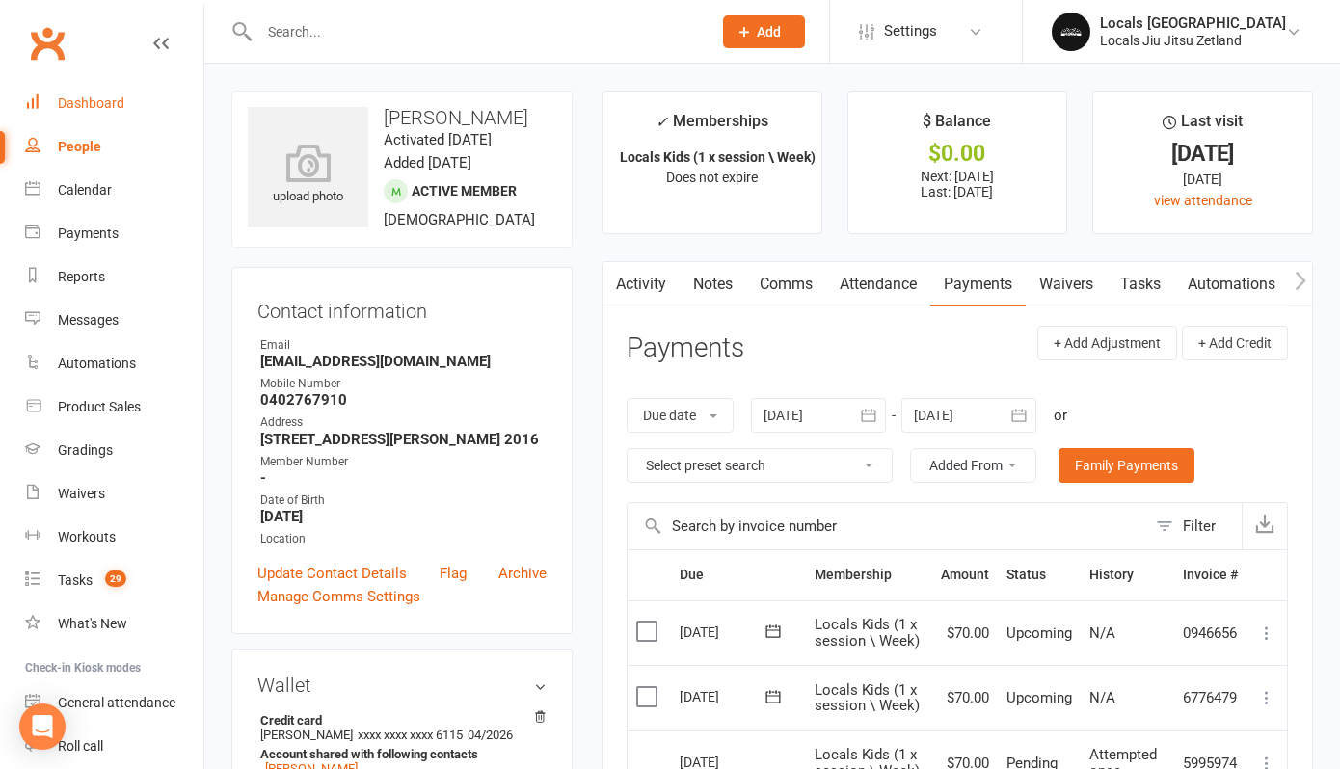
click at [66, 108] on div "Dashboard" at bounding box center [91, 102] width 66 height 15
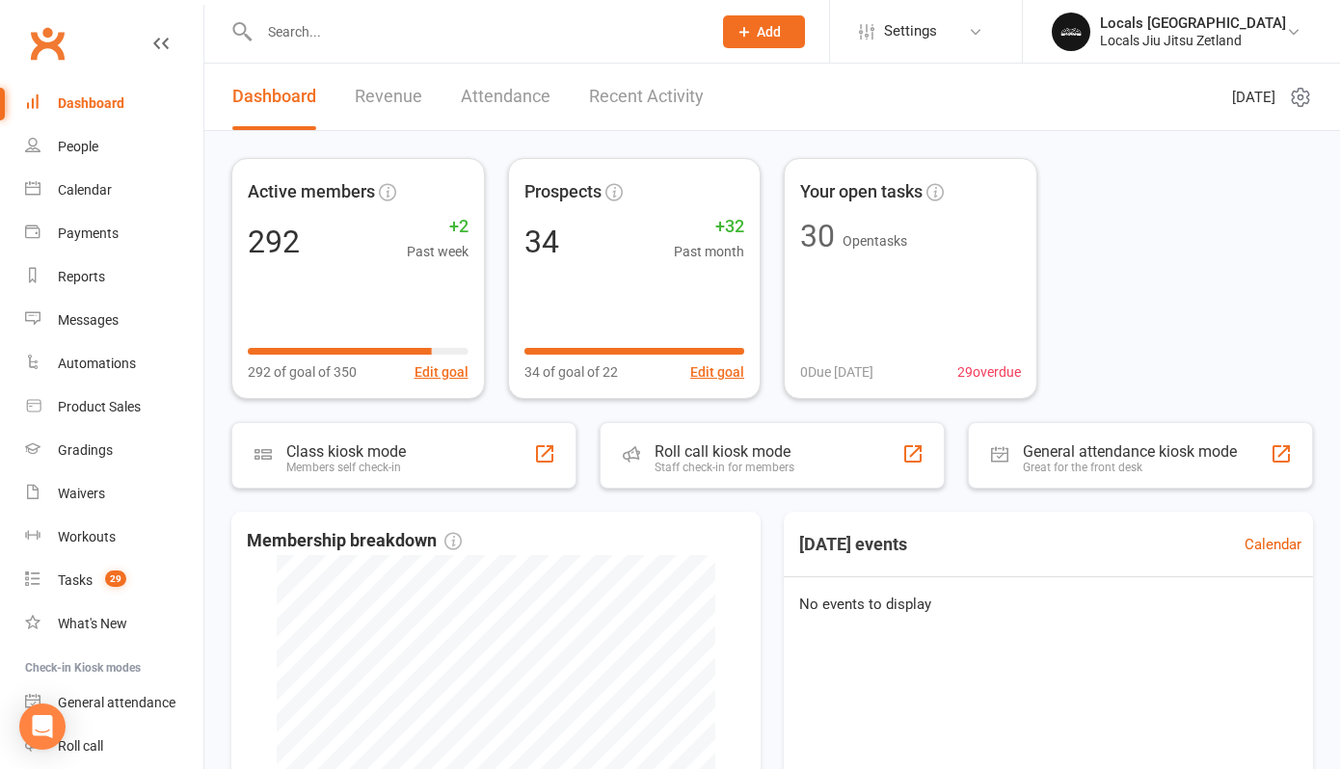
click at [374, 85] on link "Revenue" at bounding box center [388, 97] width 67 height 66
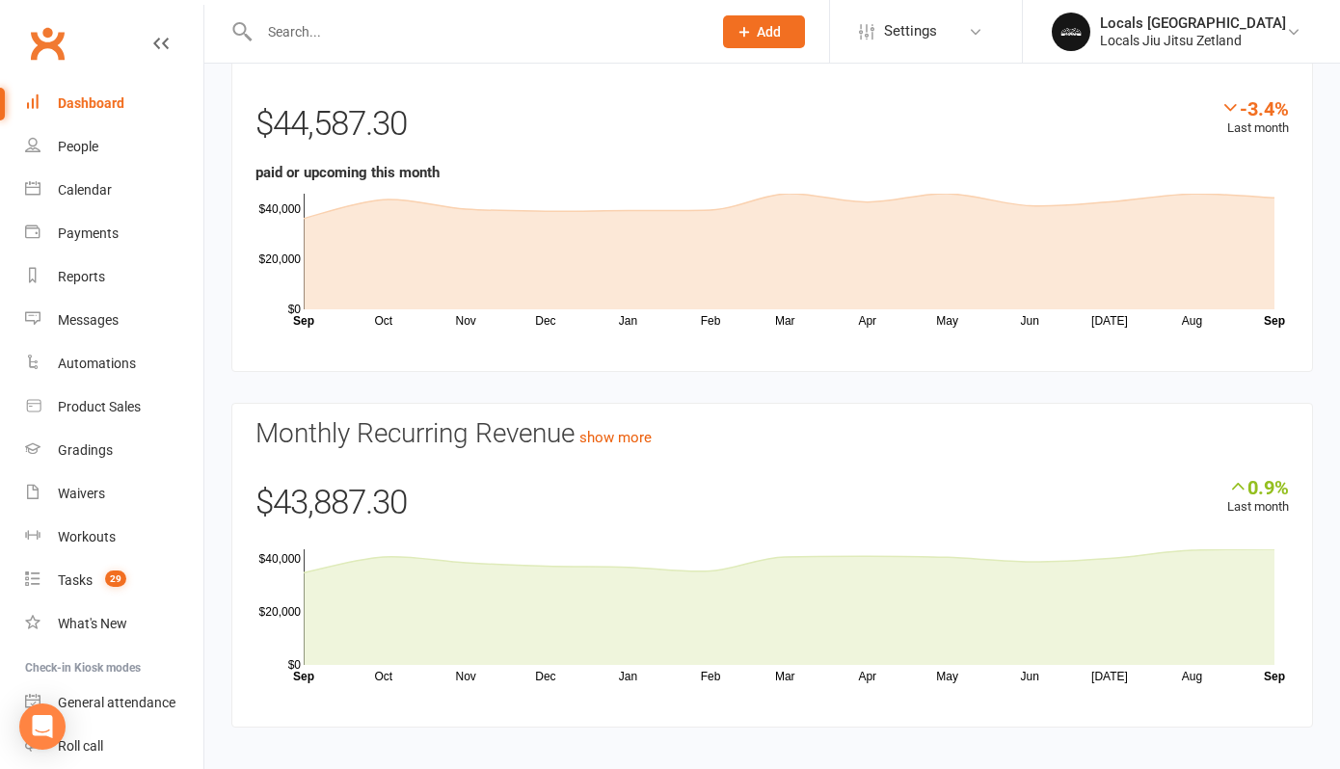
scroll to position [150, 0]
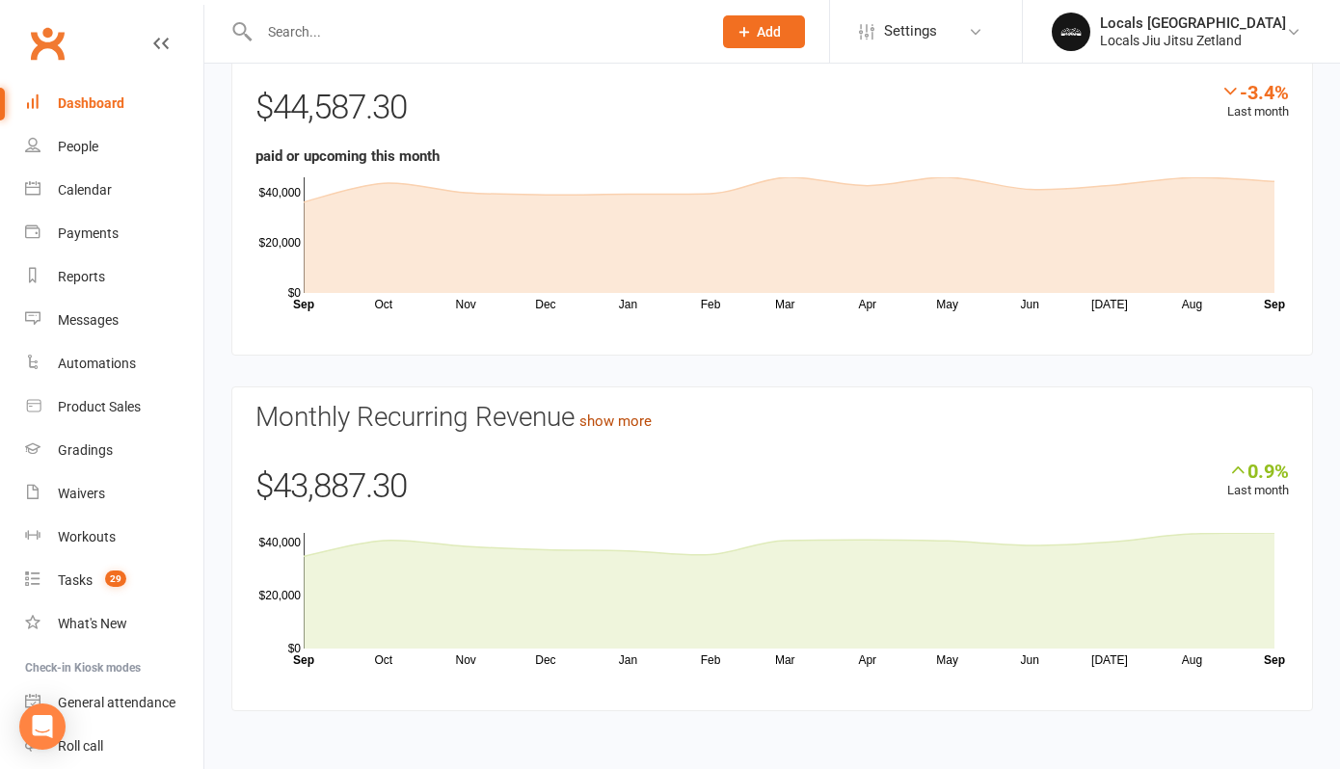
click at [608, 418] on link "show more" at bounding box center [615, 420] width 72 height 17
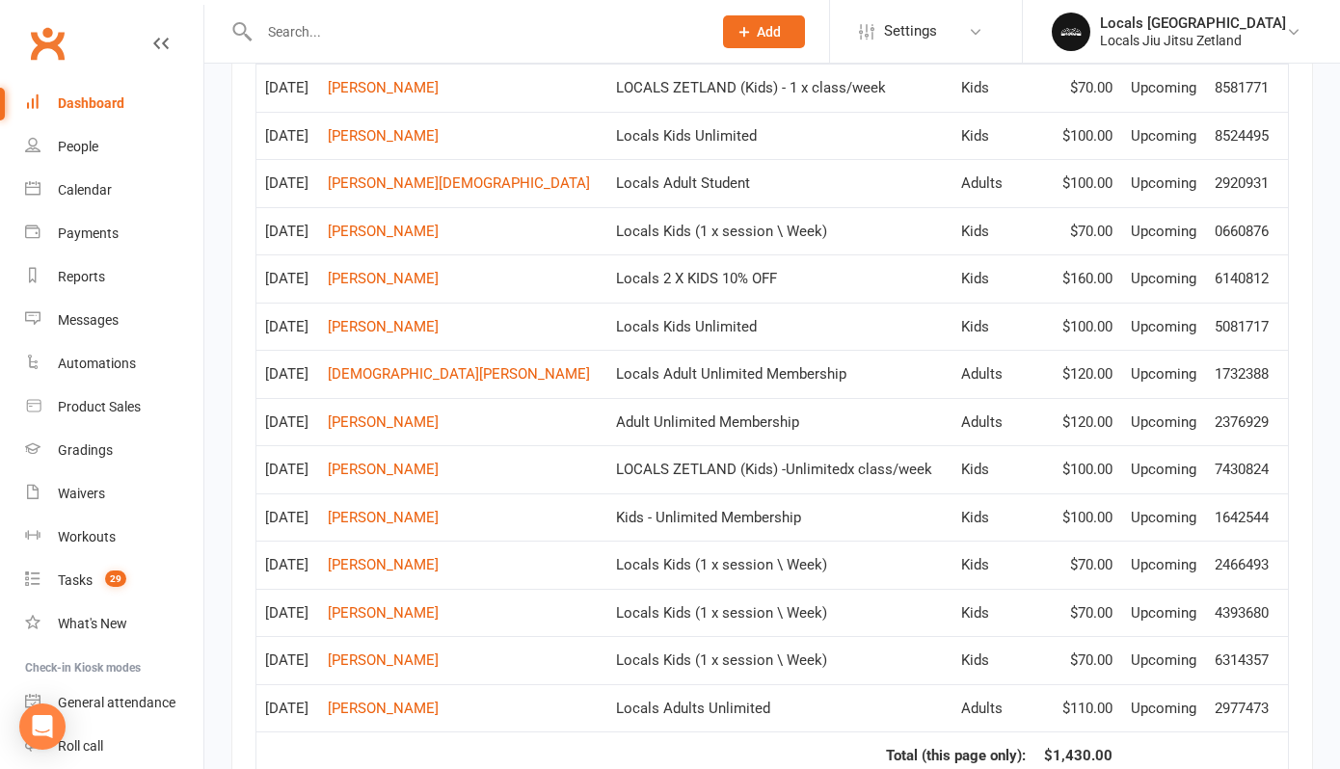
scroll to position [3096, 0]
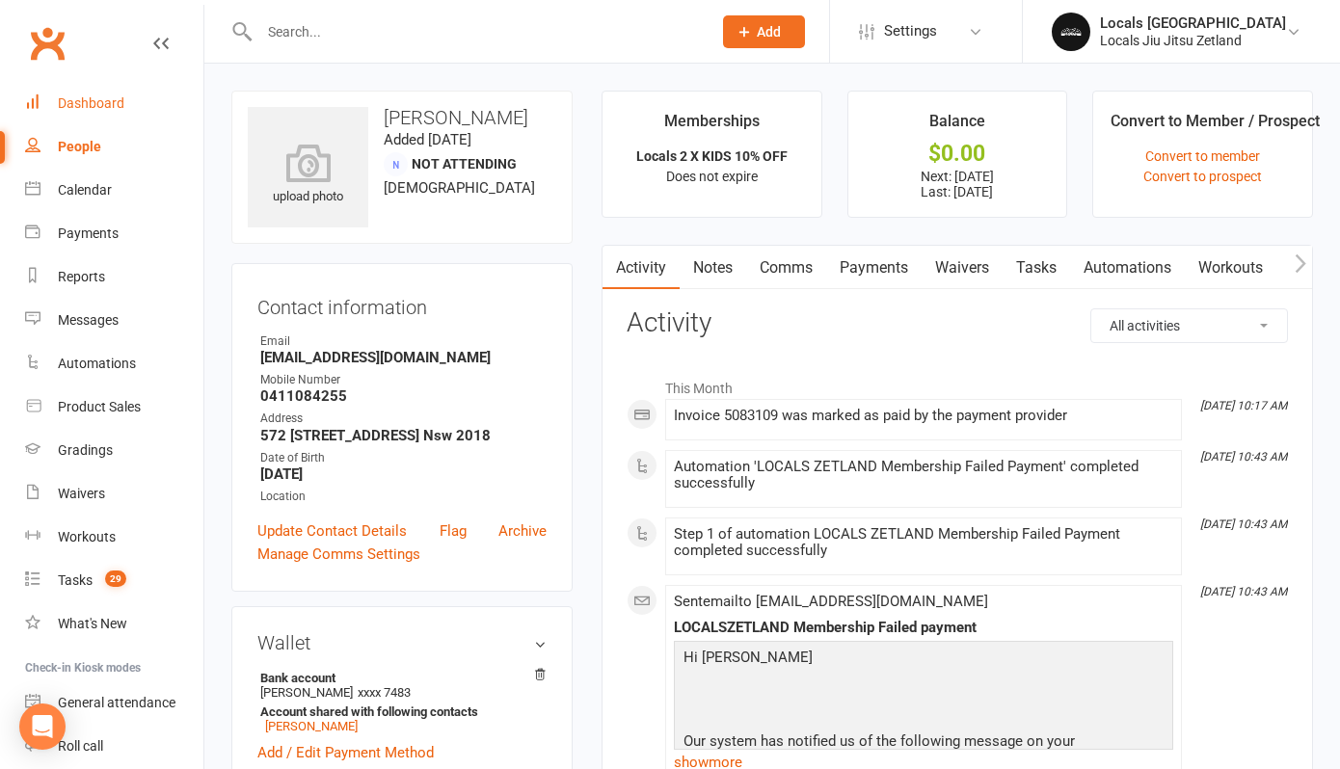
click at [85, 100] on div "Dashboard" at bounding box center [91, 102] width 66 height 15
